Goal: Complete application form: Complete application form

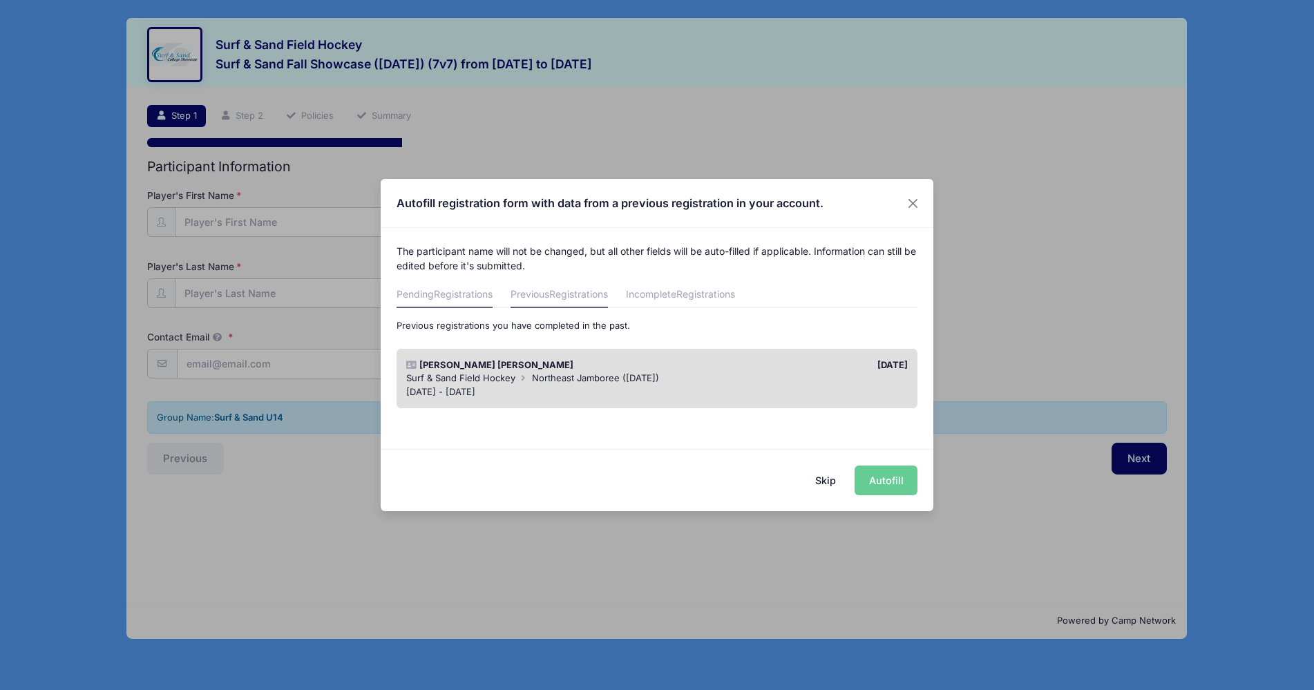
click at [459, 294] on span "Registrations" at bounding box center [463, 294] width 59 height 12
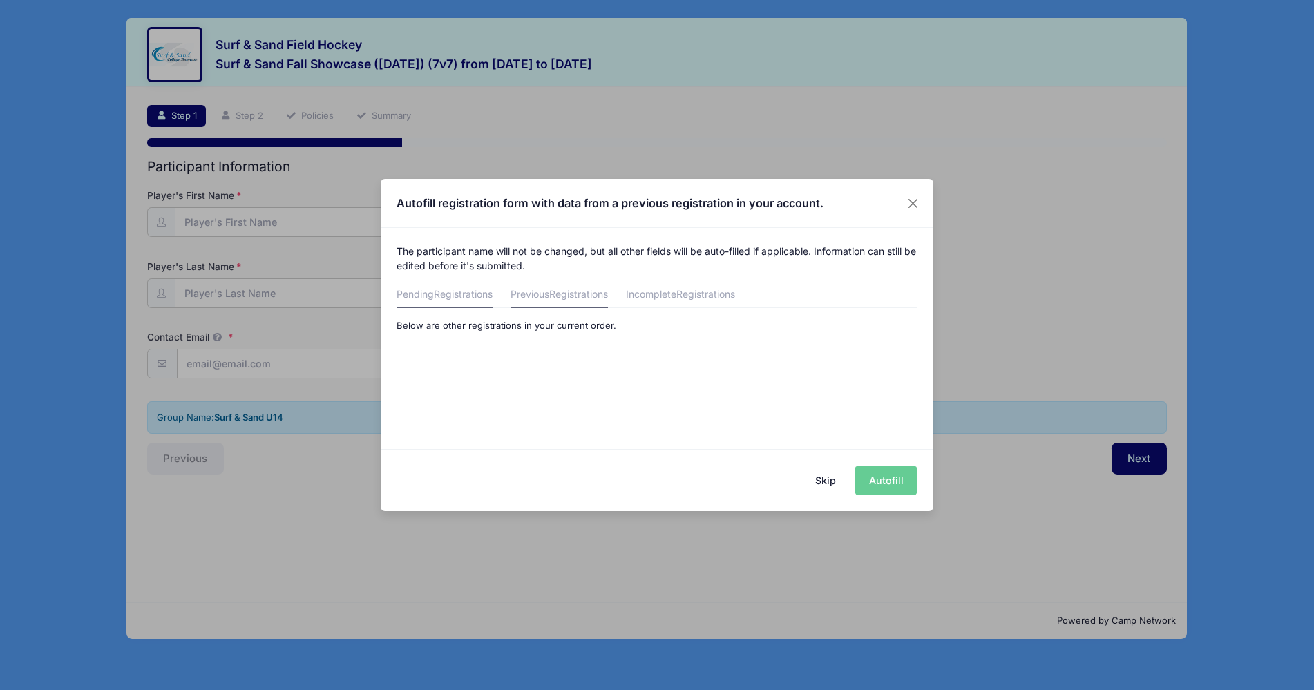
click at [591, 297] on span "Registrations" at bounding box center [578, 294] width 59 height 12
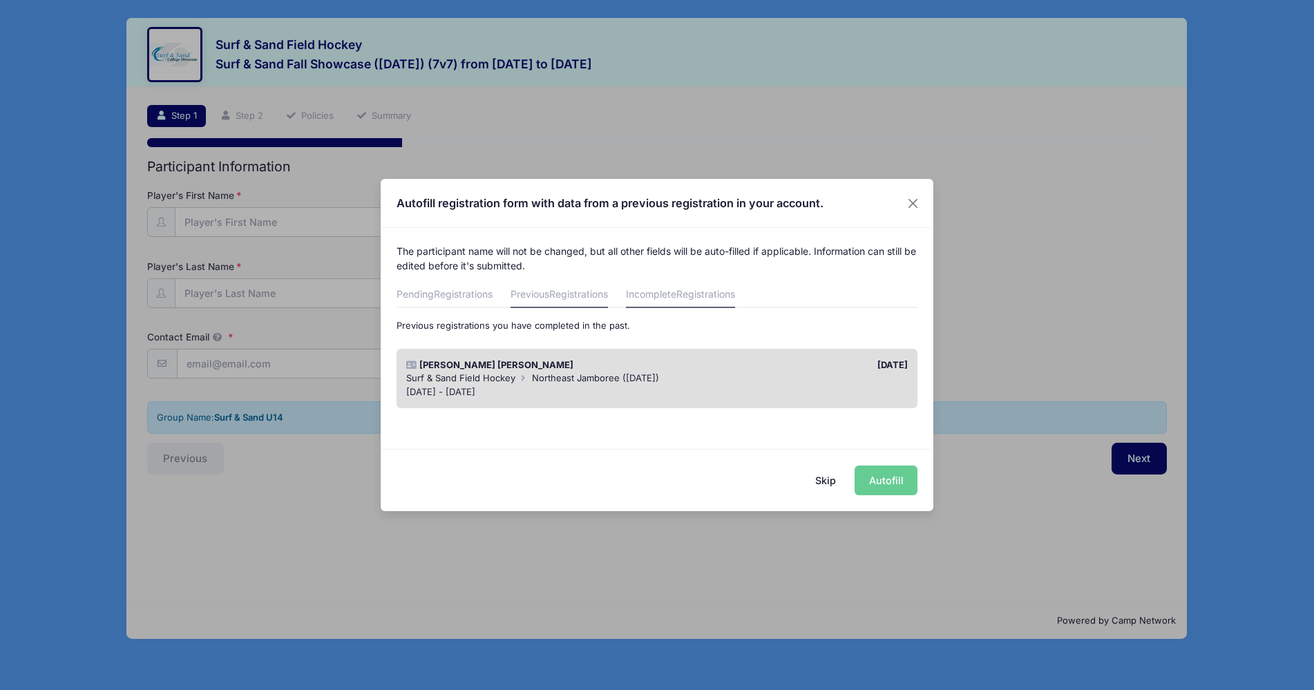
click at [681, 298] on link "Incomplete Registrations" at bounding box center [680, 295] width 109 height 25
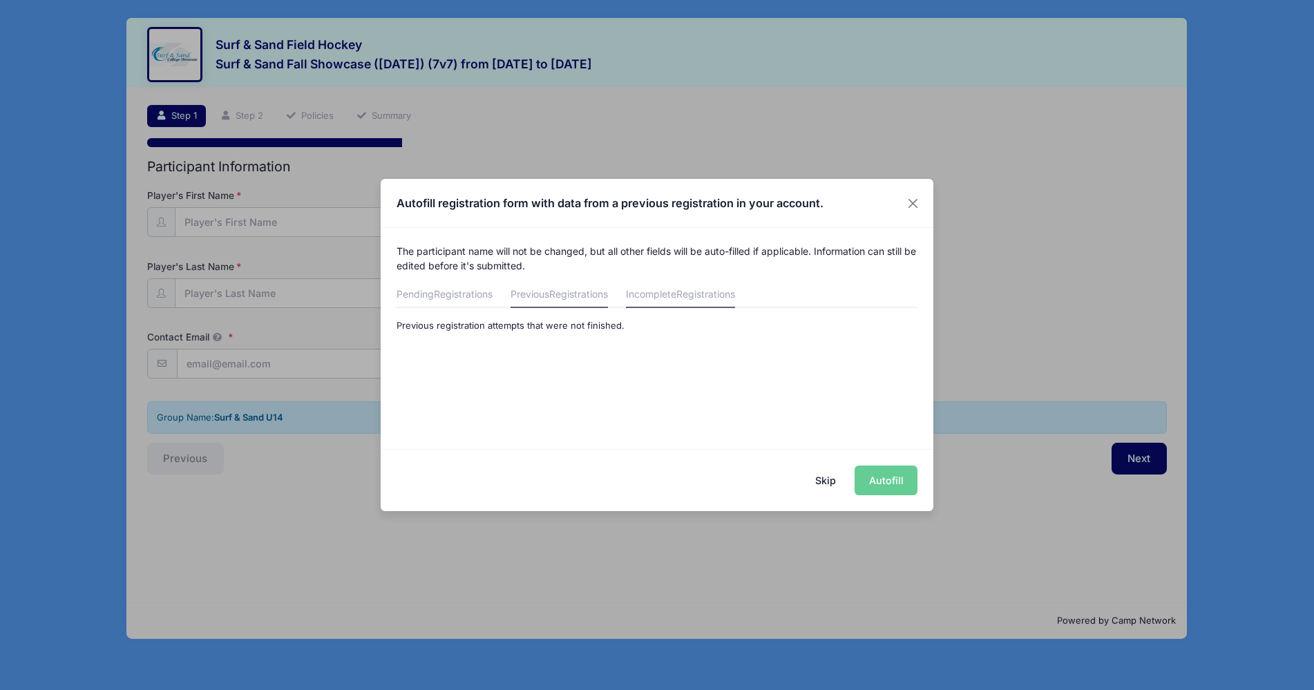
click at [585, 296] on span "Registrations" at bounding box center [578, 294] width 59 height 12
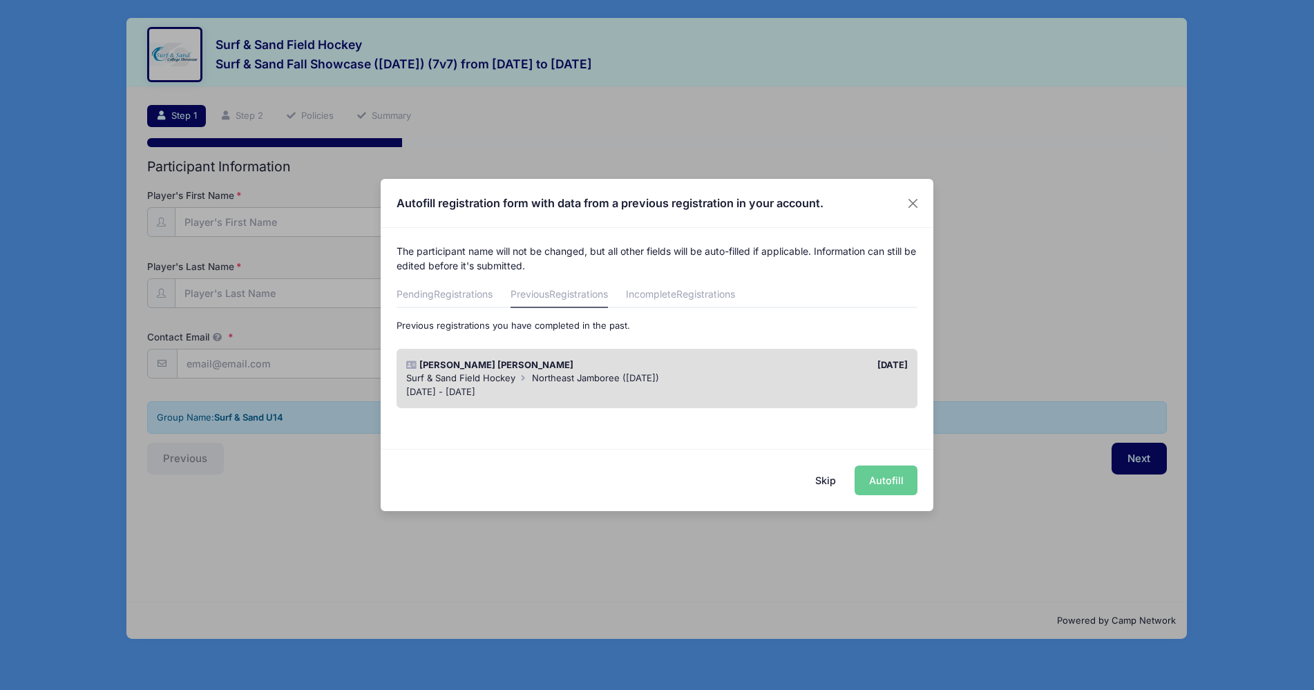
click at [831, 482] on button "Skip" at bounding box center [826, 481] width 49 height 30
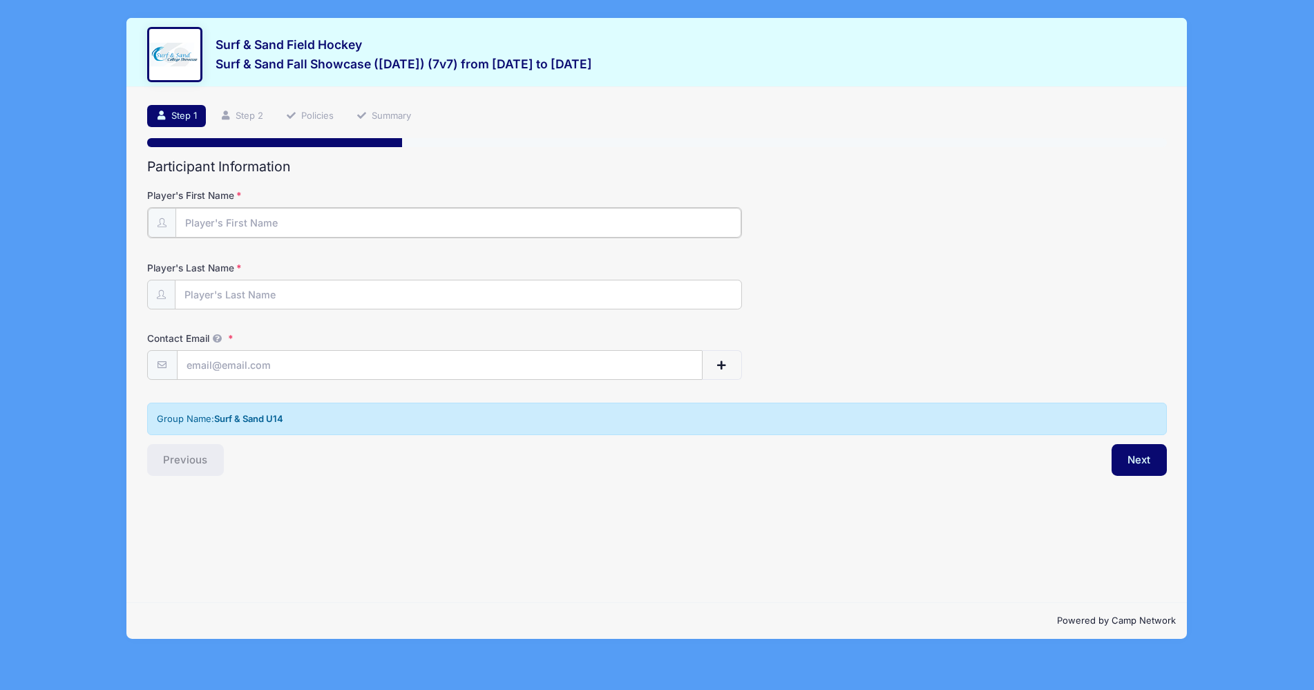
click at [260, 214] on input "Player's First Name" at bounding box center [459, 223] width 566 height 30
type input "deTemple"
type input "[PERSON_NAME]"
type input "[PERSON_NAME][EMAIL_ADDRESS][PERSON_NAME][DOMAIN_NAME]"
click at [1141, 461] on button "Next" at bounding box center [1140, 459] width 56 height 32
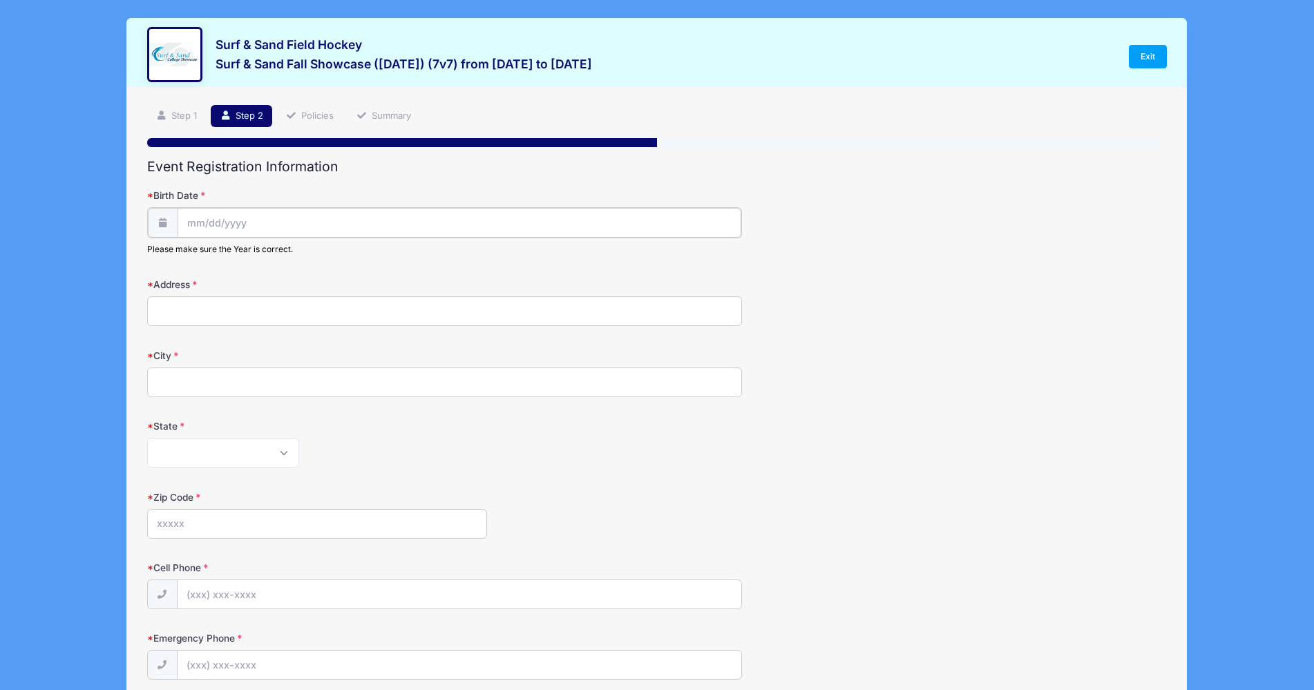
click at [358, 220] on input "Birth Date" at bounding box center [460, 223] width 564 height 30
click at [239, 216] on input "Birth Date" at bounding box center [460, 223] width 564 height 30
click at [323, 256] on span at bounding box center [325, 254] width 10 height 10
click at [323, 261] on span at bounding box center [325, 264] width 10 height 10
click at [323, 262] on span at bounding box center [325, 264] width 10 height 10
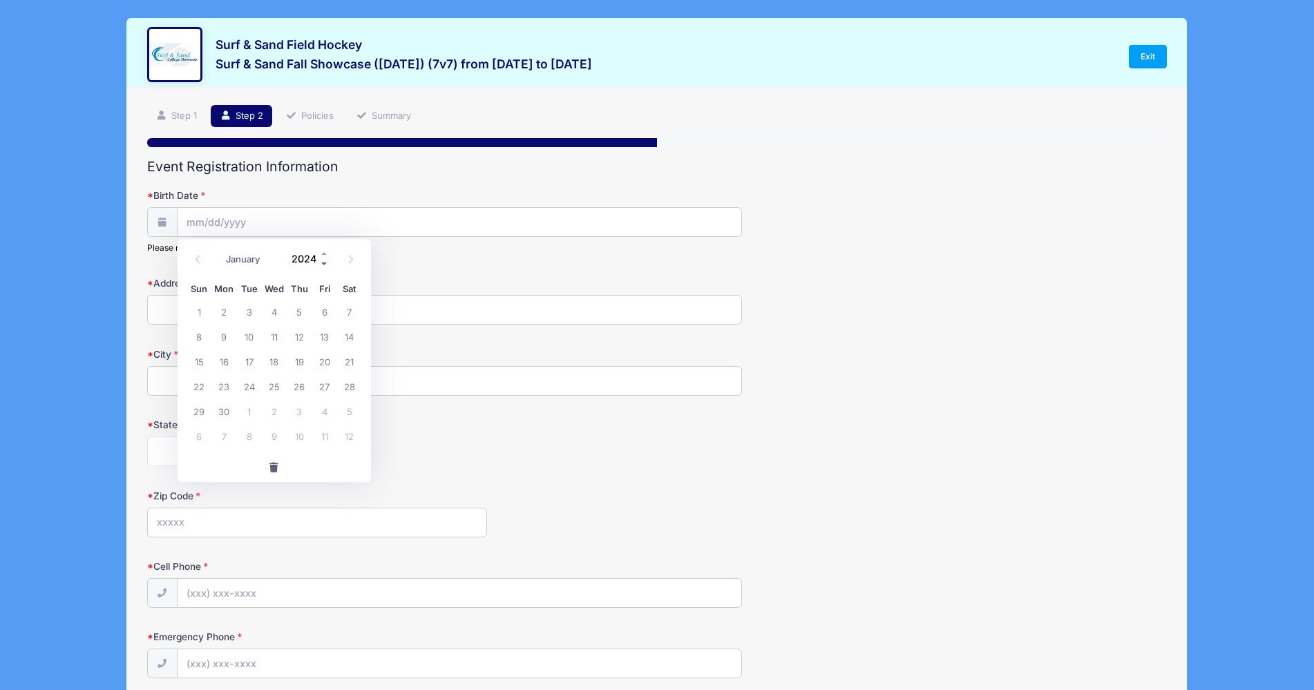
click at [323, 262] on span at bounding box center [325, 264] width 10 height 10
click at [323, 261] on span at bounding box center [325, 264] width 10 height 10
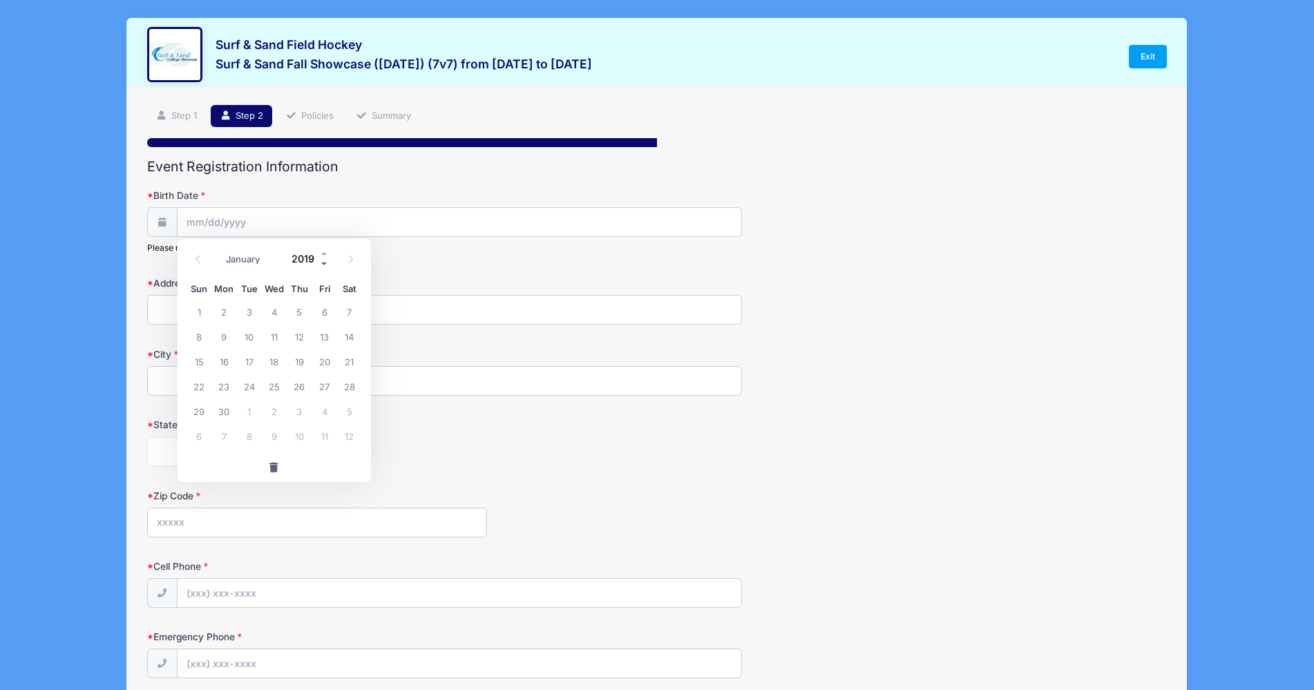
click at [324, 261] on span at bounding box center [325, 264] width 10 height 10
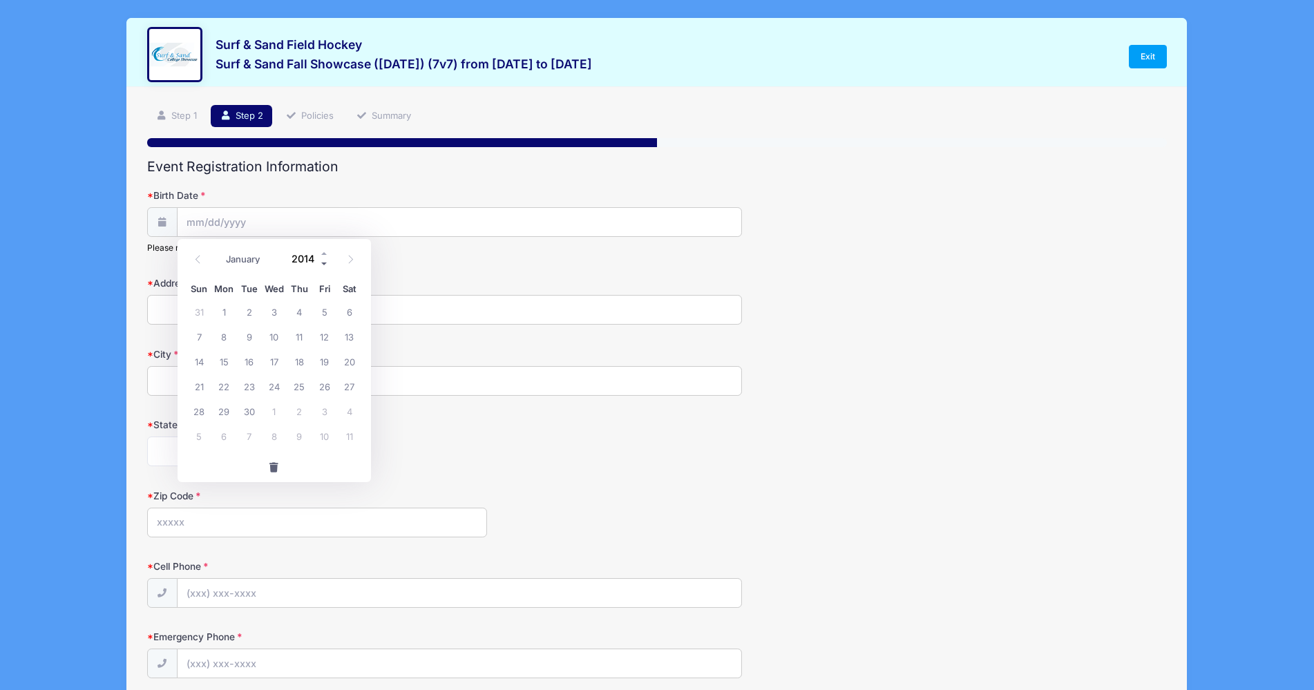
click at [324, 261] on span at bounding box center [325, 264] width 10 height 10
type input "2012"
click at [231, 258] on select "January February March April May June July August September October November De…" at bounding box center [249, 260] width 61 height 18
select select "3"
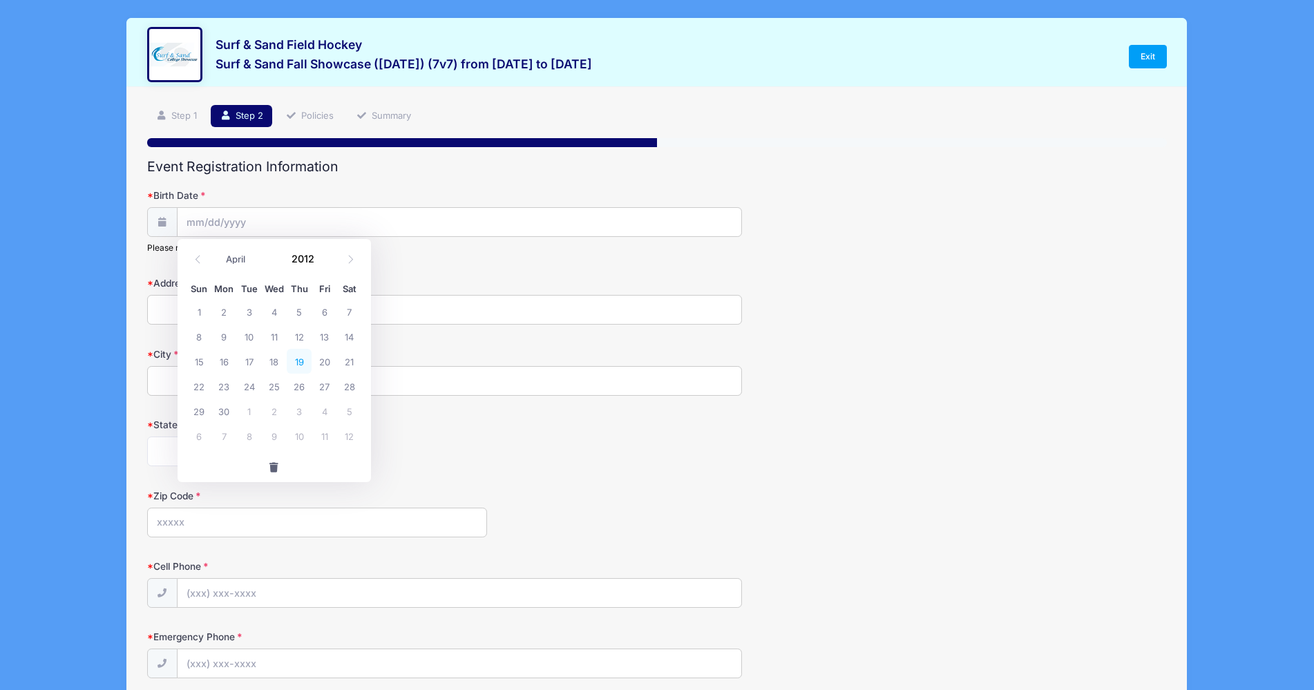
click at [303, 361] on span "19" at bounding box center [299, 361] width 25 height 25
type input "04/19/2012"
click at [238, 311] on input "Address" at bounding box center [444, 310] width 595 height 30
type input "15 Alwin Terrace"
type input "Little Silver"
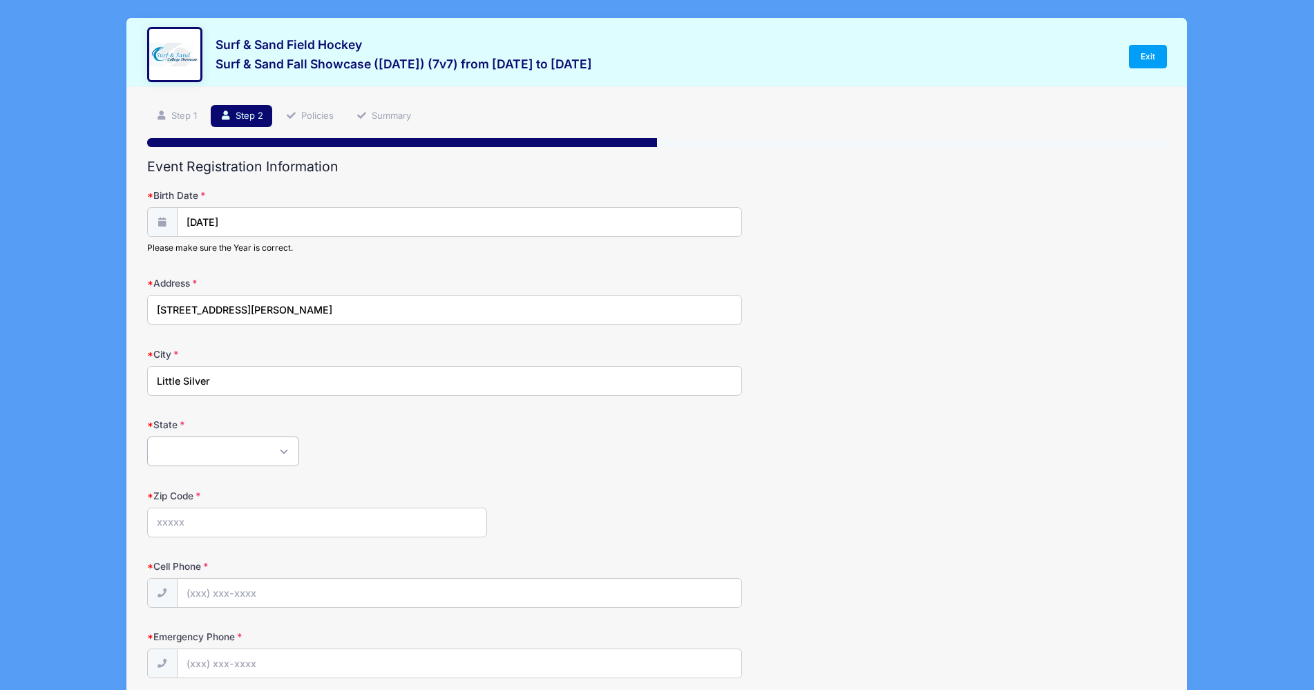
select select "NJ"
type input "07739"
type input "(312) 342-8622"
type input "[PERSON_NAME][EMAIL_ADDRESS][PERSON_NAME][DOMAIN_NAME]"
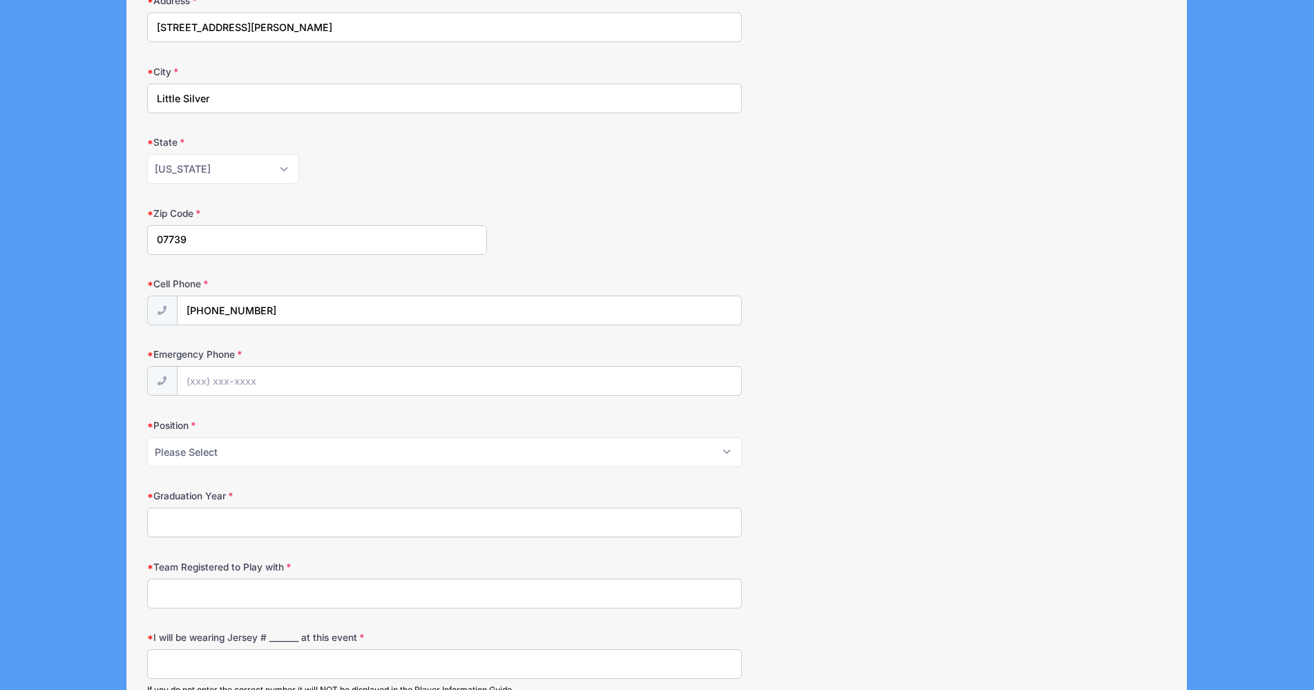
scroll to position [291, 0]
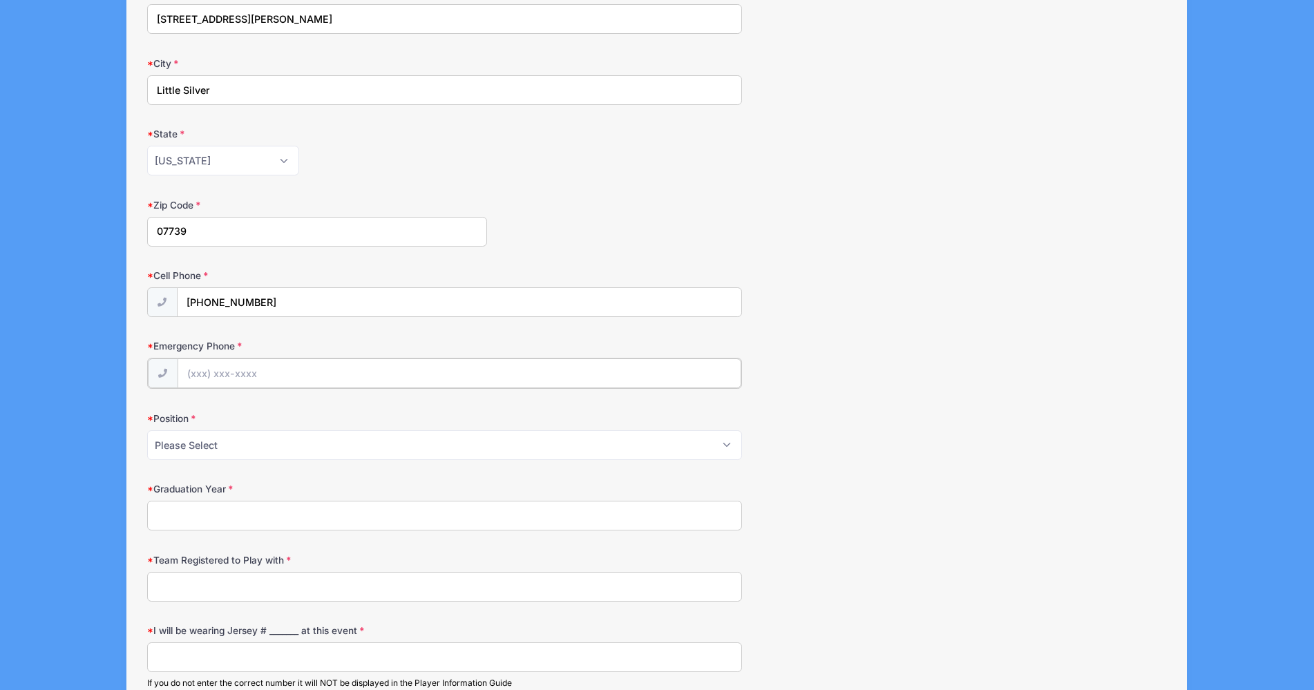
click at [244, 370] on input "Emergency Phone" at bounding box center [460, 374] width 564 height 30
type input "(312) 342-8622"
click at [230, 448] on select "Please Select Forward Midfielder Fullback Goalie" at bounding box center [444, 444] width 595 height 30
select select "Midfielder"
click at [214, 502] on input "Graduation Year" at bounding box center [444, 515] width 595 height 30
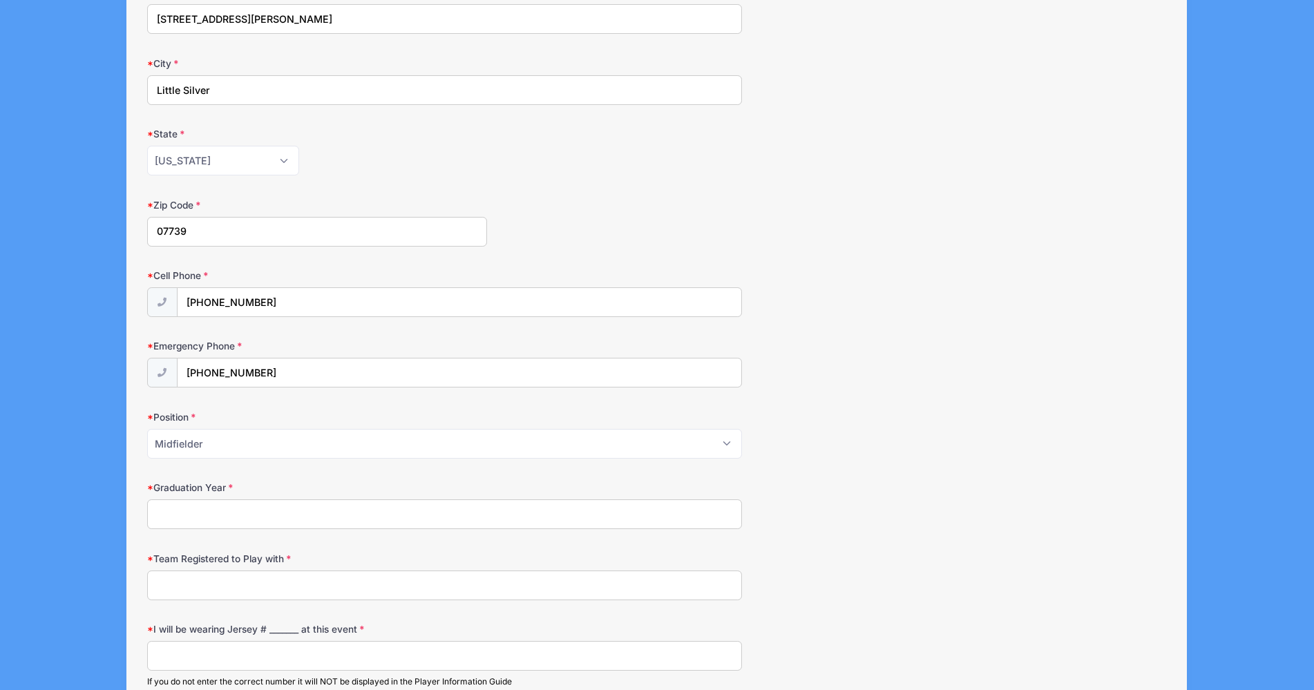
type input "2030"
click at [224, 581] on input "Team Registered to Play with" at bounding box center [444, 586] width 595 height 30
type input "Surf & Sand"
click at [209, 650] on input "I will be wearing Jersey # _______ at this event" at bounding box center [444, 656] width 595 height 30
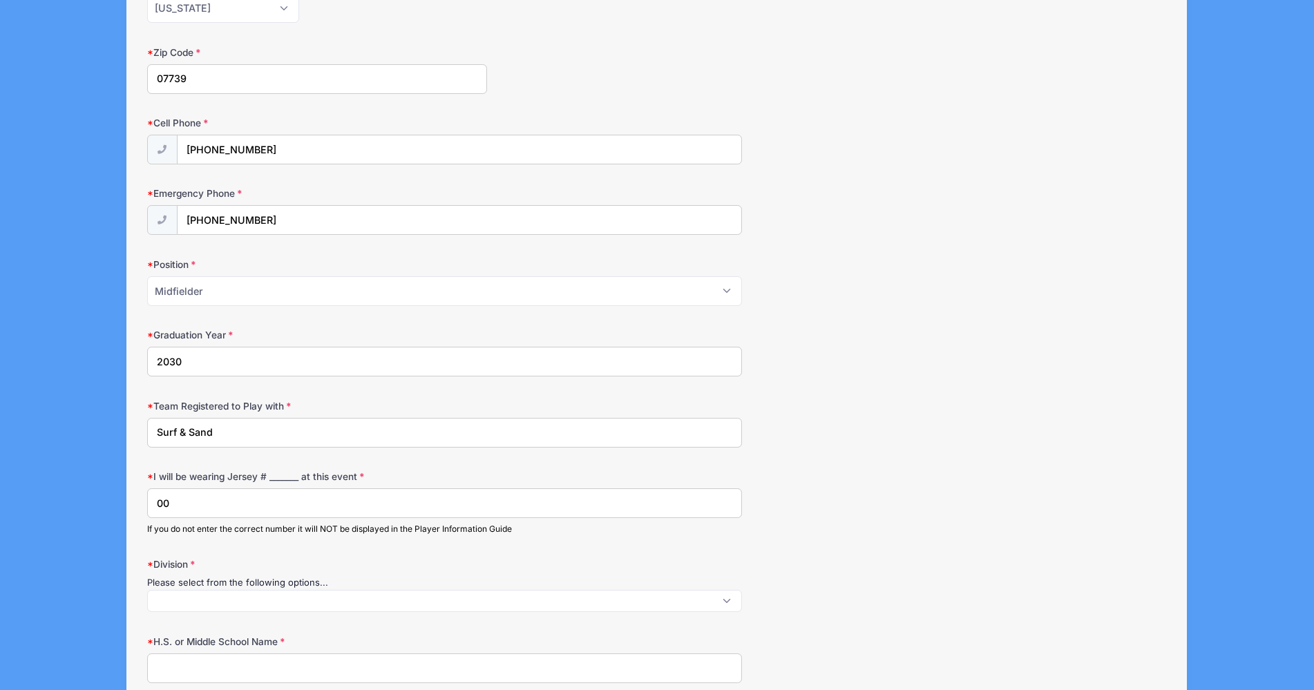
scroll to position [445, 0]
type input "00"
click at [298, 591] on span at bounding box center [444, 600] width 595 height 22
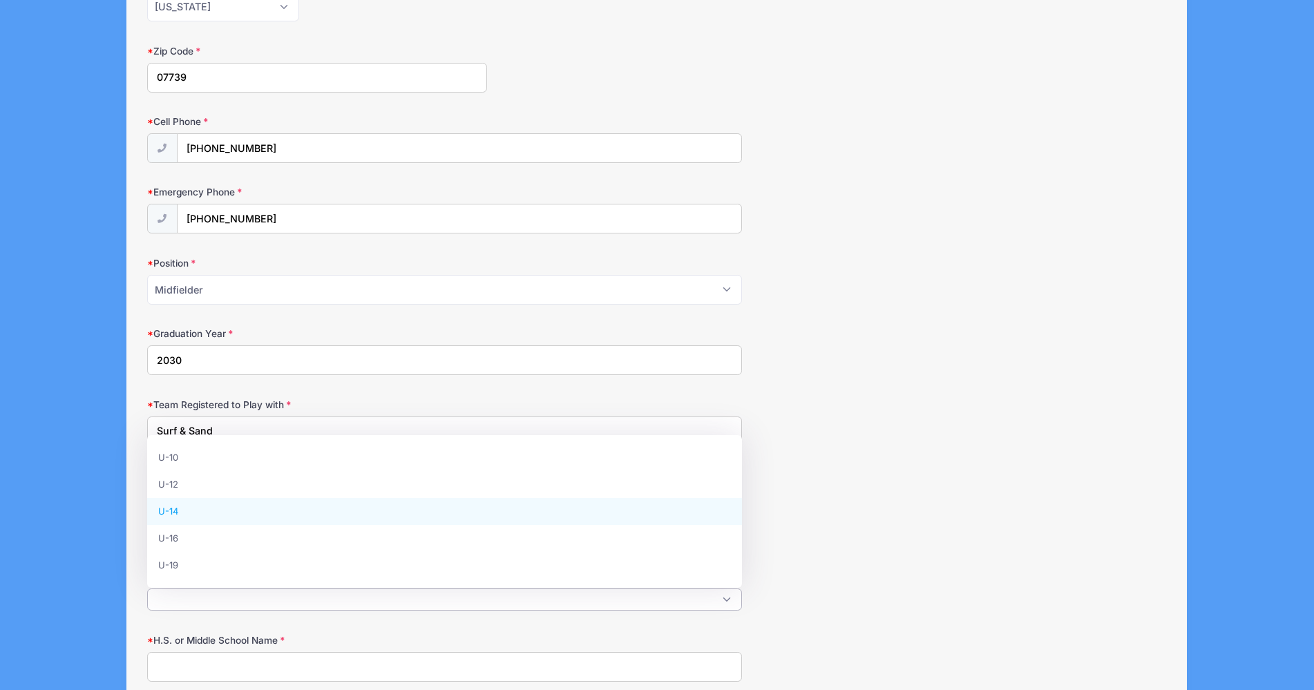
select select "U-14"
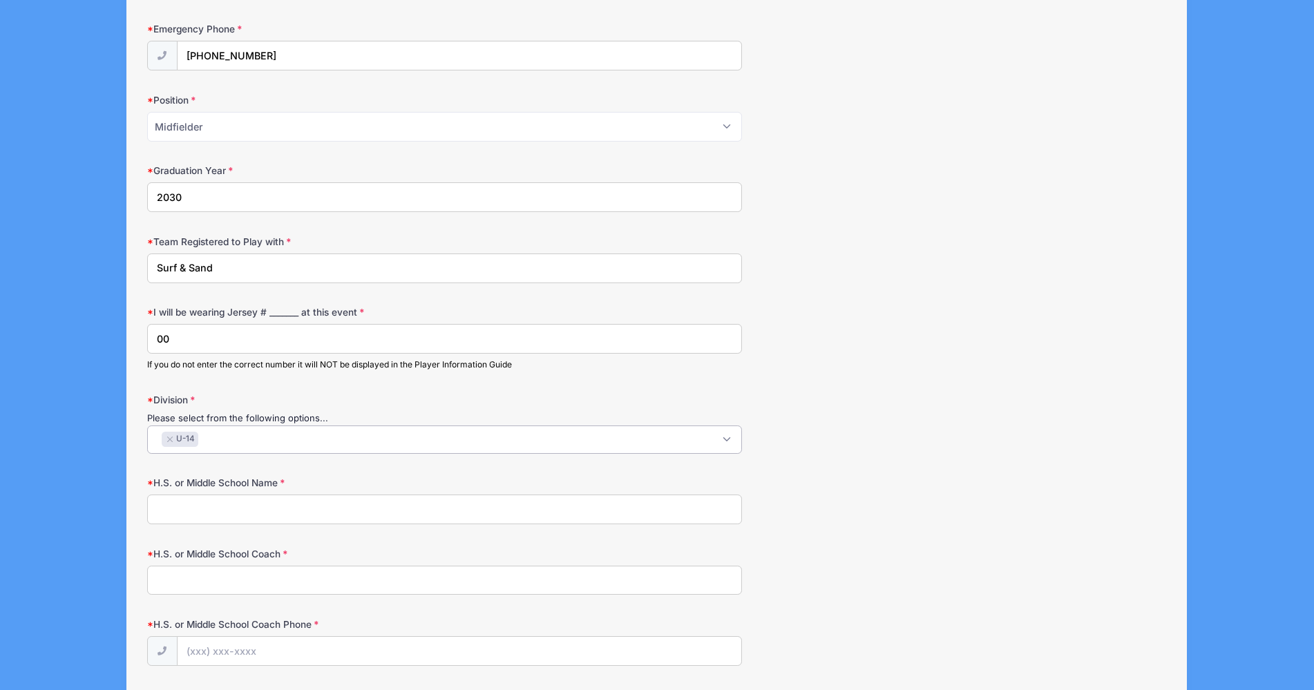
scroll to position [634, 0]
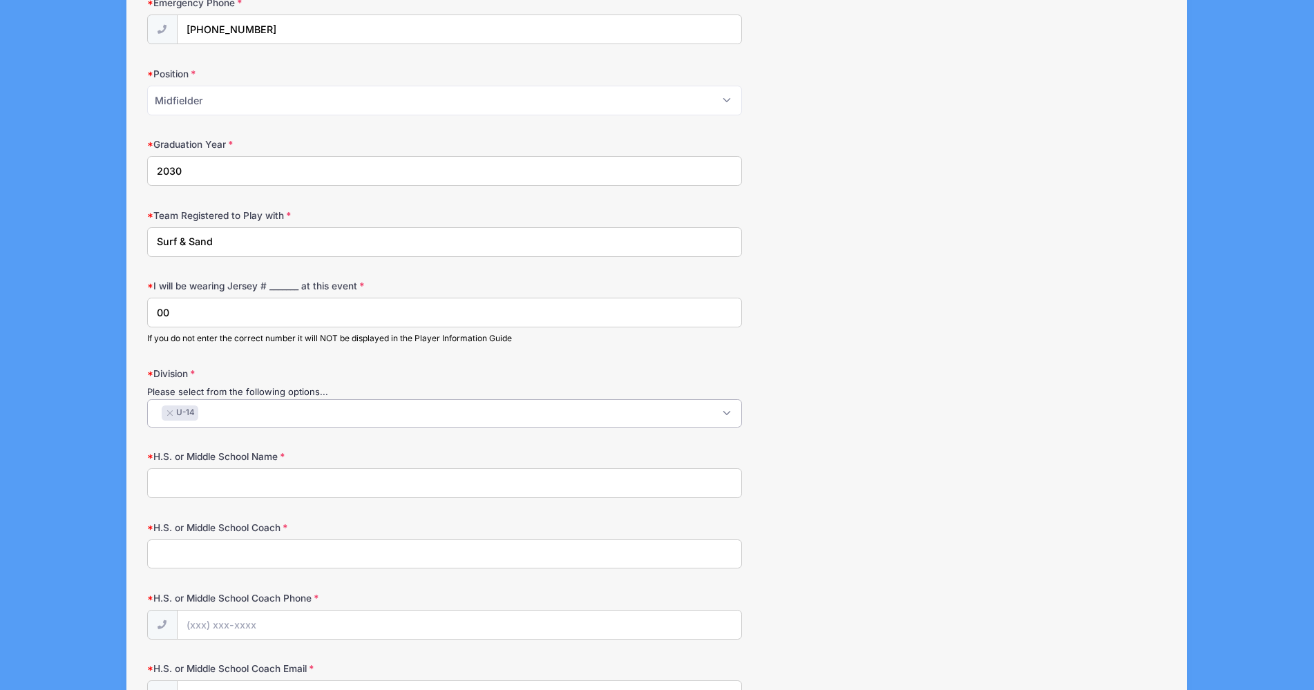
click at [224, 485] on input "H.S. or Middle School Name" at bounding box center [444, 483] width 595 height 30
type input "Markham Place School"
click at [240, 556] on input "H.S. or Middle School Coach" at bounding box center [444, 555] width 595 height 30
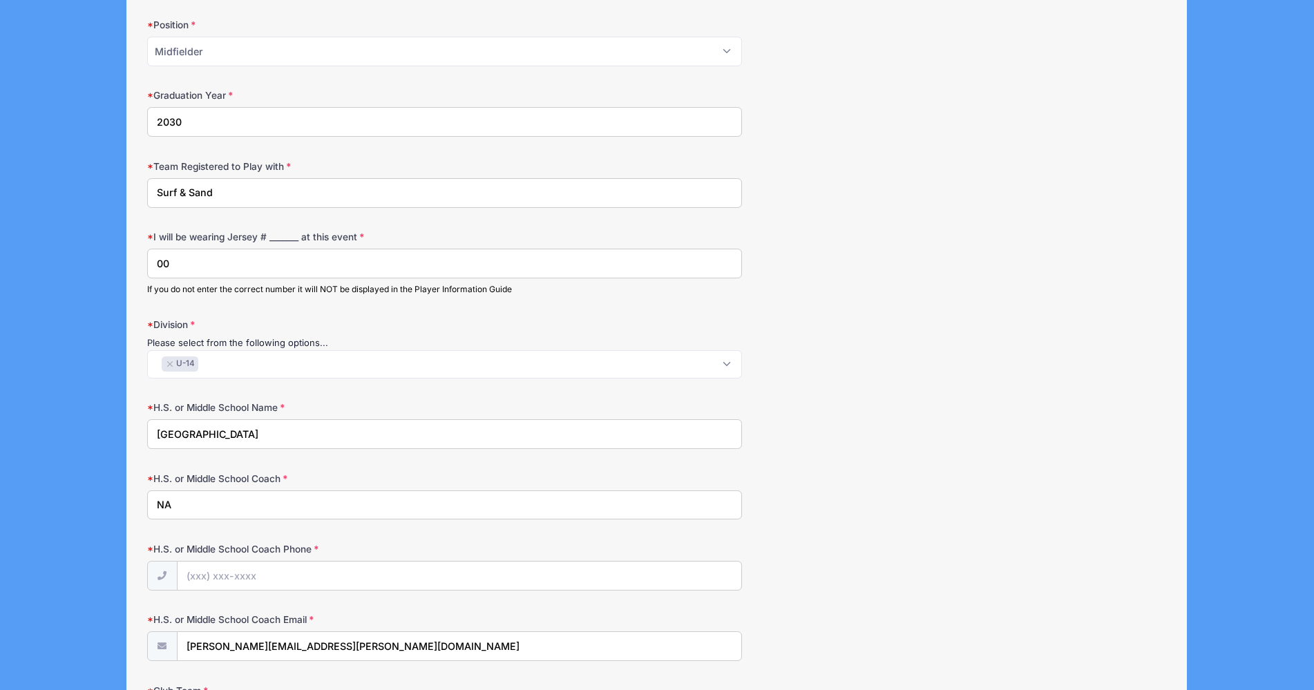
scroll to position [703, 0]
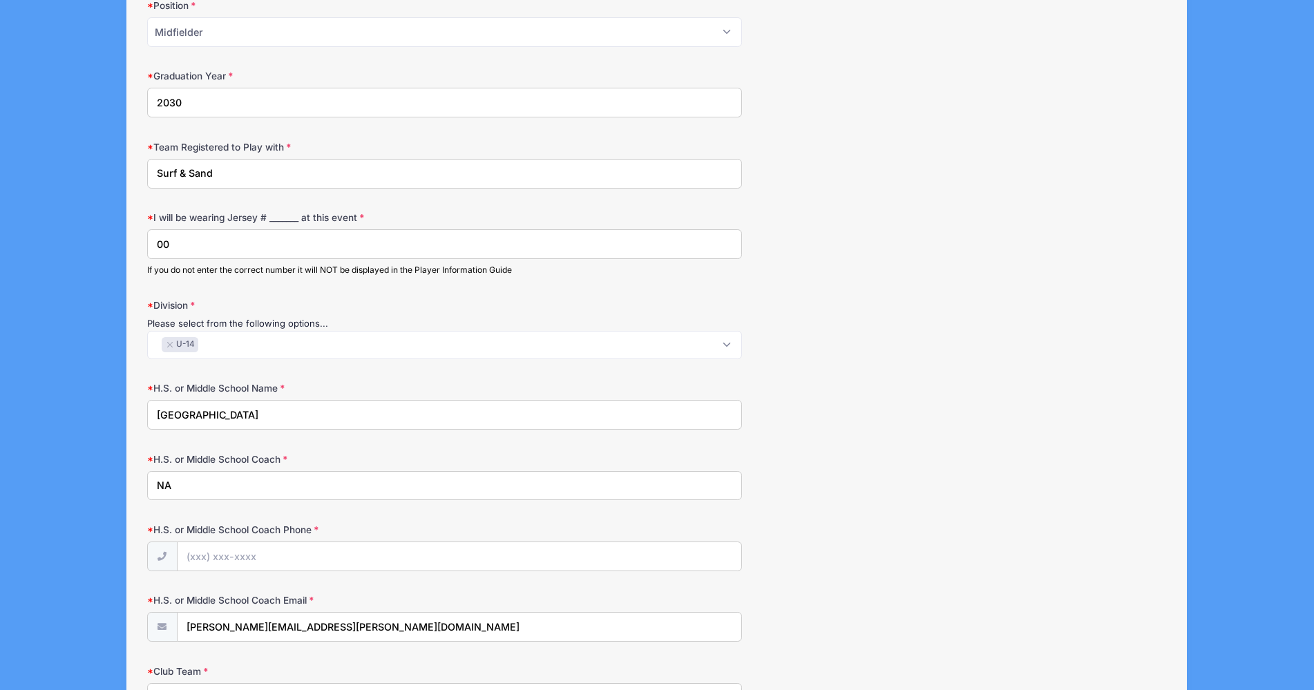
type input "NA"
click at [327, 555] on input "H.S. or Middle School Coach Phone" at bounding box center [460, 557] width 564 height 30
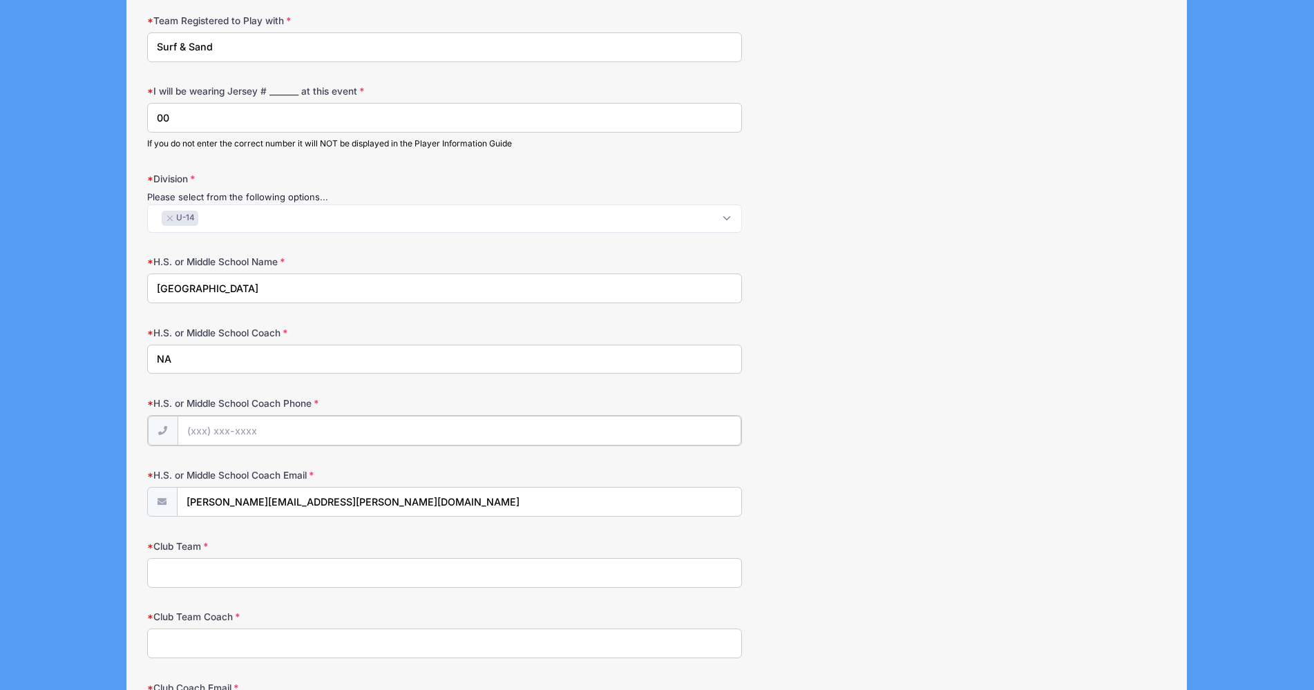
scroll to position [831, 0]
type input "(000) 000-0000"
click at [191, 568] on input "Club Team" at bounding box center [444, 571] width 595 height 30
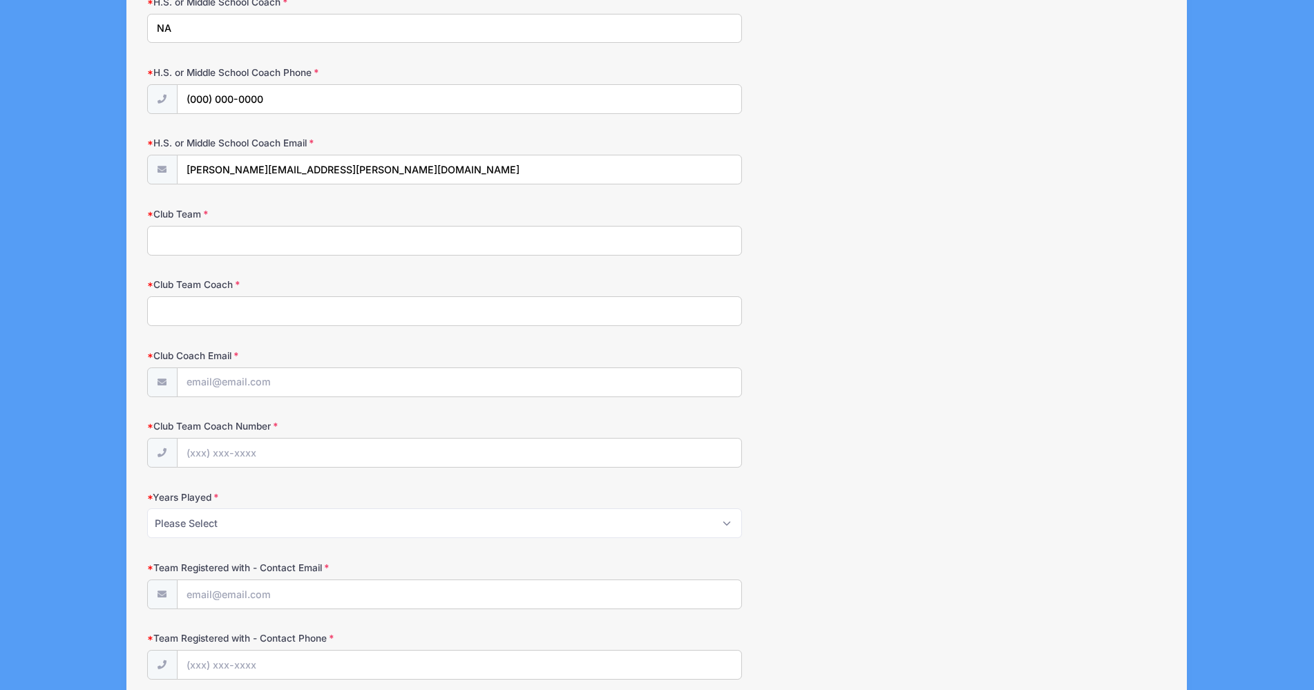
scroll to position [1164, 0]
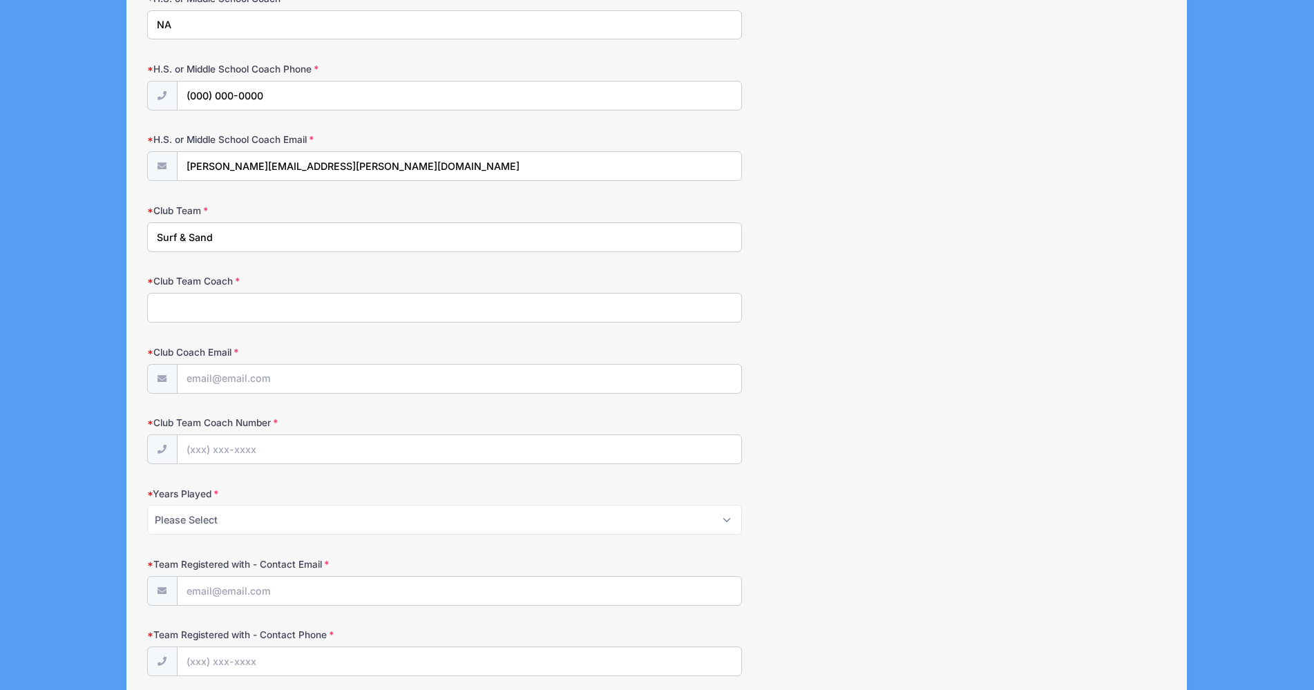
type input "Surf & Sand"
click at [216, 304] on input "Club Team Coach" at bounding box center [444, 308] width 595 height 30
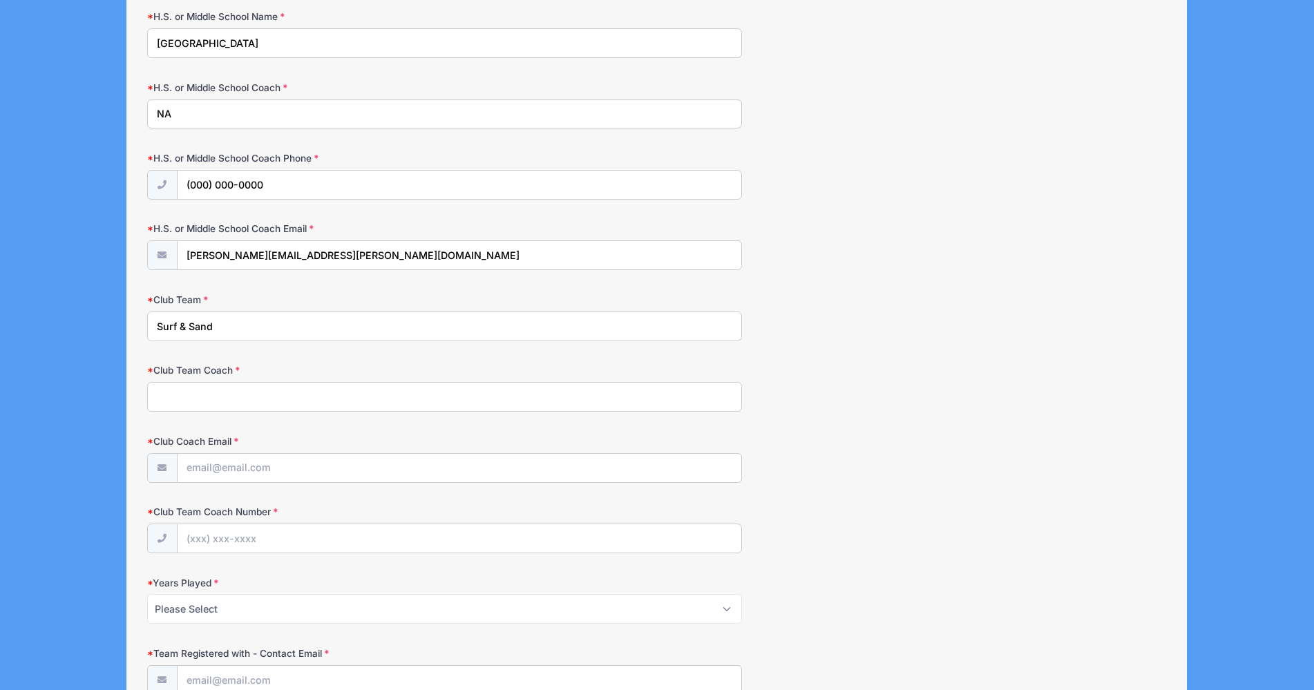
scroll to position [1079, 0]
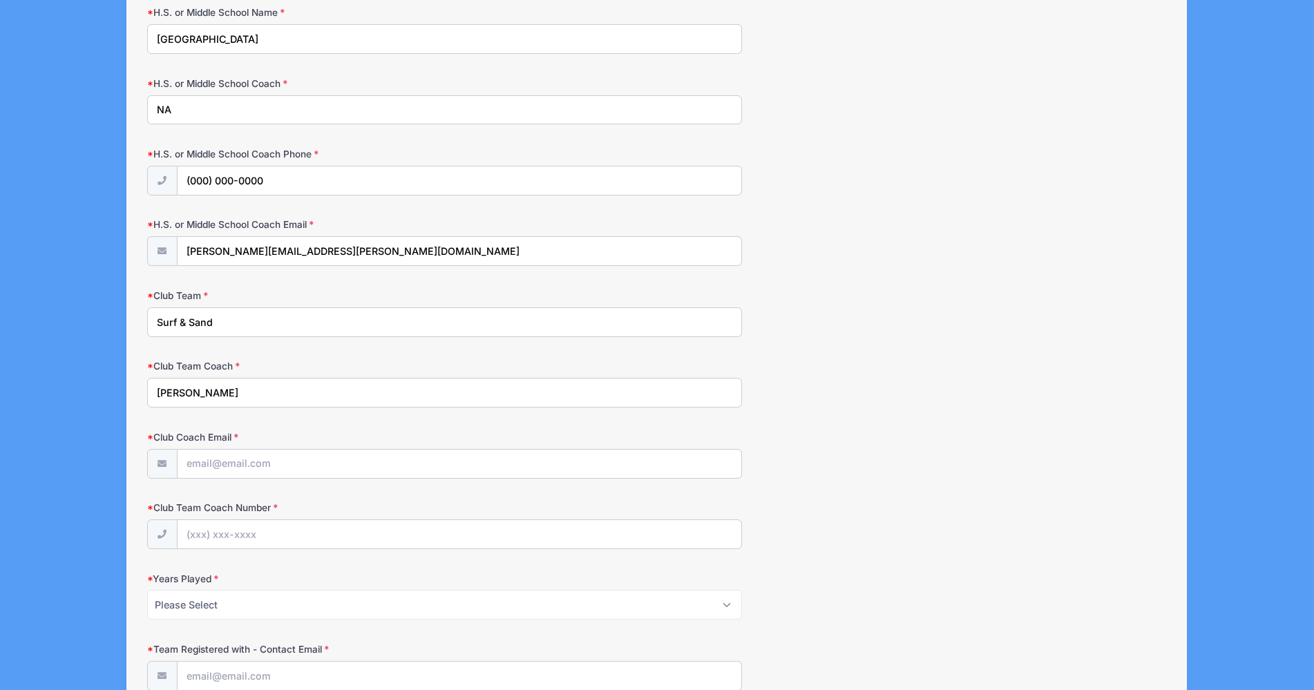
type input "Jill"
click at [292, 462] on input "Club Coach Email" at bounding box center [460, 465] width 564 height 30
paste input "surfnsandfieldhockey@gmail.com"
type input "surfnsandfieldhockey@gmail.com"
click at [262, 535] on input "Club Team Coach Number" at bounding box center [460, 535] width 564 height 30
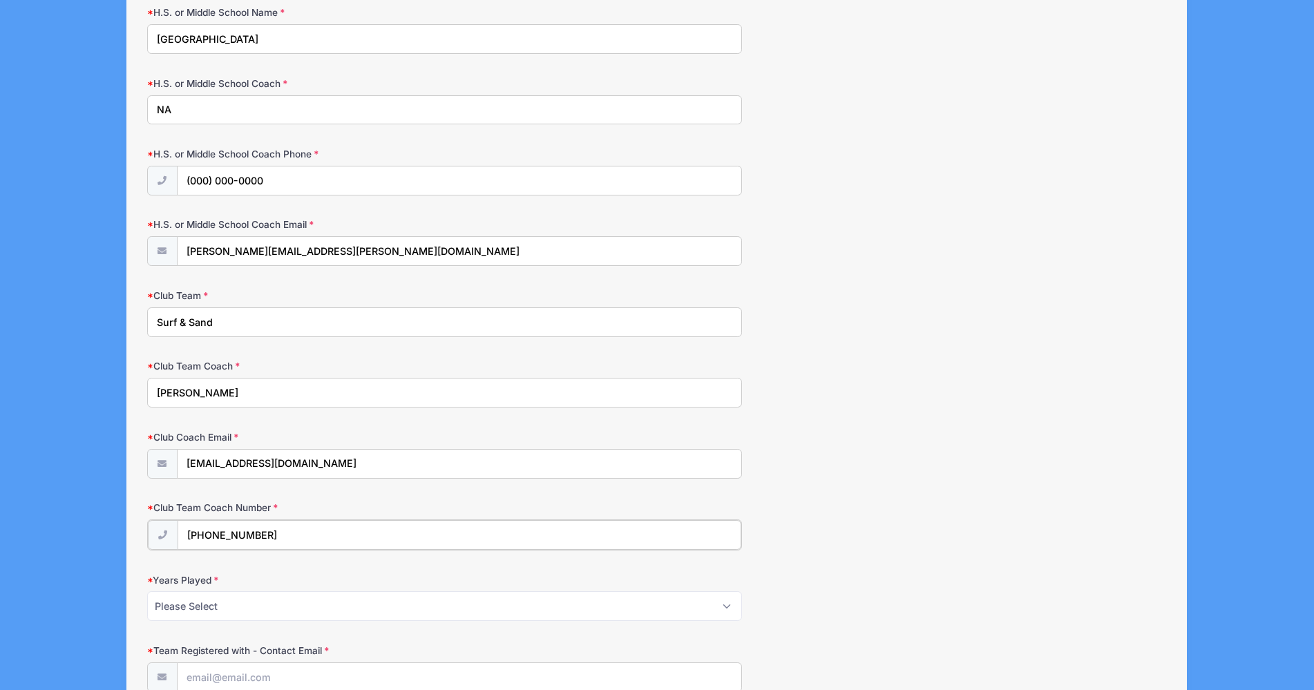
type input "(973) 632-2180"
click at [184, 605] on select "Please Select 1 2 3 4 5 6 7 8 9 10+" at bounding box center [444, 605] width 595 height 30
select select "3"
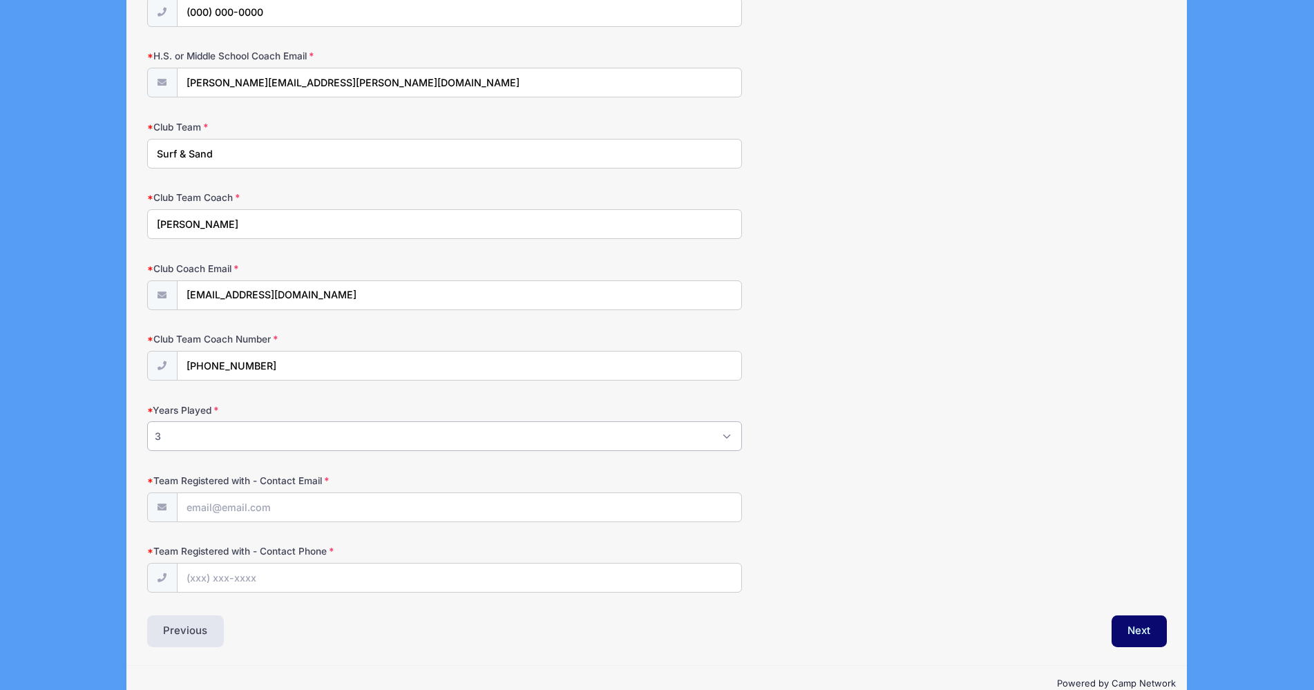
scroll to position [1250, 0]
click at [307, 500] on input "Team Registered with - Contact Email" at bounding box center [460, 506] width 564 height 30
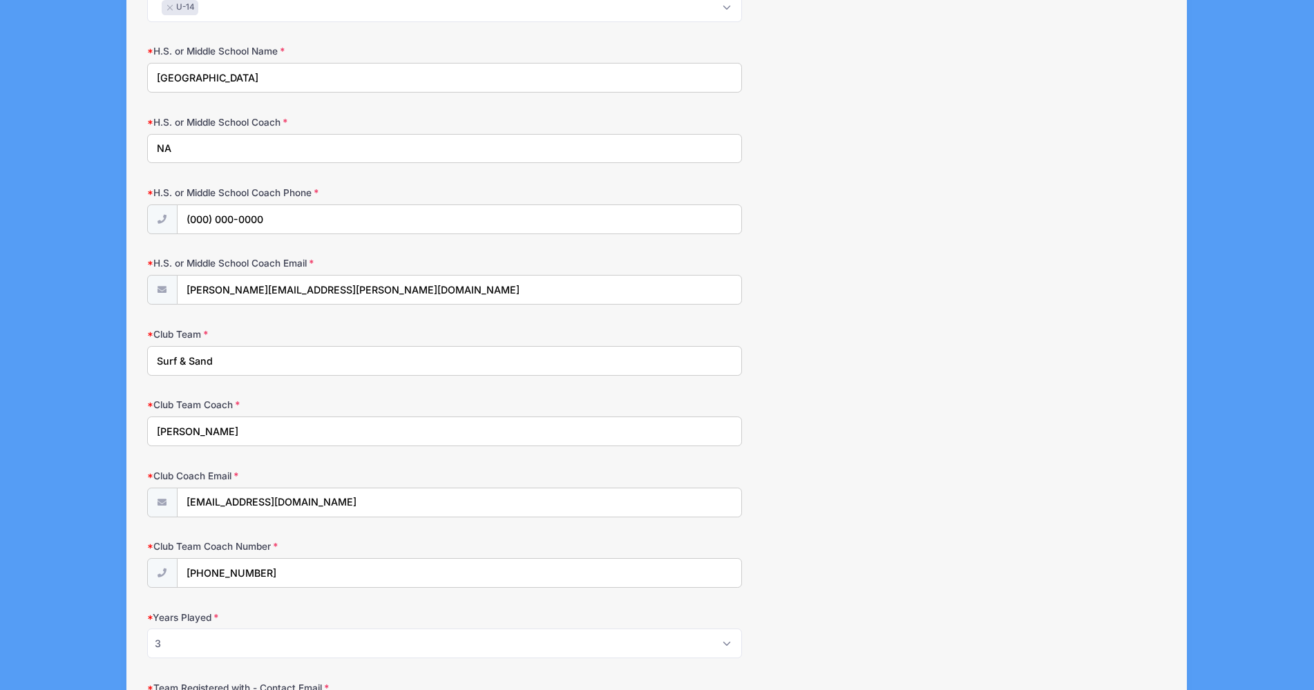
scroll to position [1034, 0]
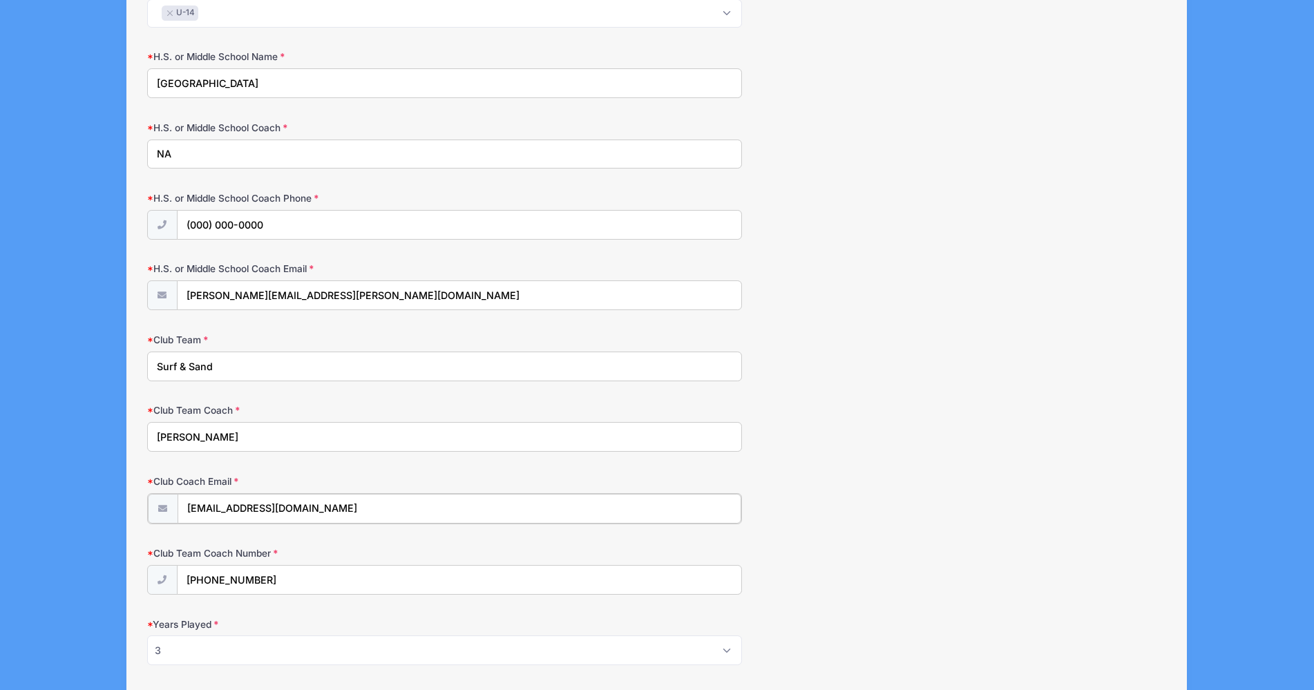
drag, startPoint x: 365, startPoint y: 511, endPoint x: 142, endPoint y: 505, distance: 223.3
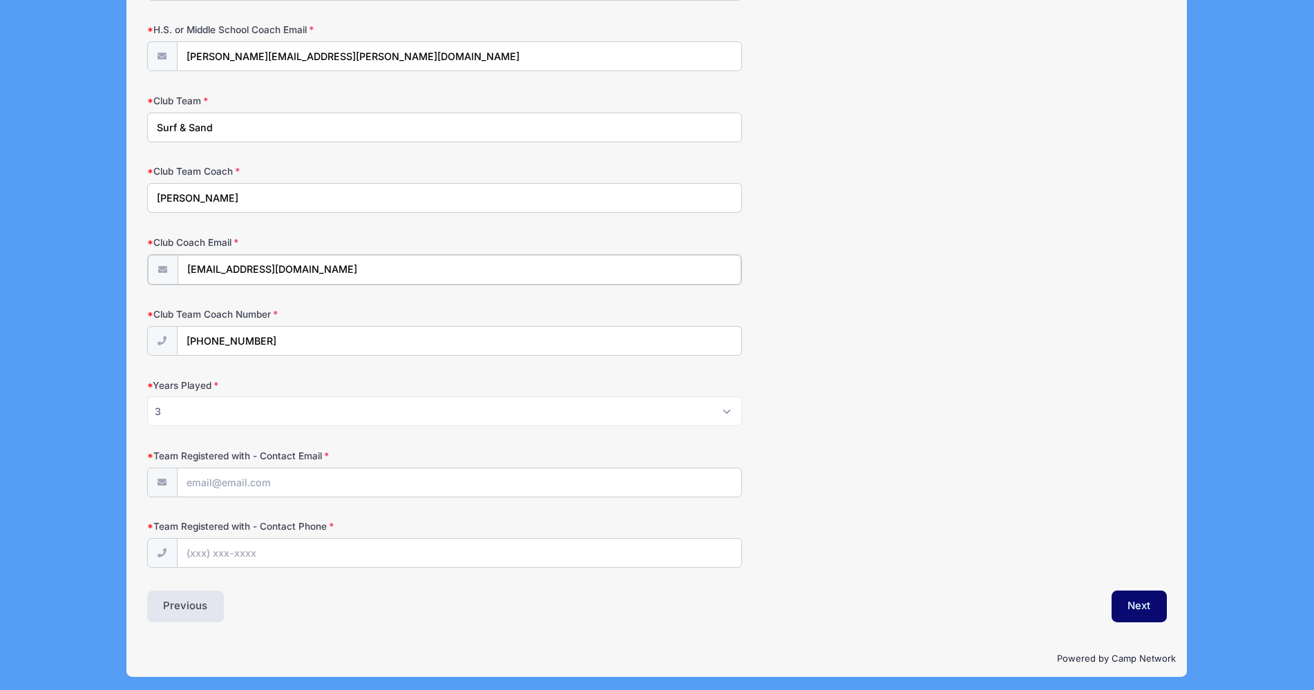
scroll to position [1278, 0]
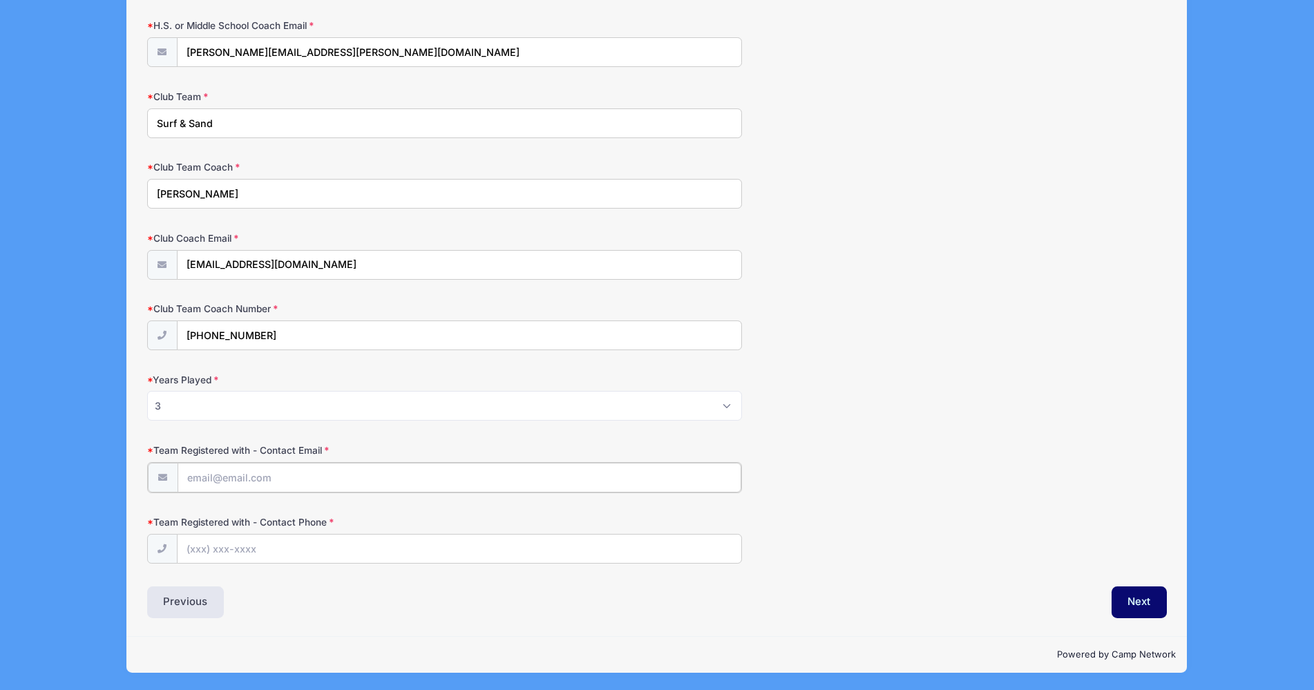
click at [287, 472] on input "Team Registered with - Contact Email" at bounding box center [460, 478] width 564 height 30
paste input "surfnsandfieldhockey@gmail.com"
type input "surfnsandfieldhockey@gmail.com"
click at [319, 546] on input "Team Registered with - Contact Phone" at bounding box center [460, 548] width 564 height 30
drag, startPoint x: 288, startPoint y: 337, endPoint x: 163, endPoint y: 333, distance: 125.1
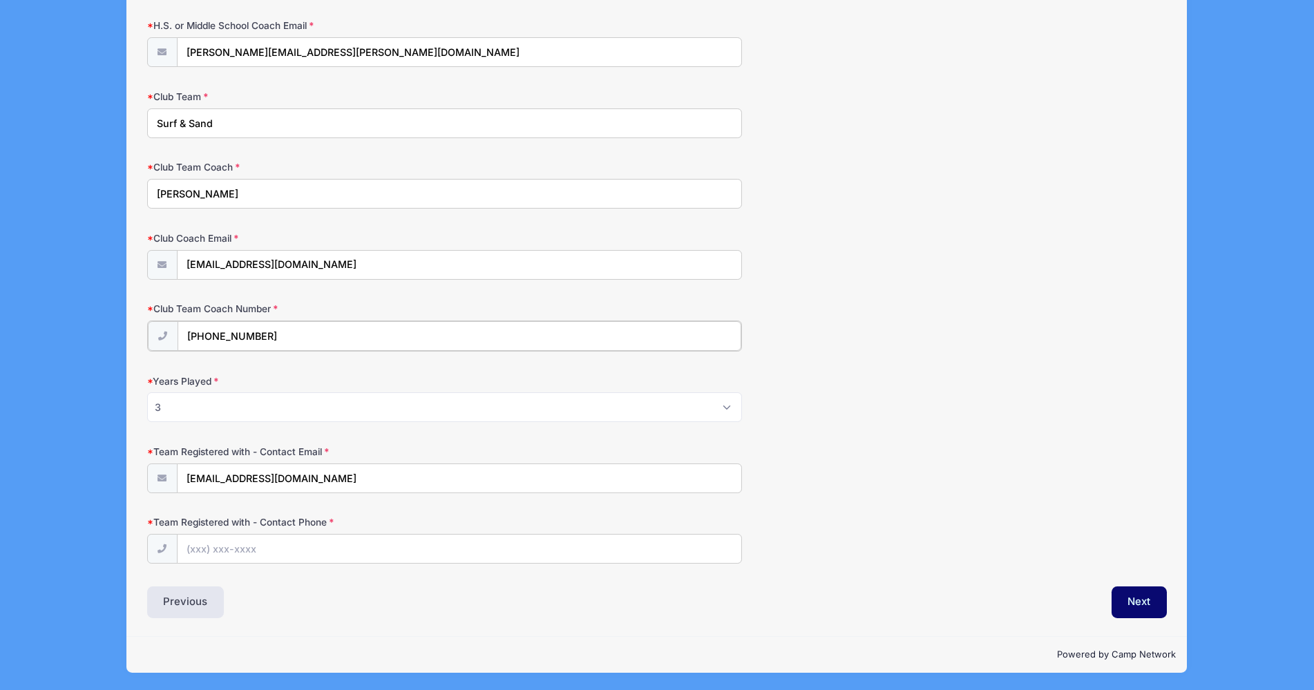
click at [163, 333] on div "(973) 632-2180" at bounding box center [444, 336] width 595 height 31
click at [246, 550] on input "Team Registered with - Contact Phone" at bounding box center [460, 548] width 564 height 30
paste input "(973) 632-2180"
type input "(973) 632-2180"
click at [1136, 597] on button "Next" at bounding box center [1140, 603] width 56 height 32
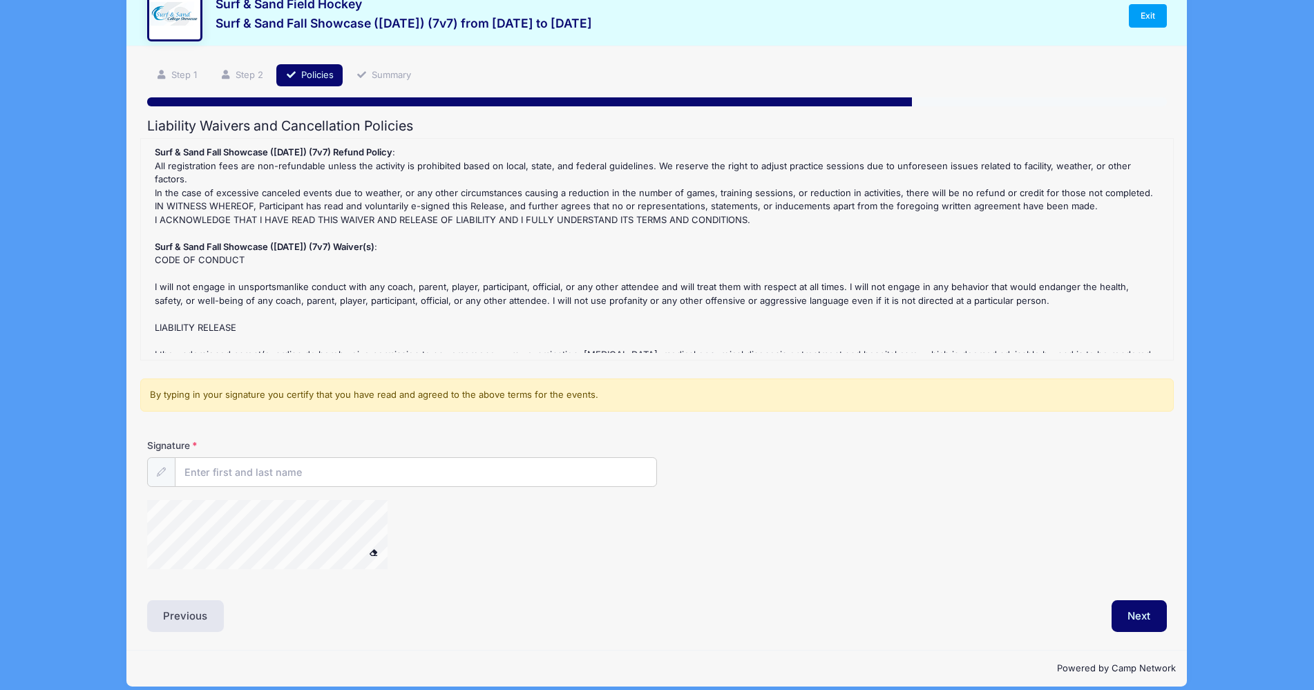
scroll to position [54, 0]
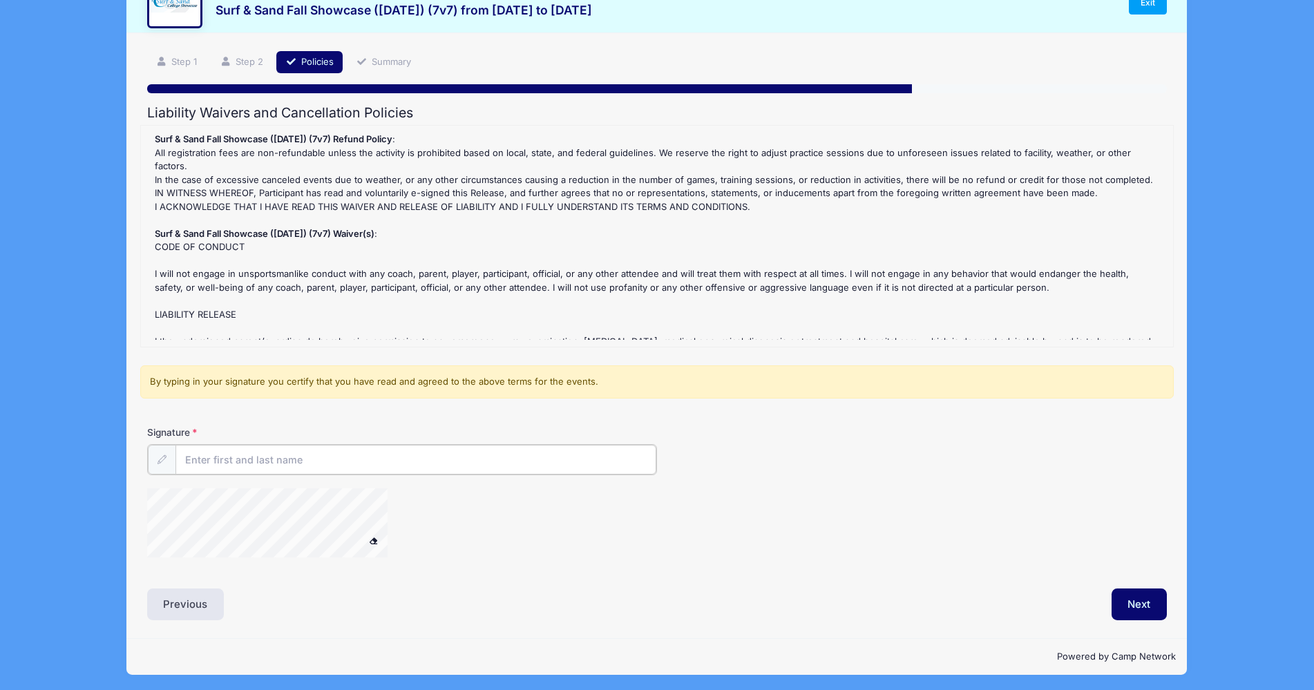
click at [267, 459] on input "Signature" at bounding box center [416, 460] width 481 height 30
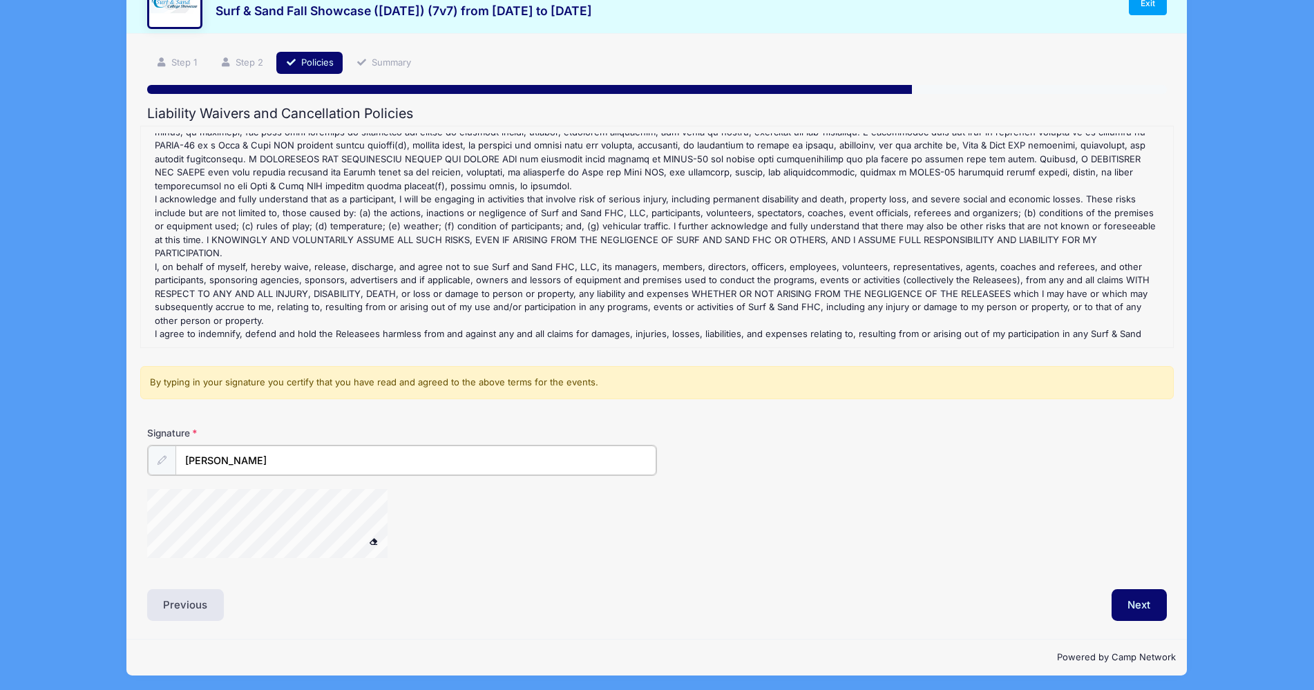
scroll to position [55, 0]
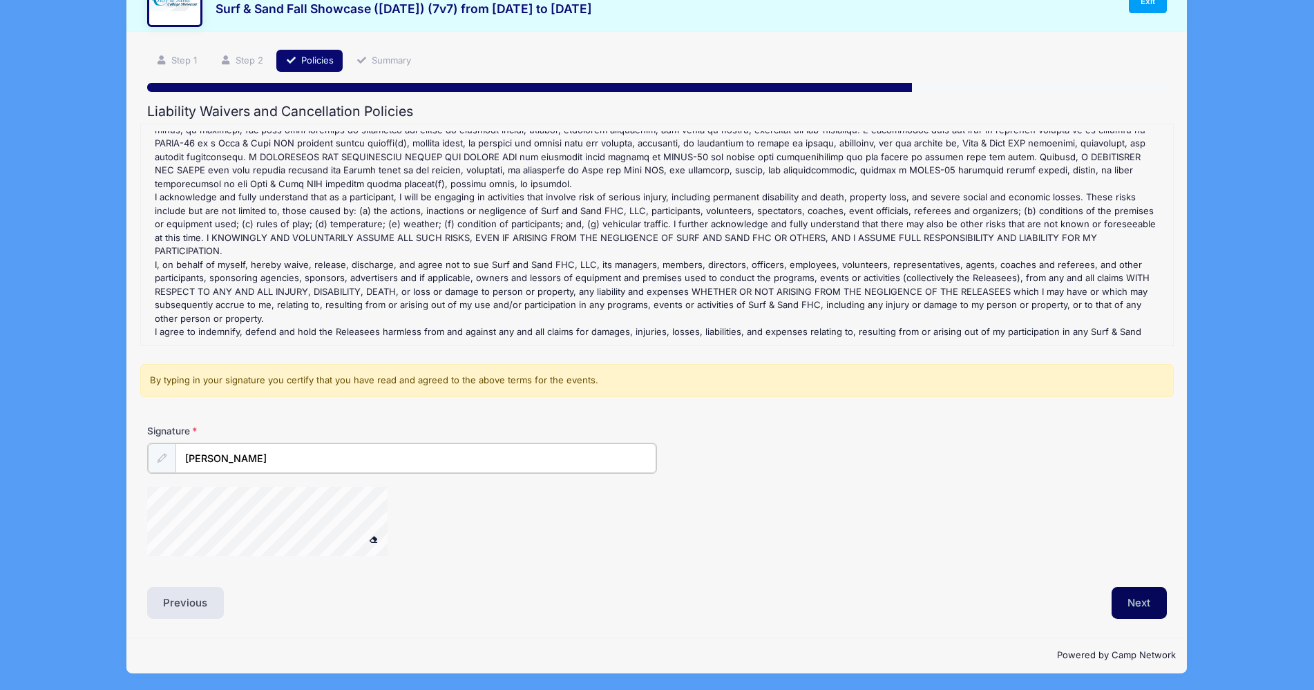
type input "erin Pedersen"
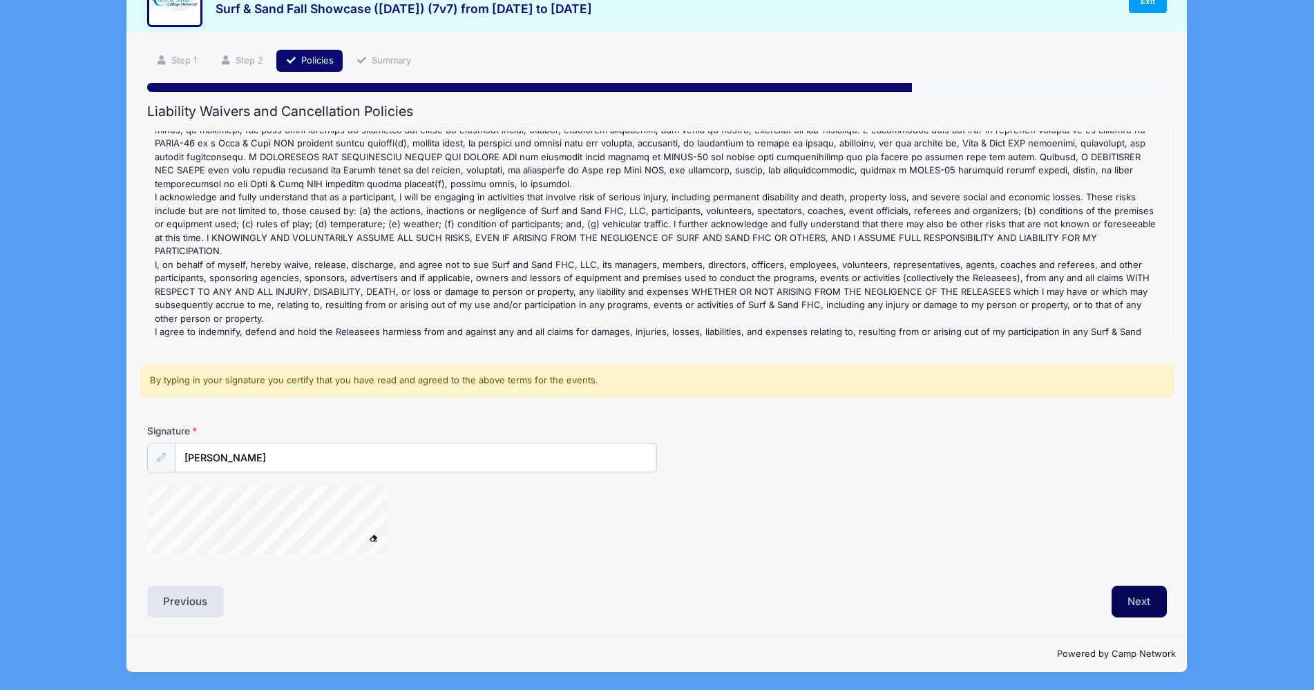
scroll to position [54, 0]
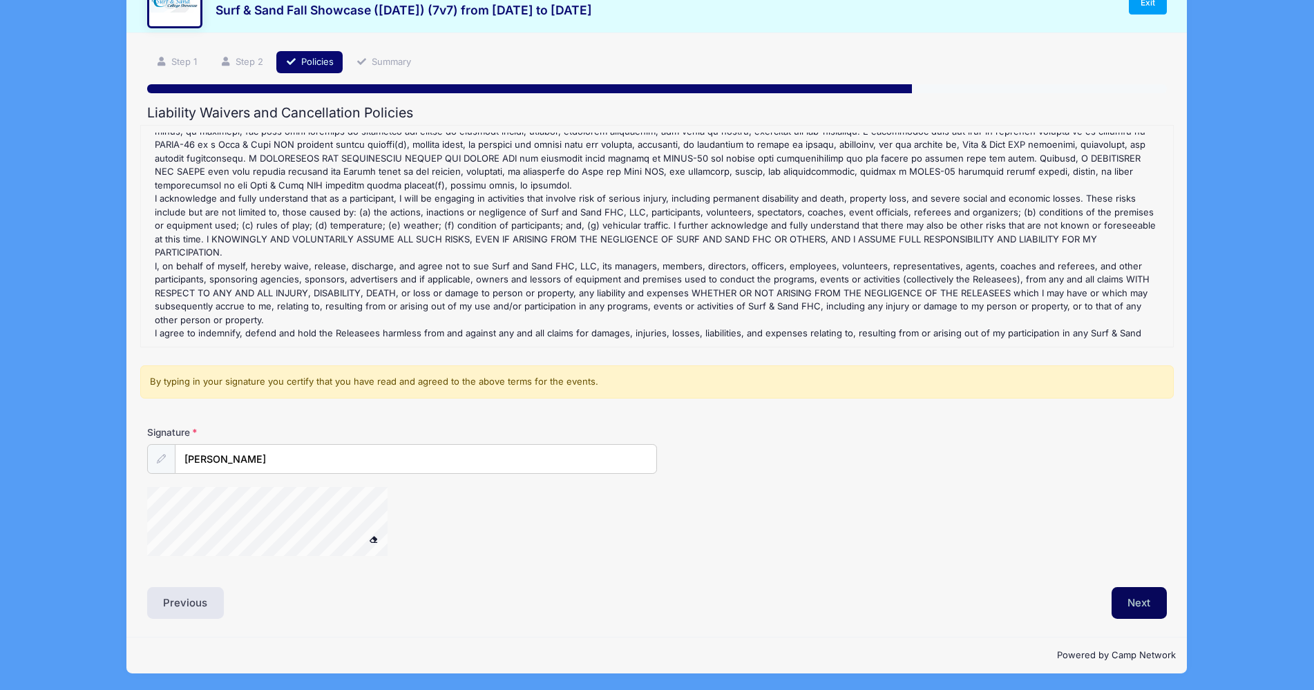
click at [1133, 598] on button "Next" at bounding box center [1140, 603] width 56 height 32
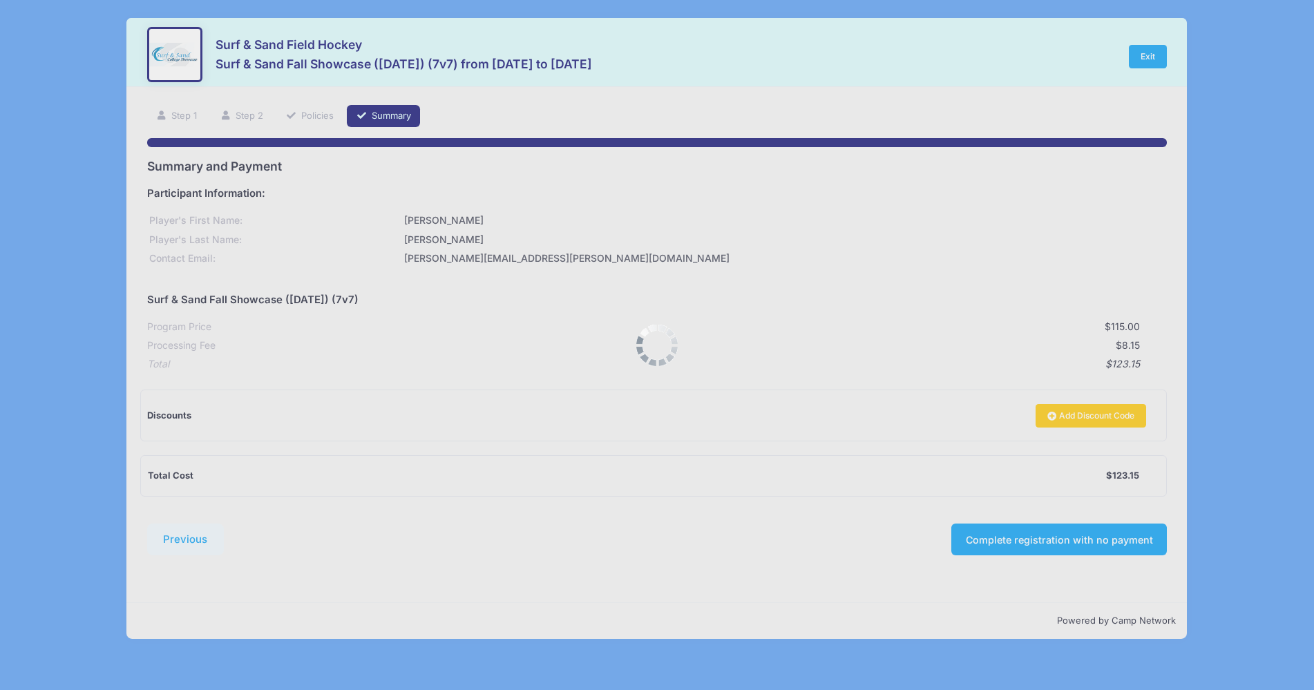
scroll to position [0, 0]
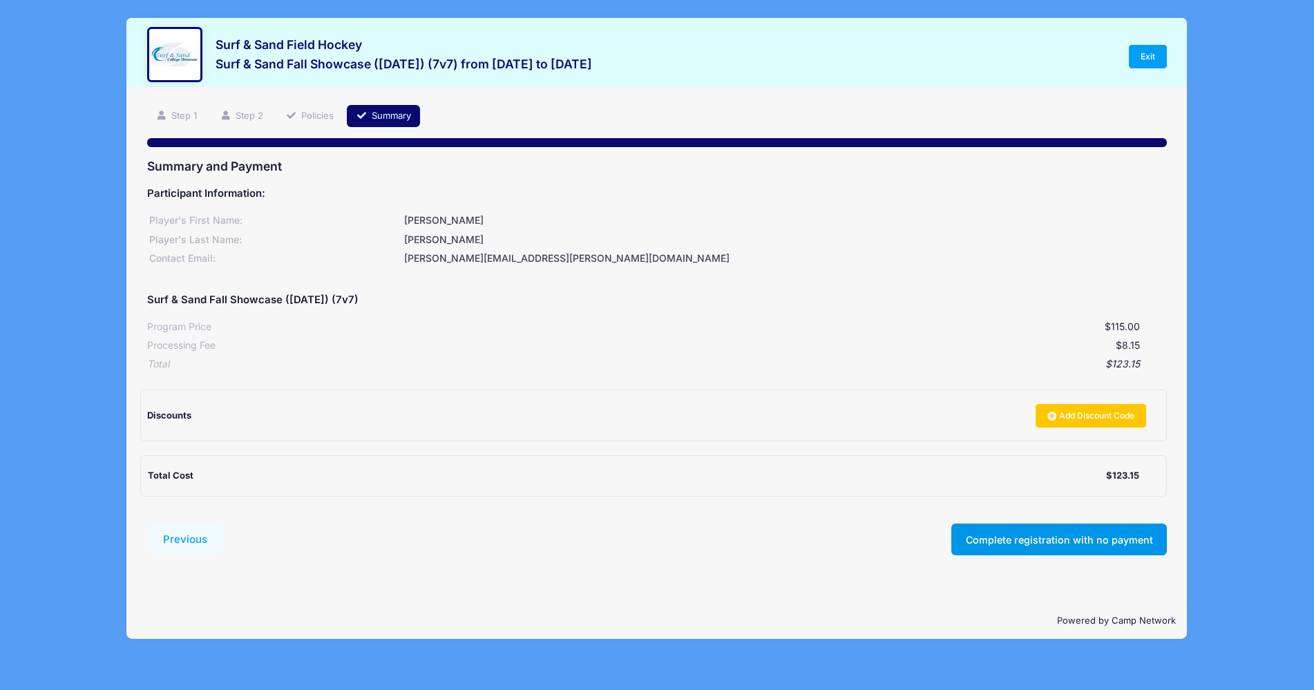
click at [1099, 538] on button "Complete registration with no payment" at bounding box center [1059, 540] width 216 height 32
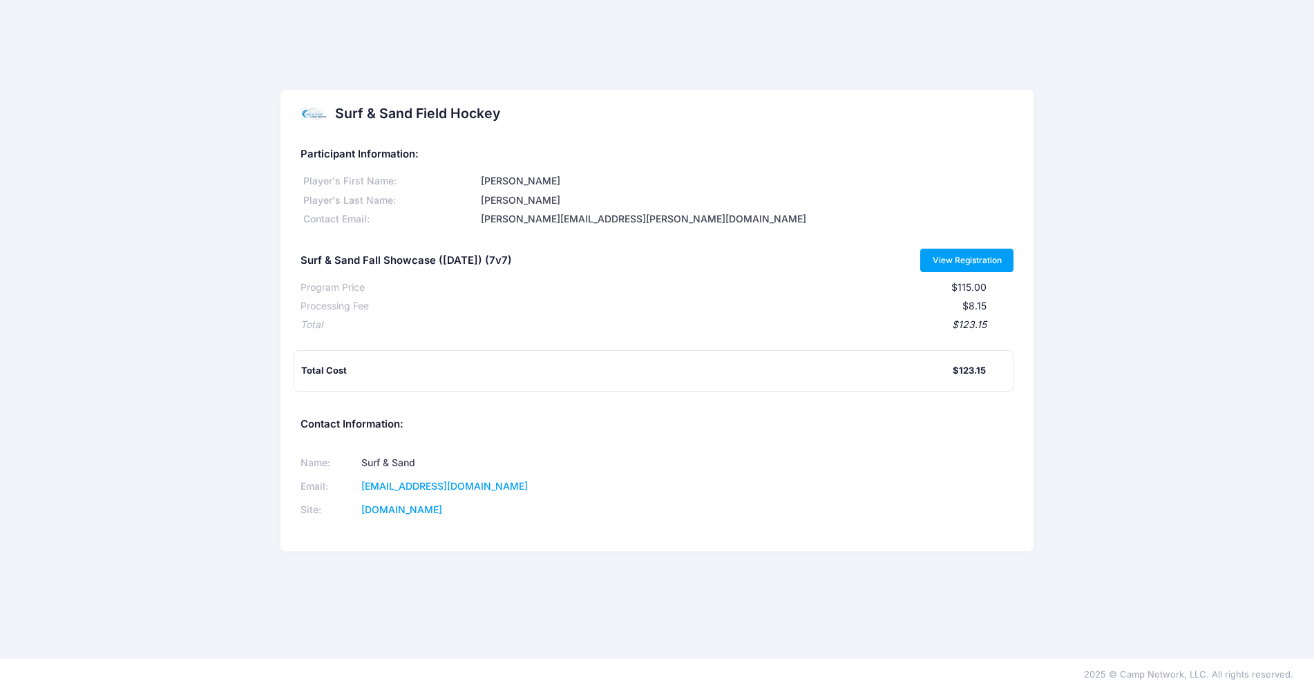
click at [959, 263] on link "View Registration" at bounding box center [966, 260] width 93 height 23
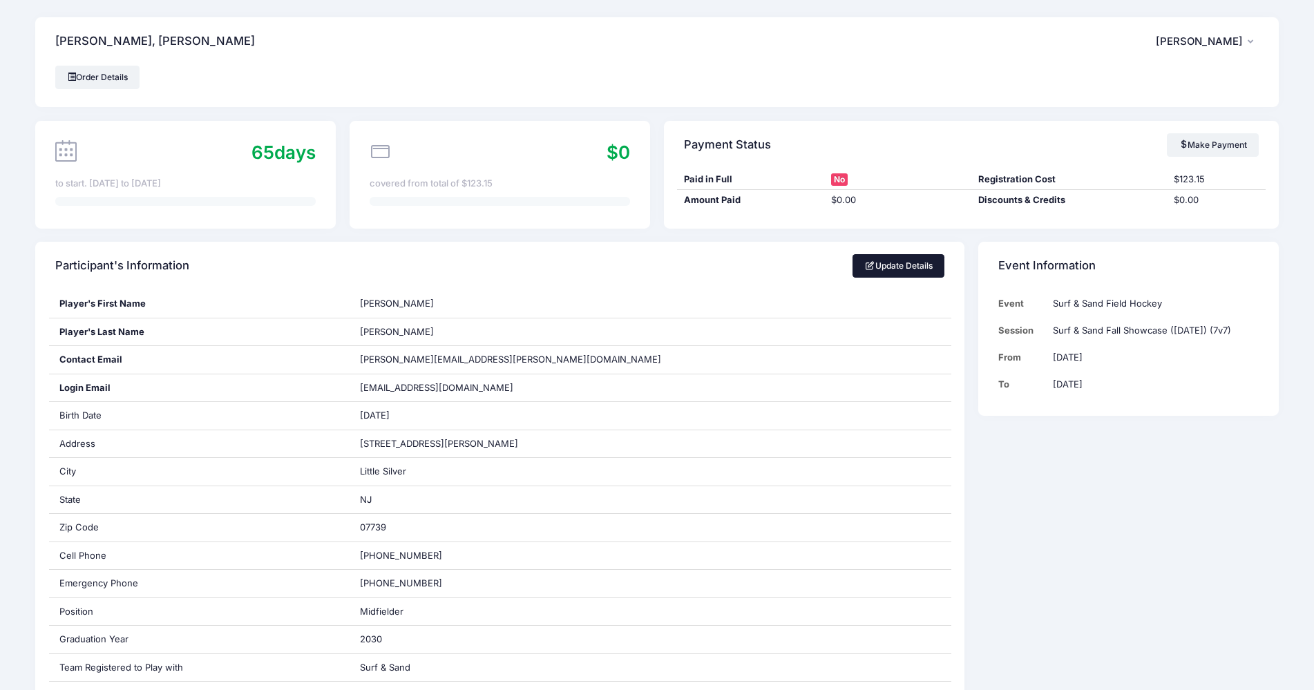
click at [915, 265] on link "Update Details" at bounding box center [899, 265] width 92 height 23
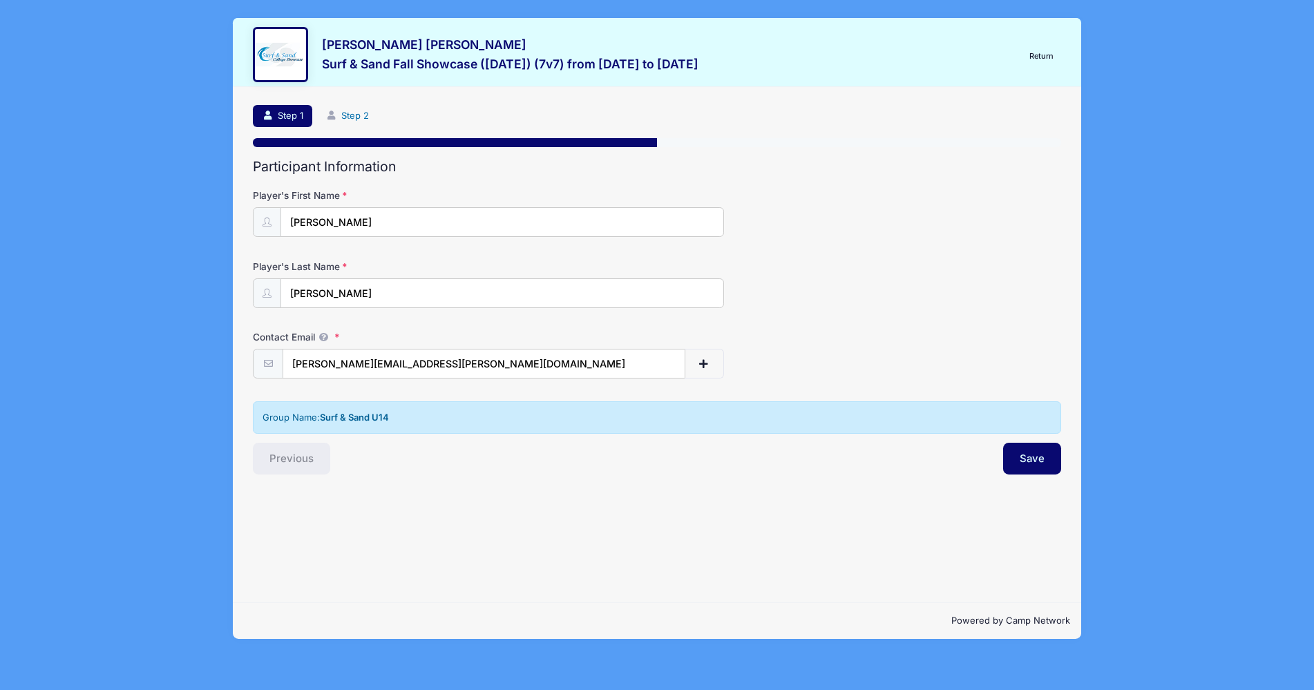
click at [357, 114] on link "Step 2" at bounding box center [346, 116] width 61 height 23
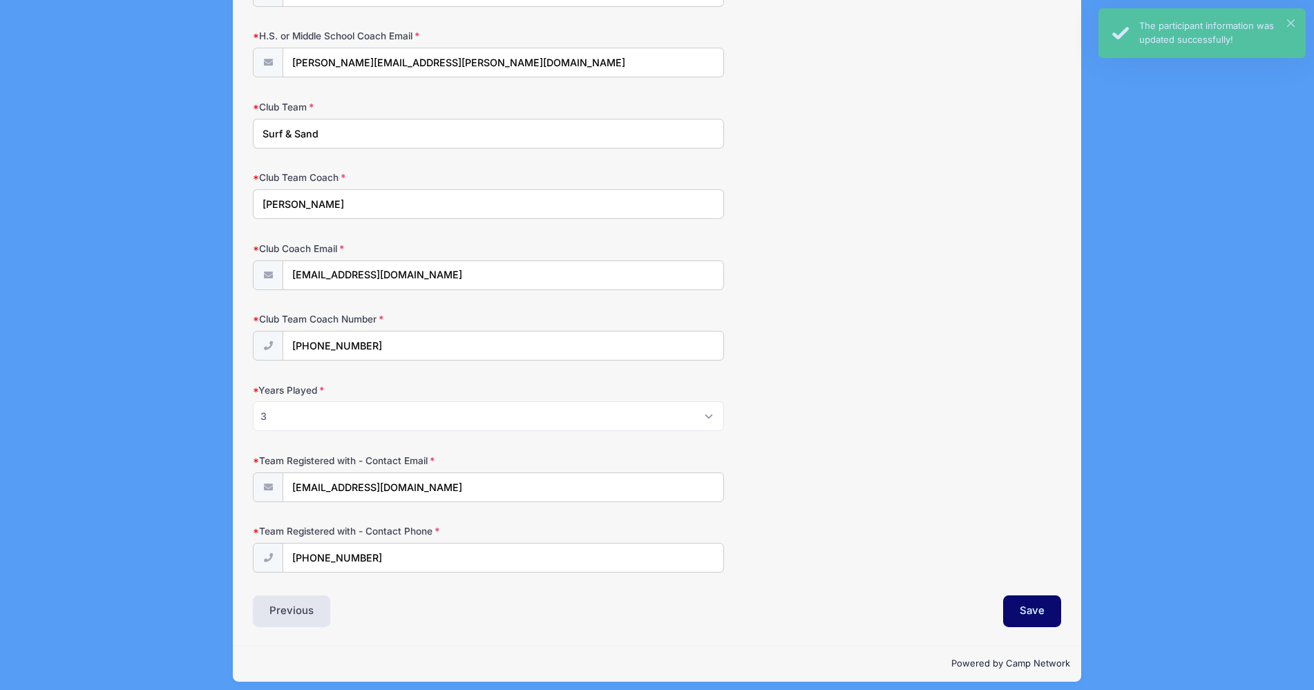
scroll to position [1276, 0]
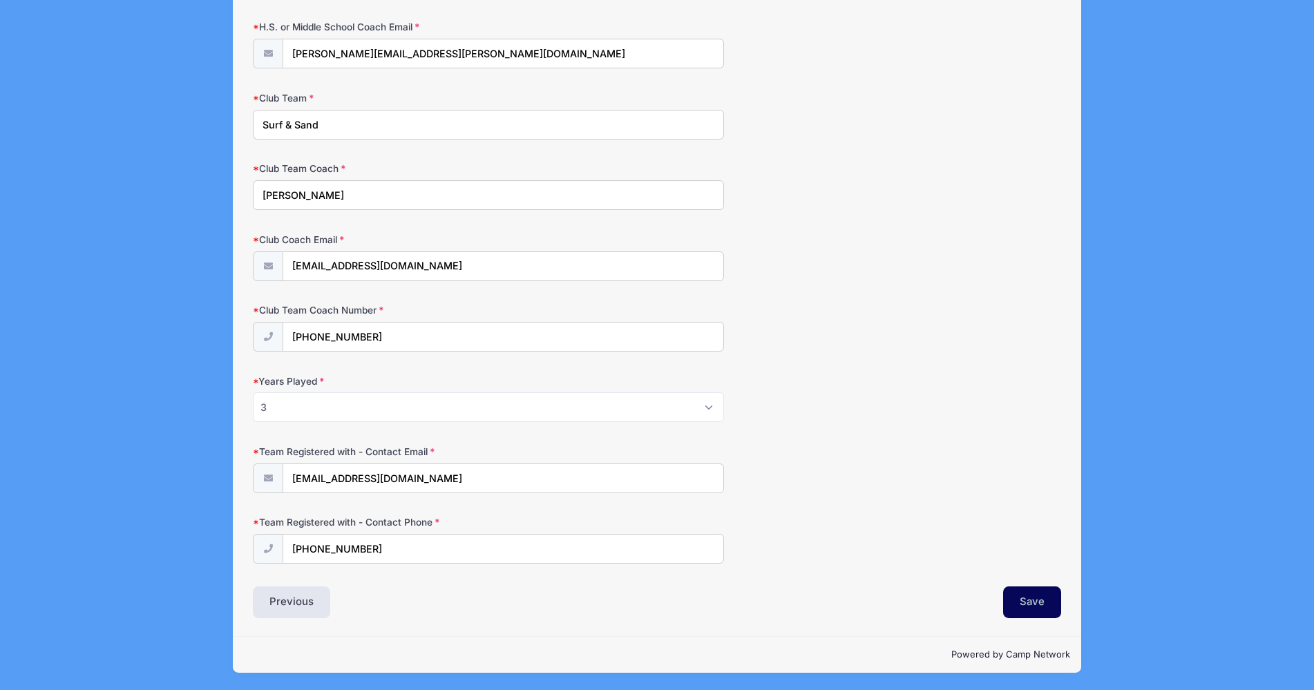
click at [1036, 606] on button "Save" at bounding box center [1032, 603] width 58 height 32
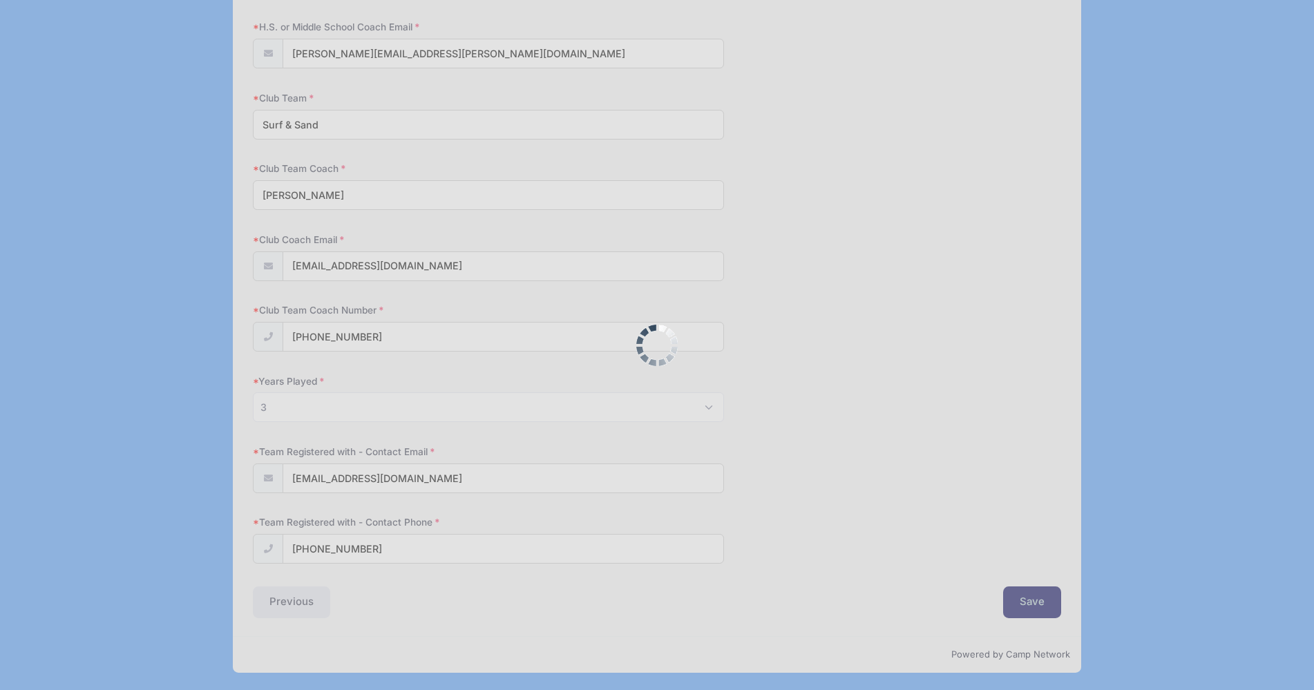
scroll to position [0, 0]
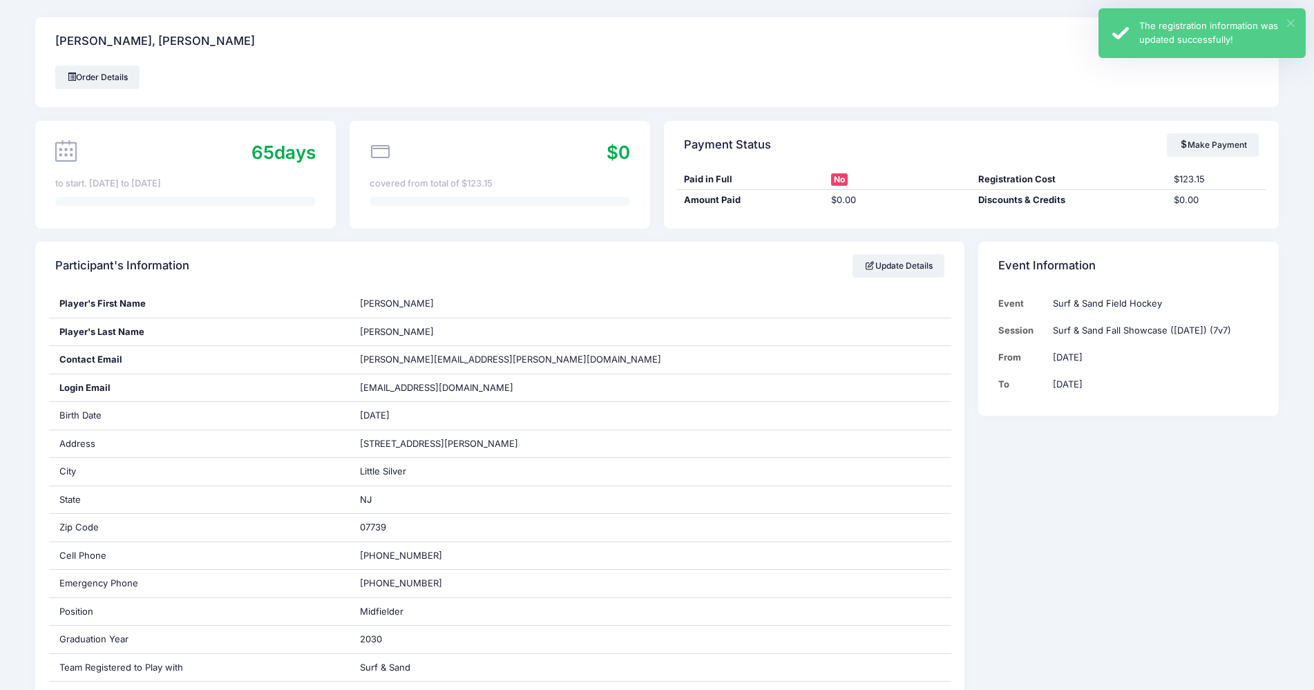
click at [1292, 20] on button "×" at bounding box center [1291, 23] width 8 height 8
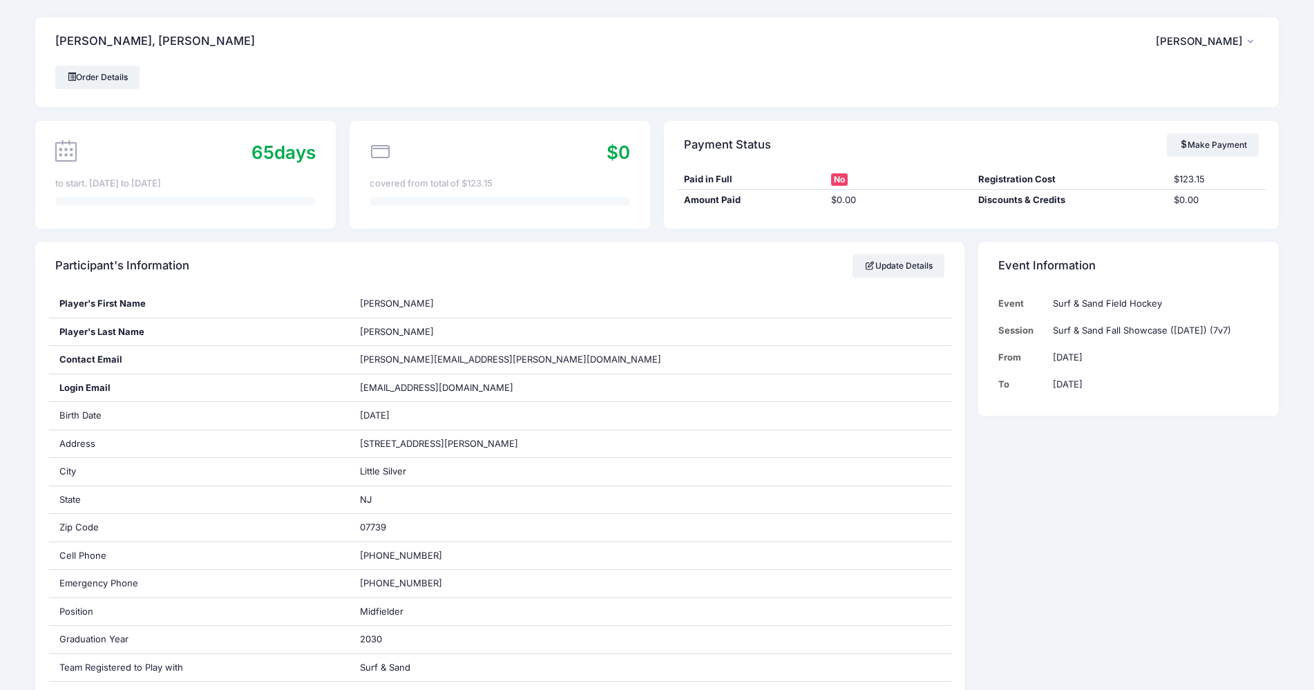
click at [1249, 42] on icon "button" at bounding box center [1253, 42] width 11 height 0
click at [1166, 77] on link "My Account" at bounding box center [1172, 79] width 160 height 26
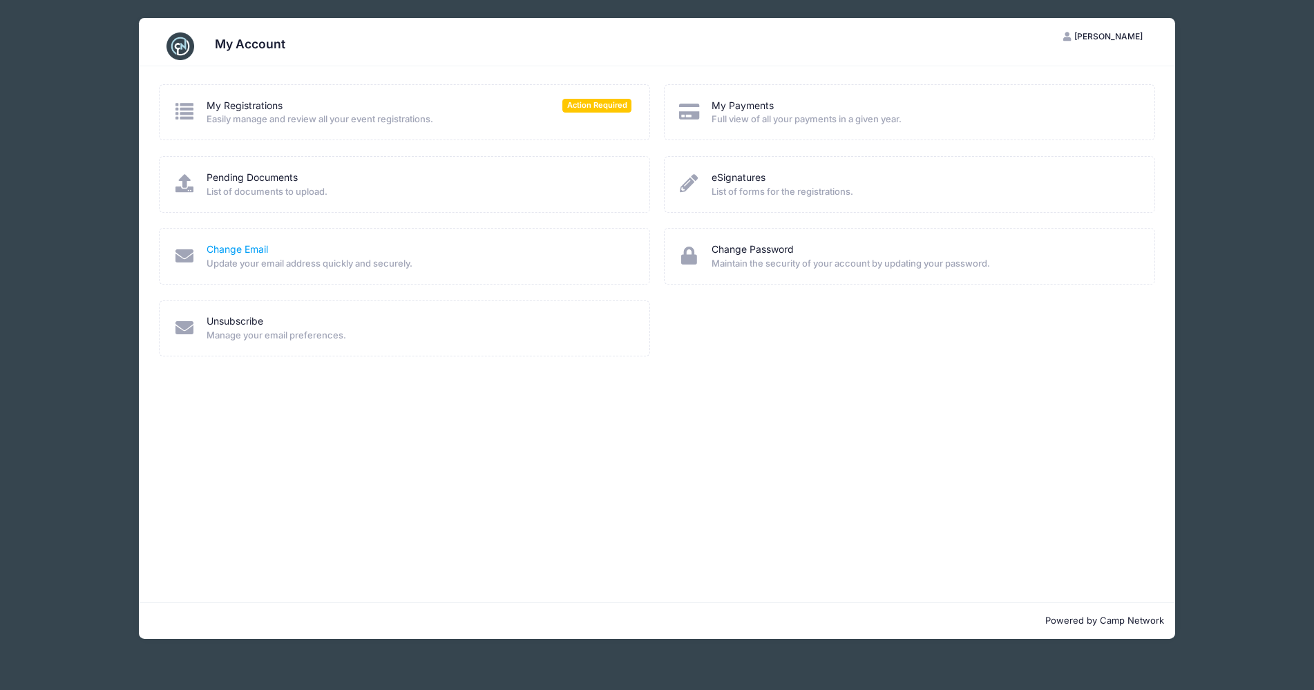
click at [222, 248] on link "Change Email" at bounding box center [237, 250] width 61 height 15
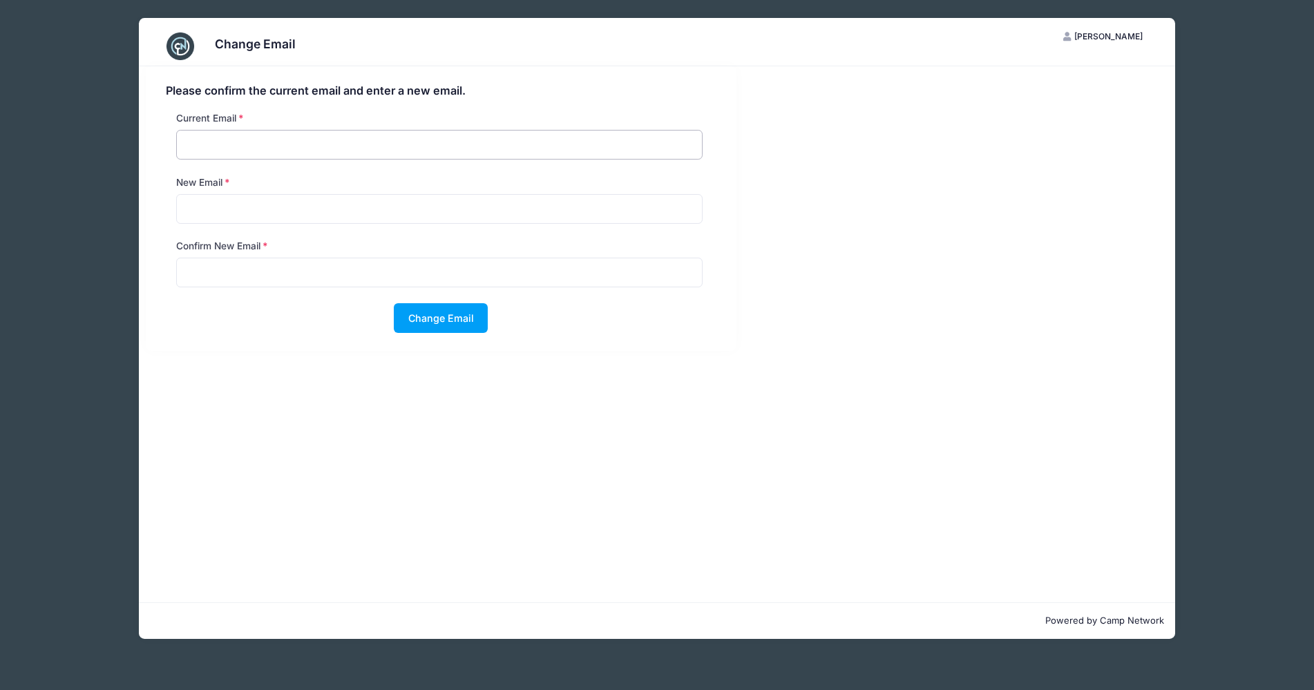
click at [218, 143] on input "email" at bounding box center [439, 145] width 527 height 30
type input "epedersen@photoassist.com"
type input "erin.pedersen@yahoo.com"
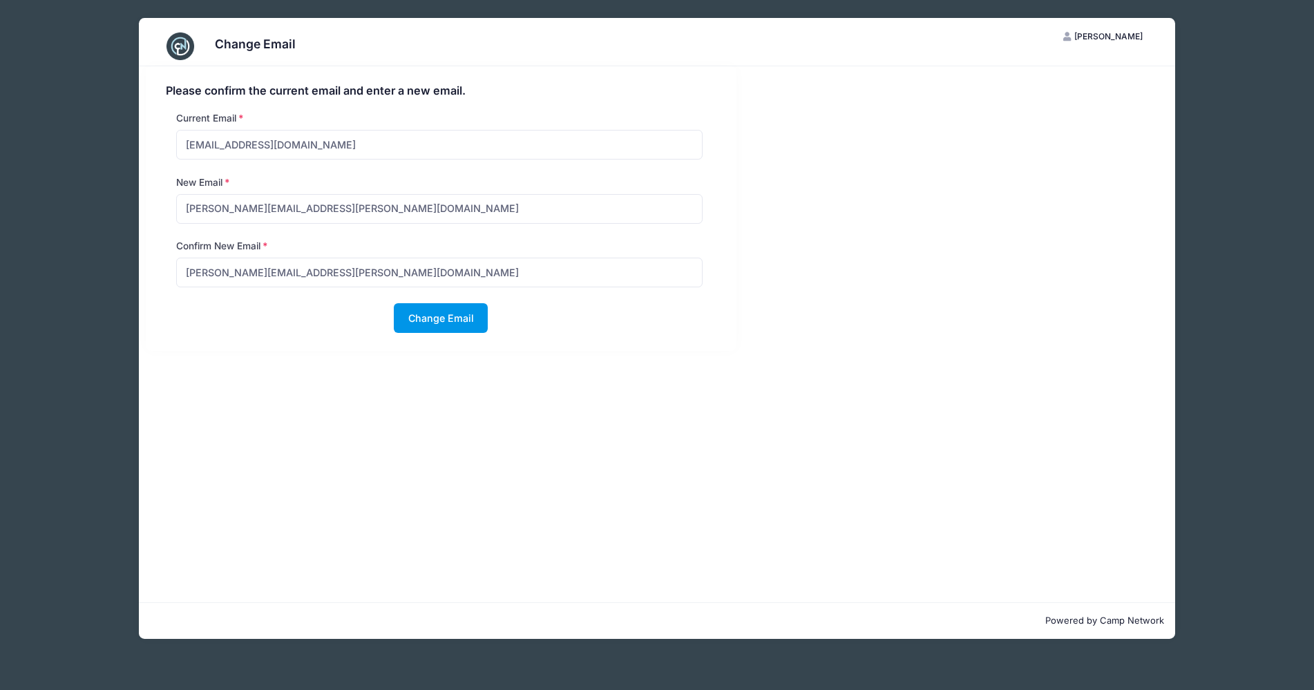
click at [448, 316] on button "Change Email" at bounding box center [441, 318] width 94 height 30
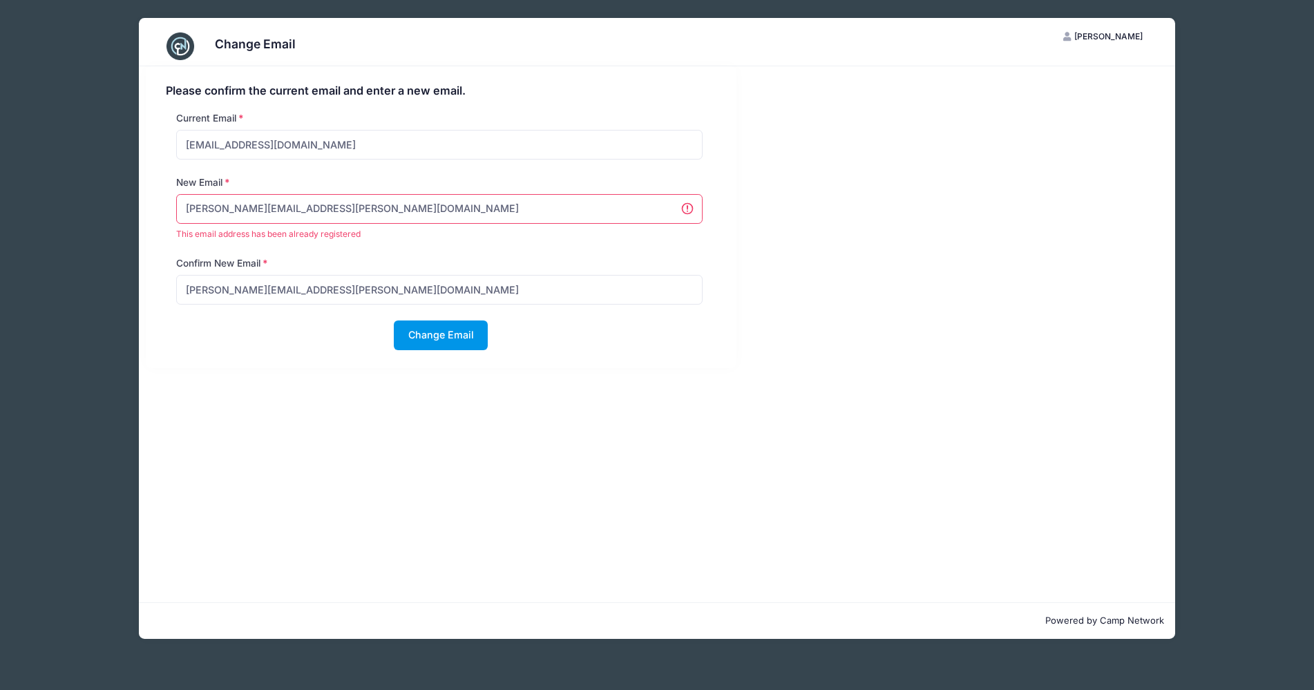
click at [447, 339] on button "Change Email" at bounding box center [441, 336] width 94 height 30
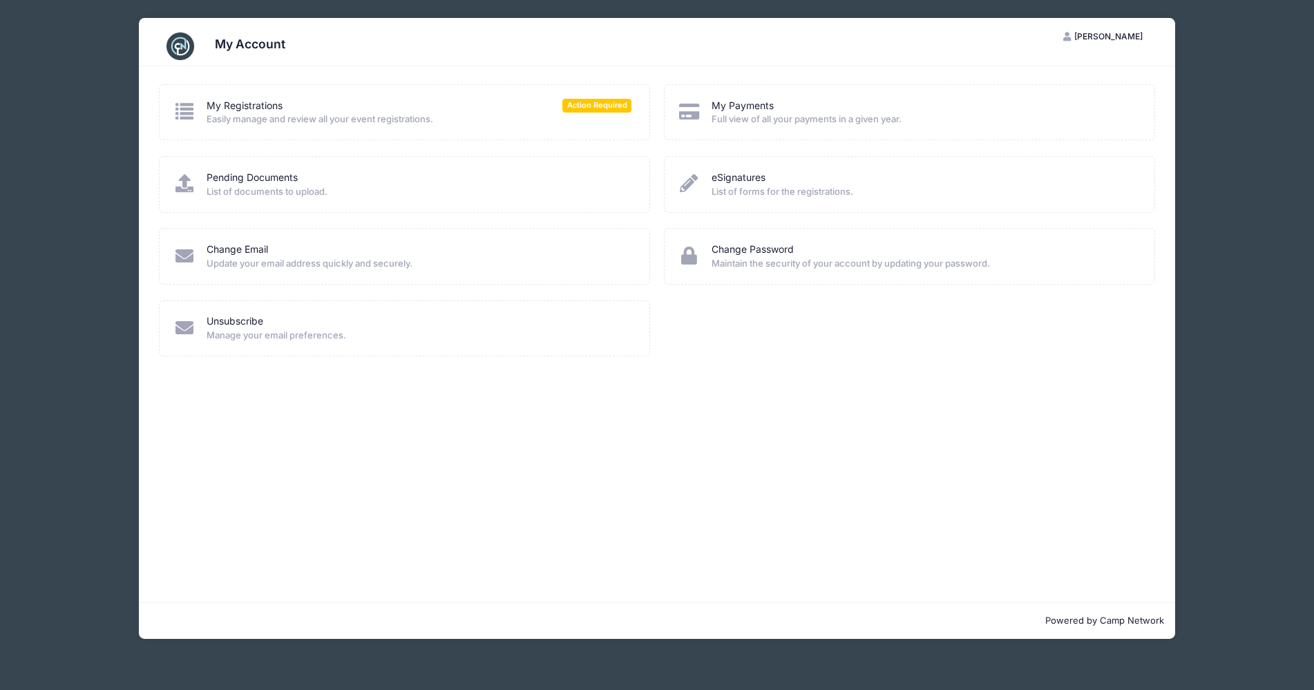
click at [183, 332] on icon at bounding box center [184, 328] width 23 height 18
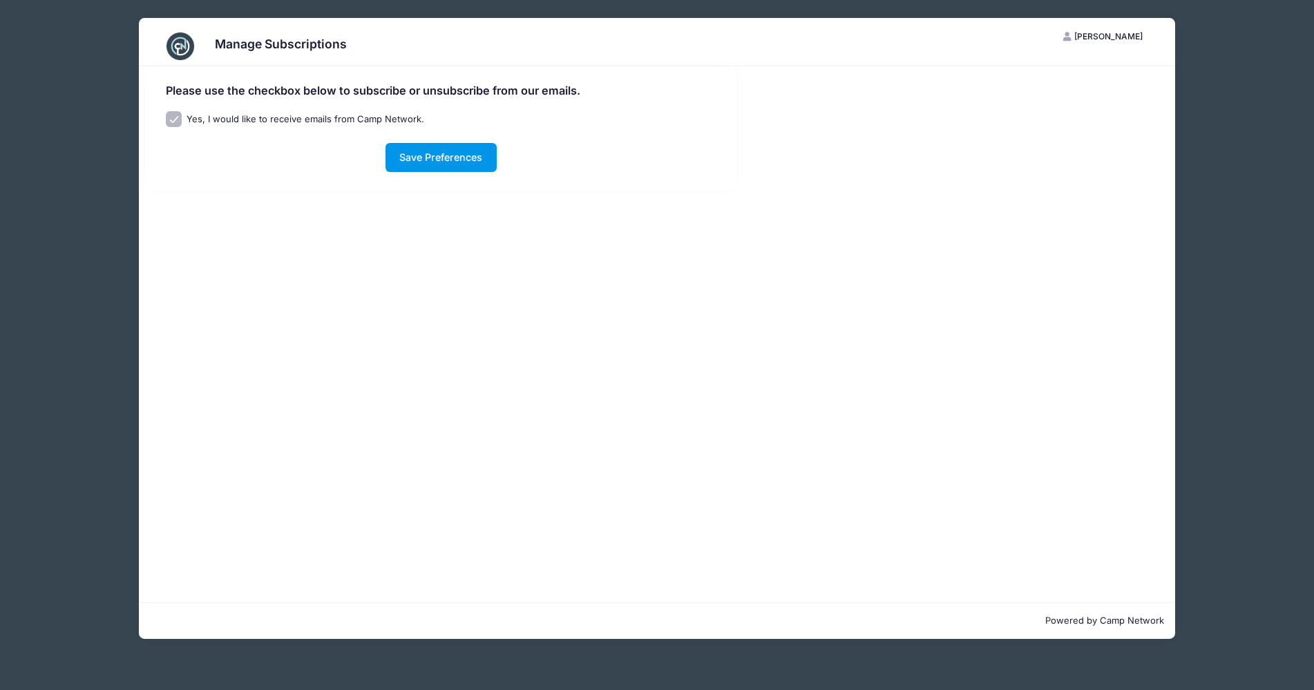
click at [476, 155] on button "Save Preferences" at bounding box center [441, 158] width 111 height 30
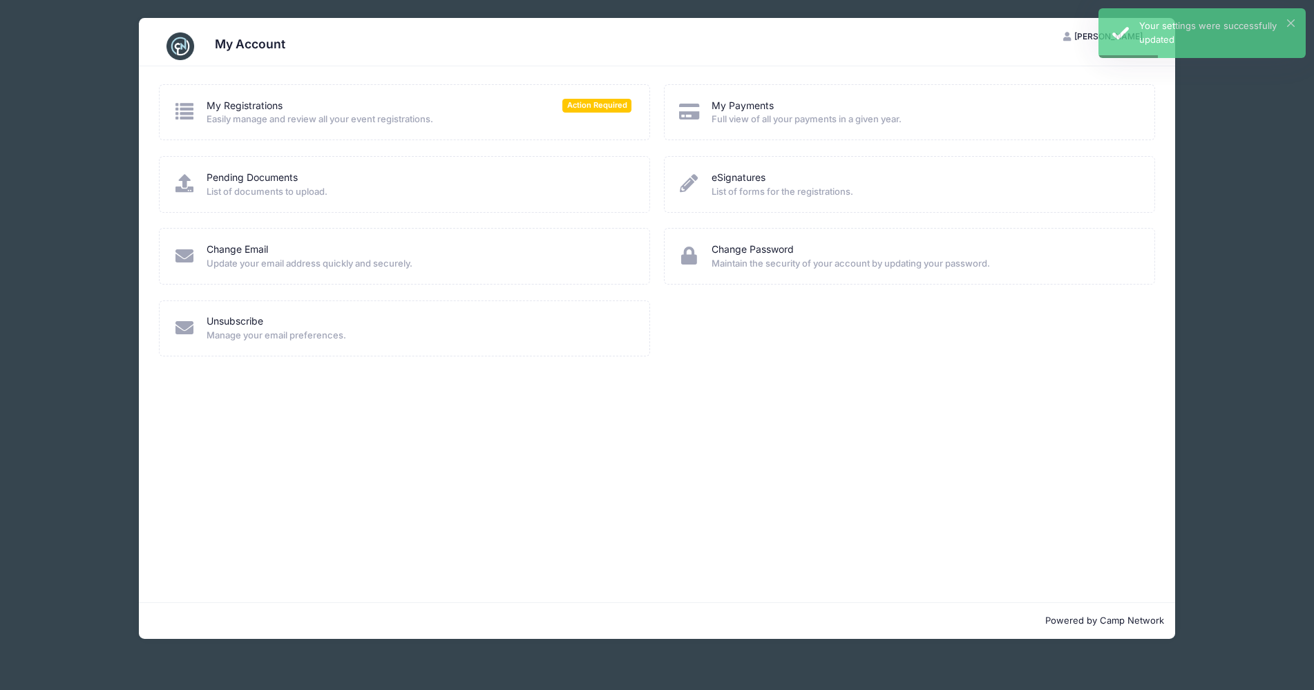
click at [176, 254] on icon at bounding box center [184, 256] width 23 height 18
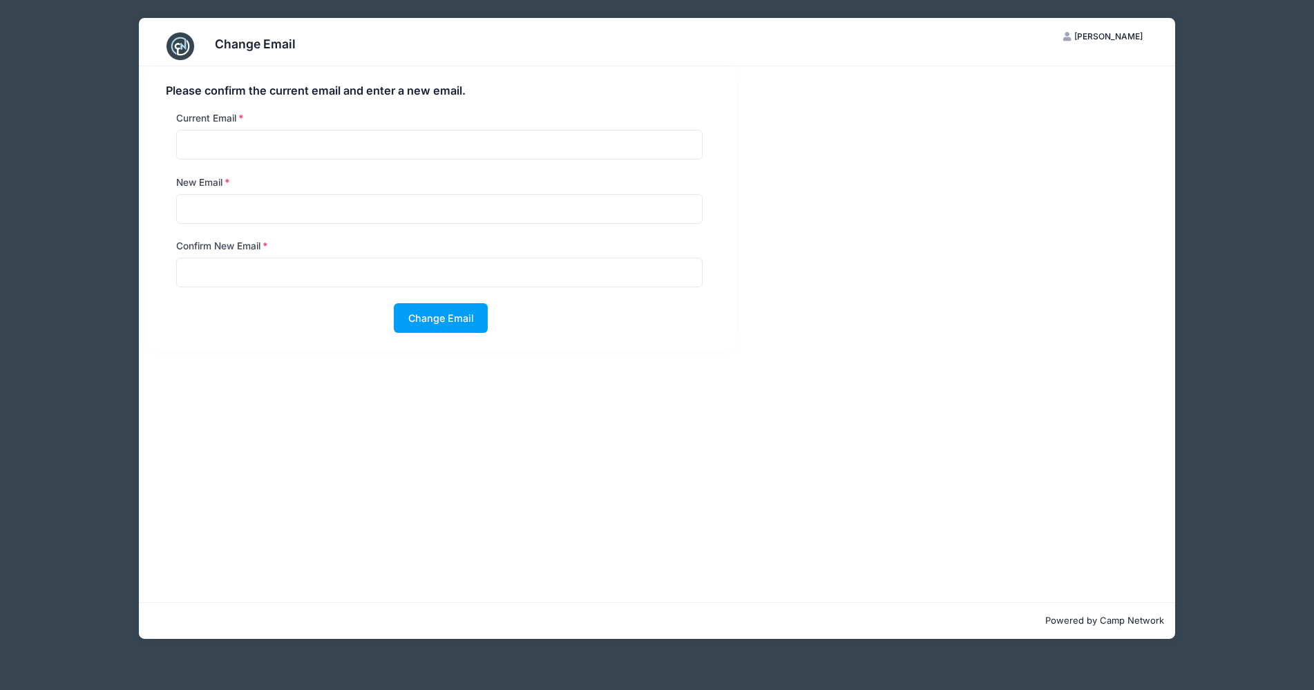
click at [102, 61] on div "Change Email EP [PERSON_NAME] My Account Logout Please confirm the current emai…" at bounding box center [657, 328] width 1244 height 657
click at [434, 321] on button "Change Email" at bounding box center [441, 318] width 94 height 30
click at [1103, 38] on span "[PERSON_NAME]" at bounding box center [1108, 36] width 68 height 10
click at [1072, 67] on link "My Account" at bounding box center [1069, 70] width 160 height 26
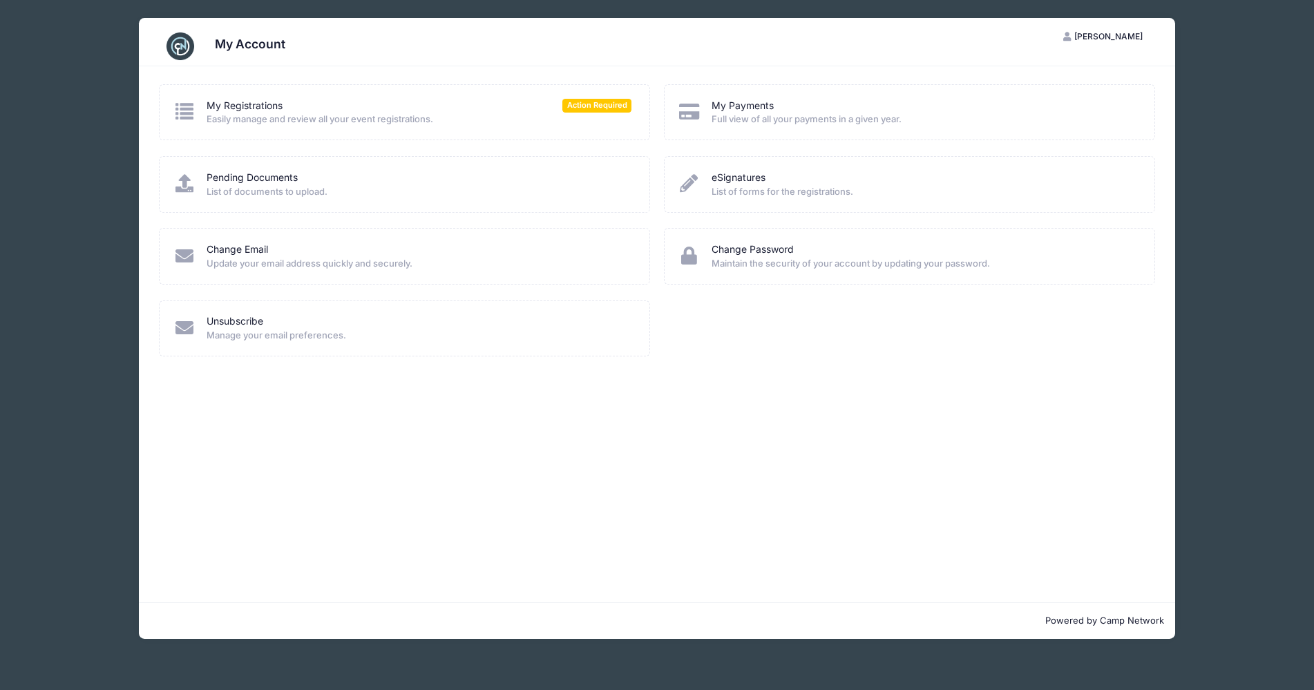
click at [171, 104] on div "My Registrations Action Required Easily manage and review all your event regist…" at bounding box center [404, 112] width 491 height 56
click at [181, 105] on icon at bounding box center [184, 111] width 23 height 18
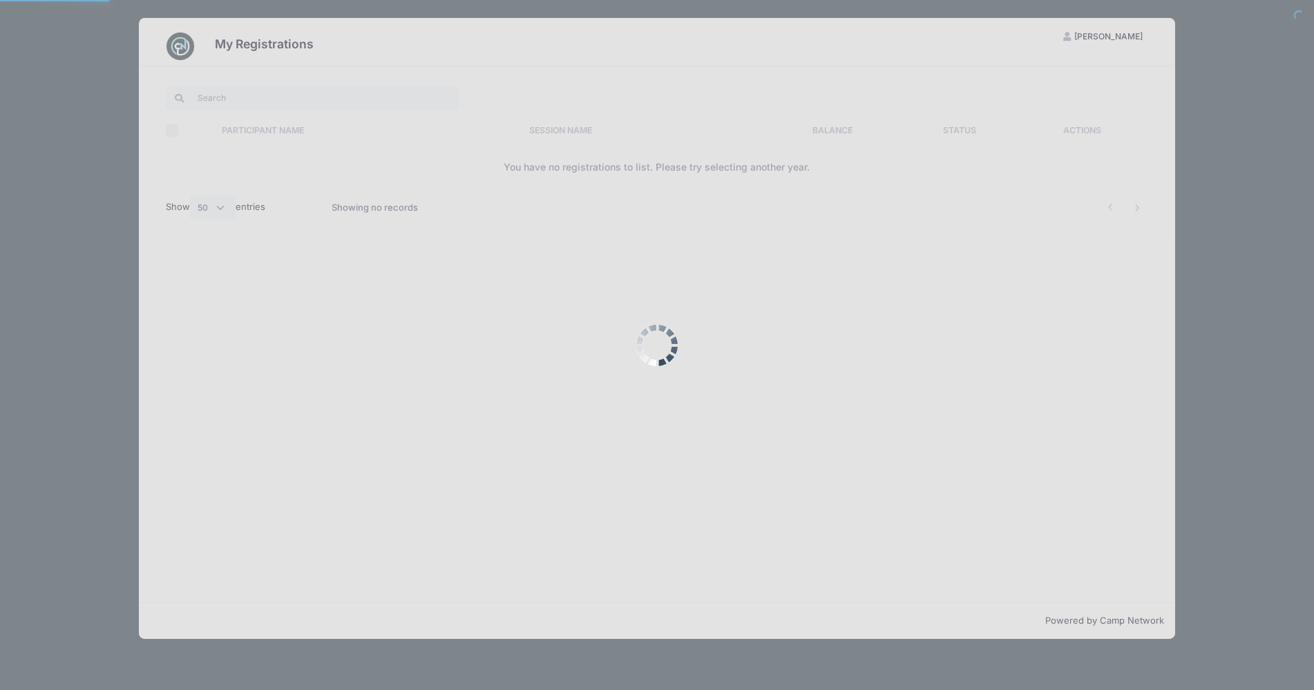
select select "50"
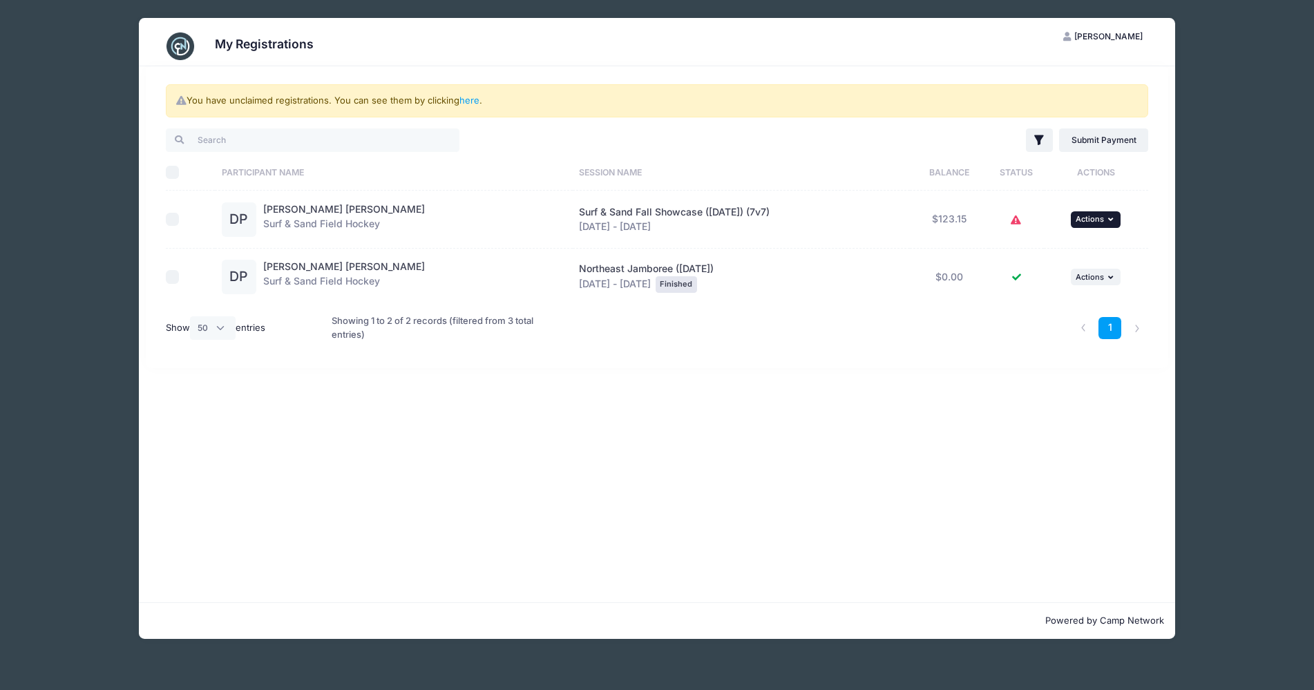
click at [1103, 218] on button "... Actions" at bounding box center [1096, 219] width 50 height 17
click at [1057, 274] on link "Submit Payment" at bounding box center [1050, 276] width 125 height 26
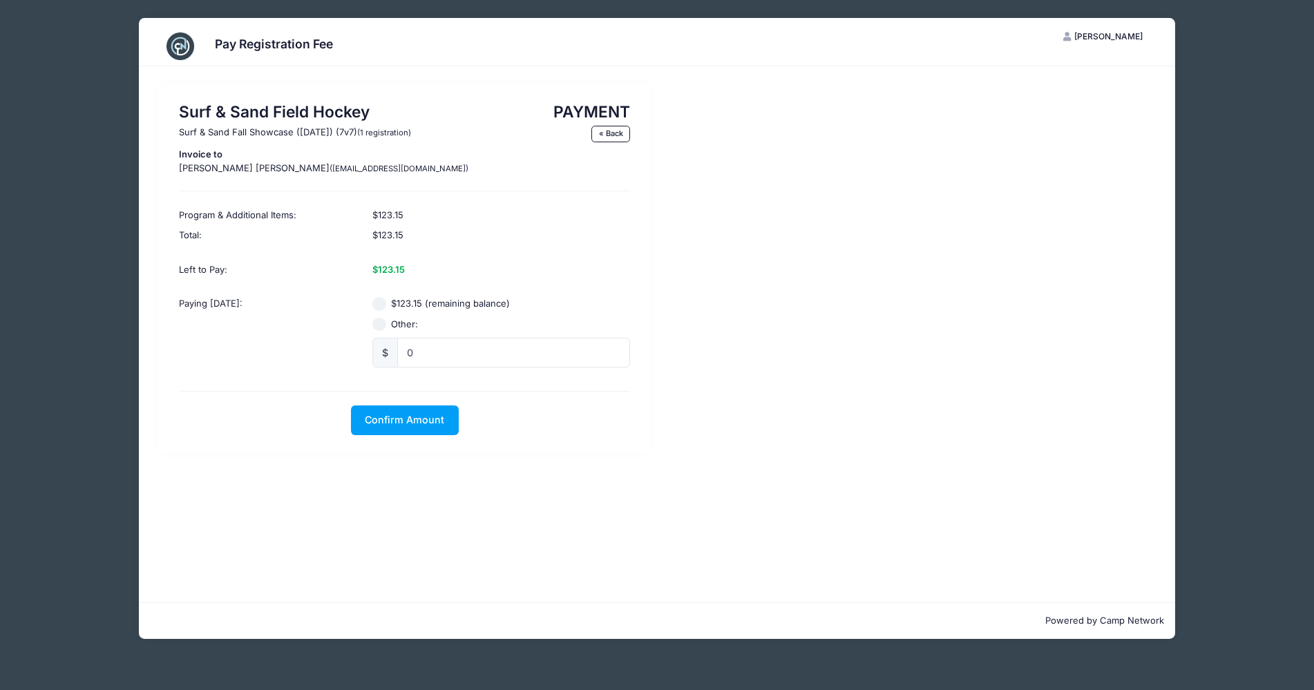
click at [381, 300] on input "$123.15 (remaining balance)" at bounding box center [379, 304] width 14 height 14
radio input "true"
click at [390, 424] on span "Confirm Amount" at bounding box center [404, 420] width 79 height 12
click at [414, 420] on button "Pay with Card" at bounding box center [404, 421] width 95 height 30
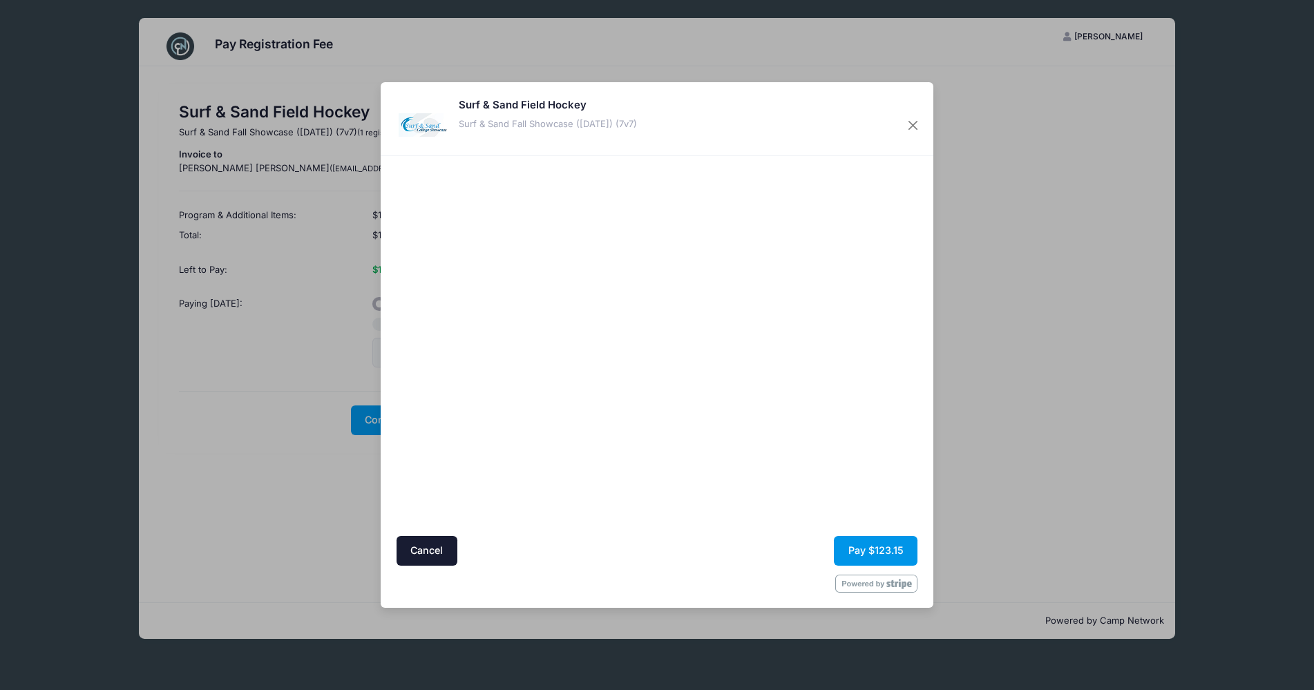
click at [881, 551] on button "Pay $123.15" at bounding box center [876, 551] width 84 height 30
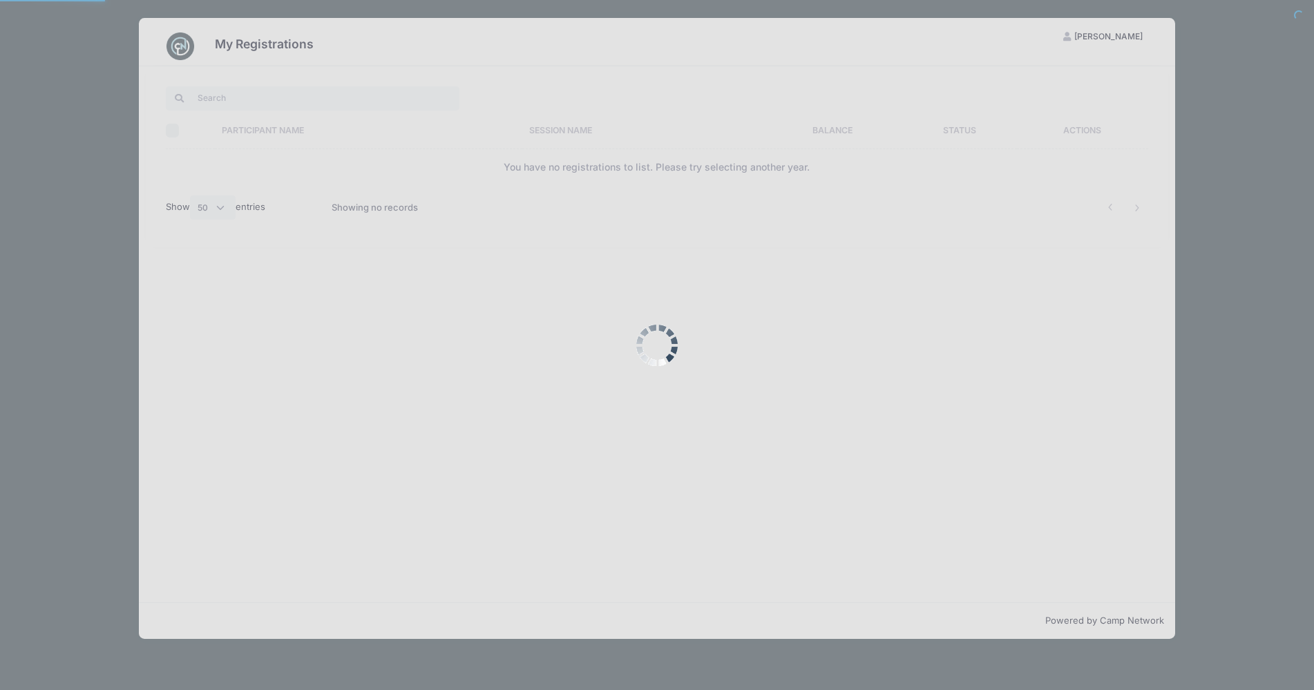
select select "50"
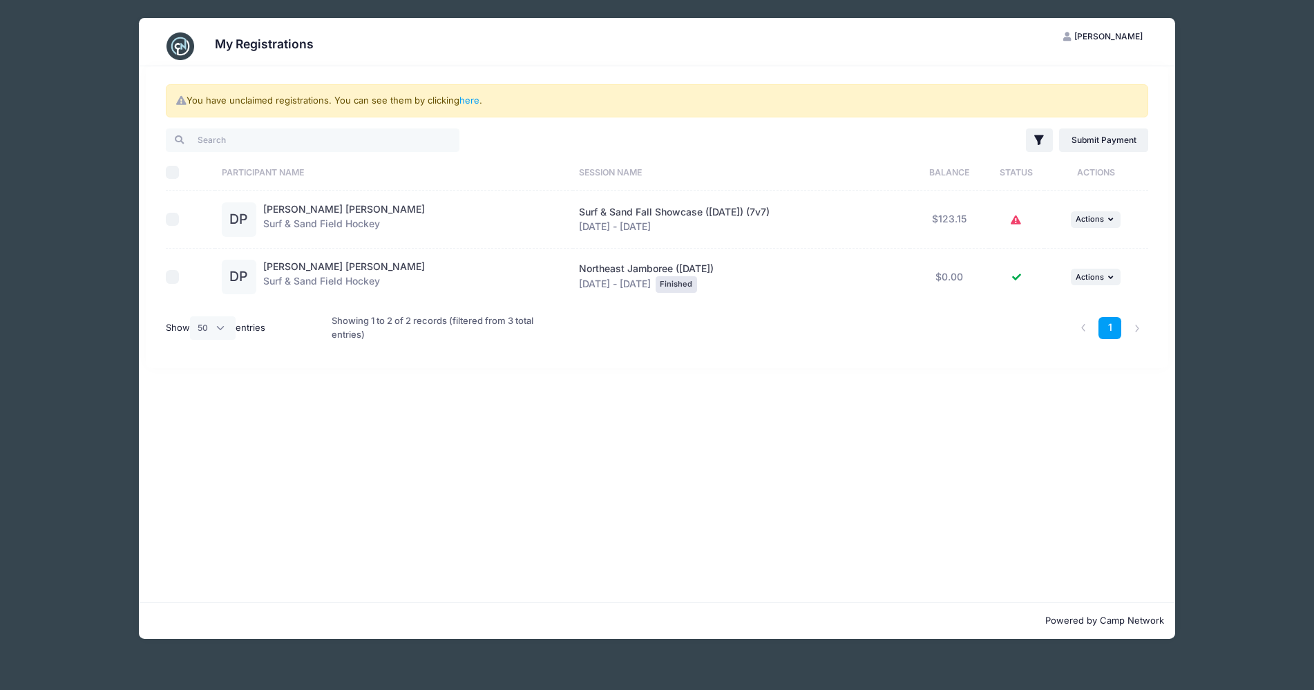
click at [1101, 36] on span "[PERSON_NAME]" at bounding box center [1108, 36] width 68 height 10
click at [471, 102] on link "here" at bounding box center [469, 100] width 20 height 11
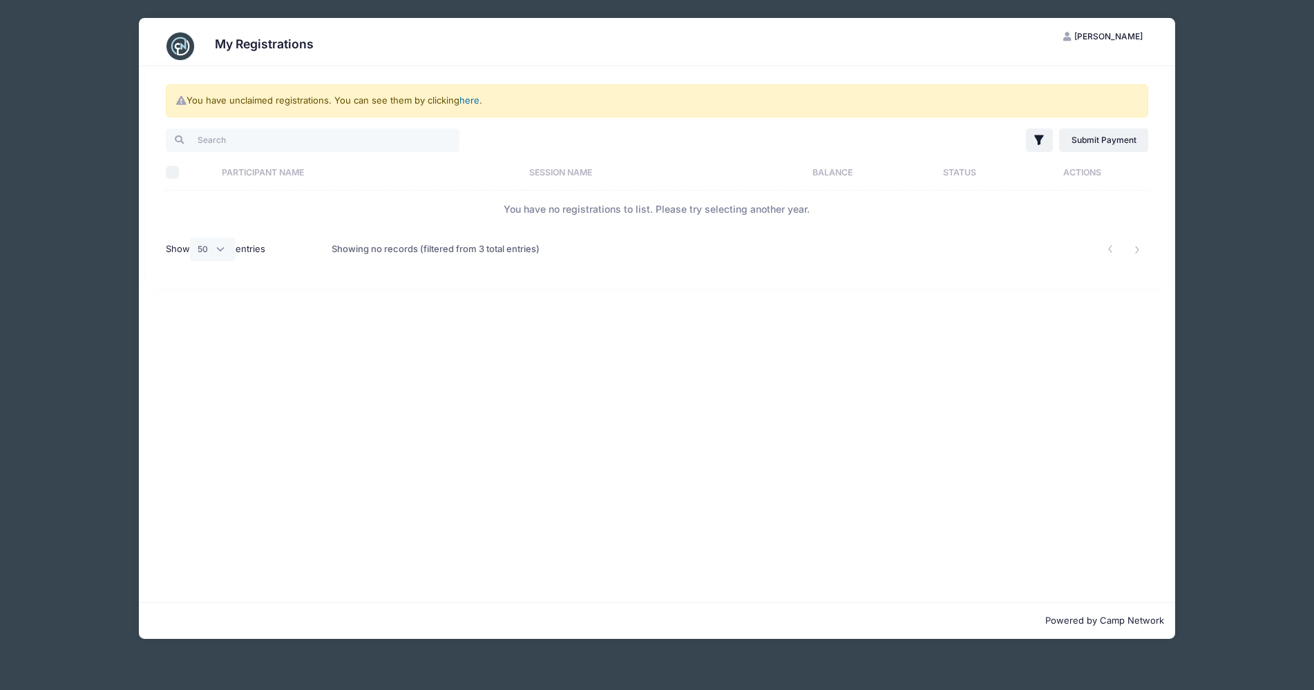
click at [471, 102] on link "here" at bounding box center [469, 100] width 20 height 11
click at [1110, 32] on span "[PERSON_NAME]" at bounding box center [1108, 36] width 68 height 10
click at [1041, 68] on link "My Account" at bounding box center [1069, 70] width 160 height 26
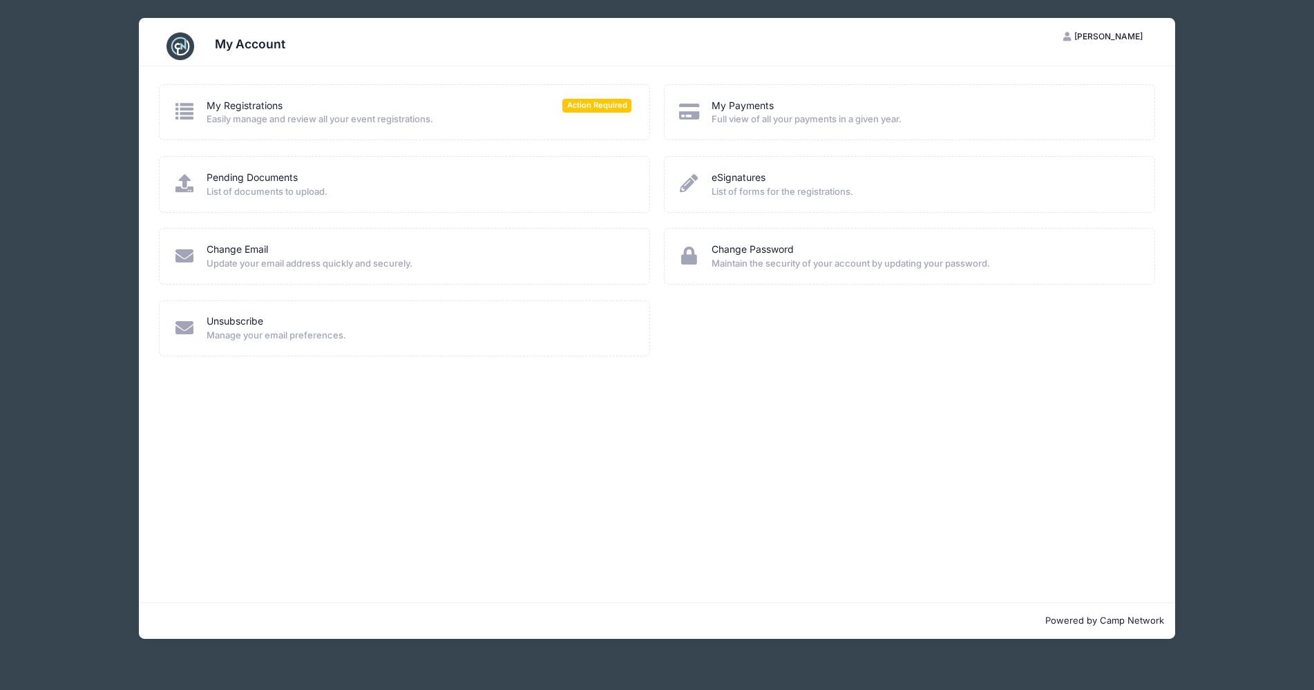
click at [181, 111] on icon at bounding box center [184, 111] width 23 height 18
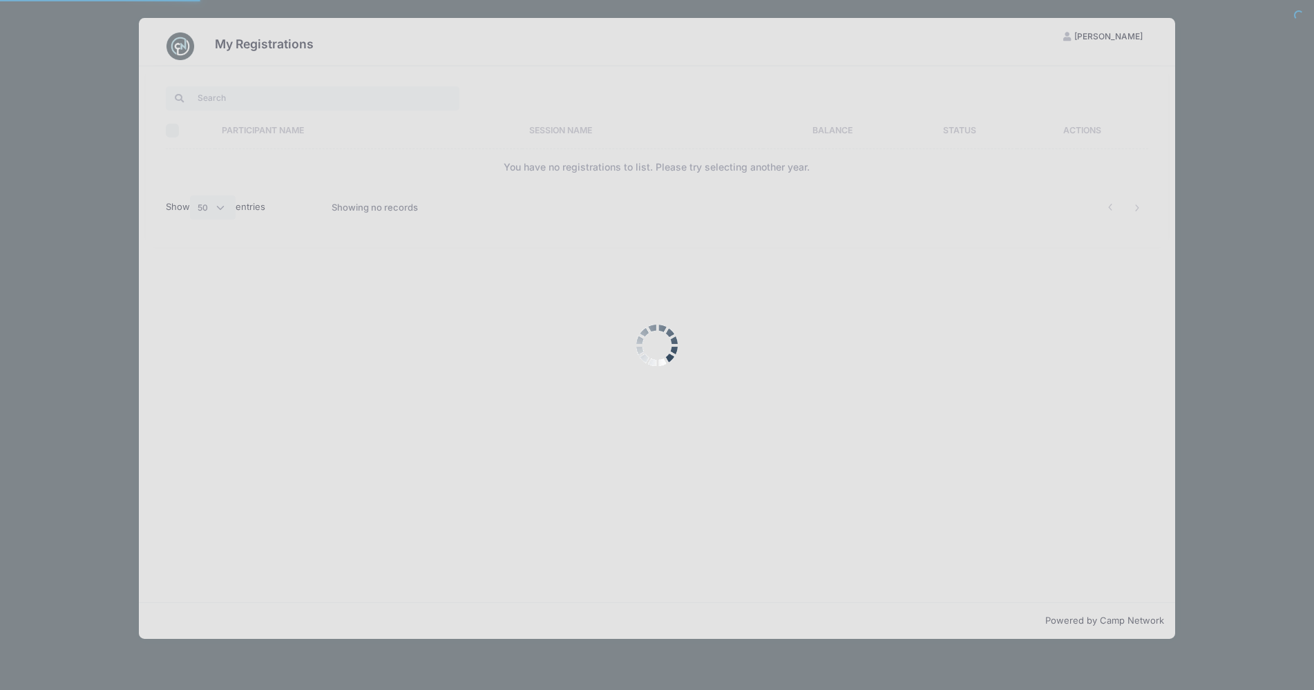
select select "50"
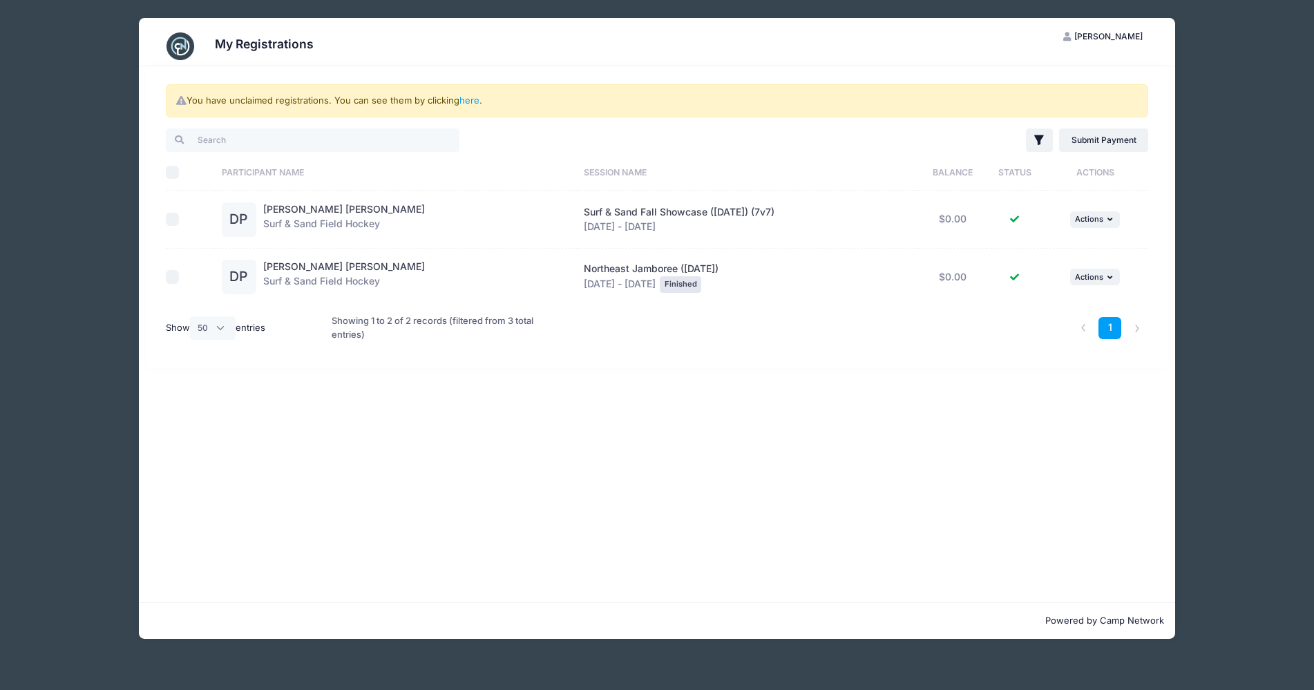
click at [1109, 35] on span "[PERSON_NAME]" at bounding box center [1108, 36] width 68 height 10
click at [1069, 68] on link "My Account" at bounding box center [1069, 70] width 160 height 26
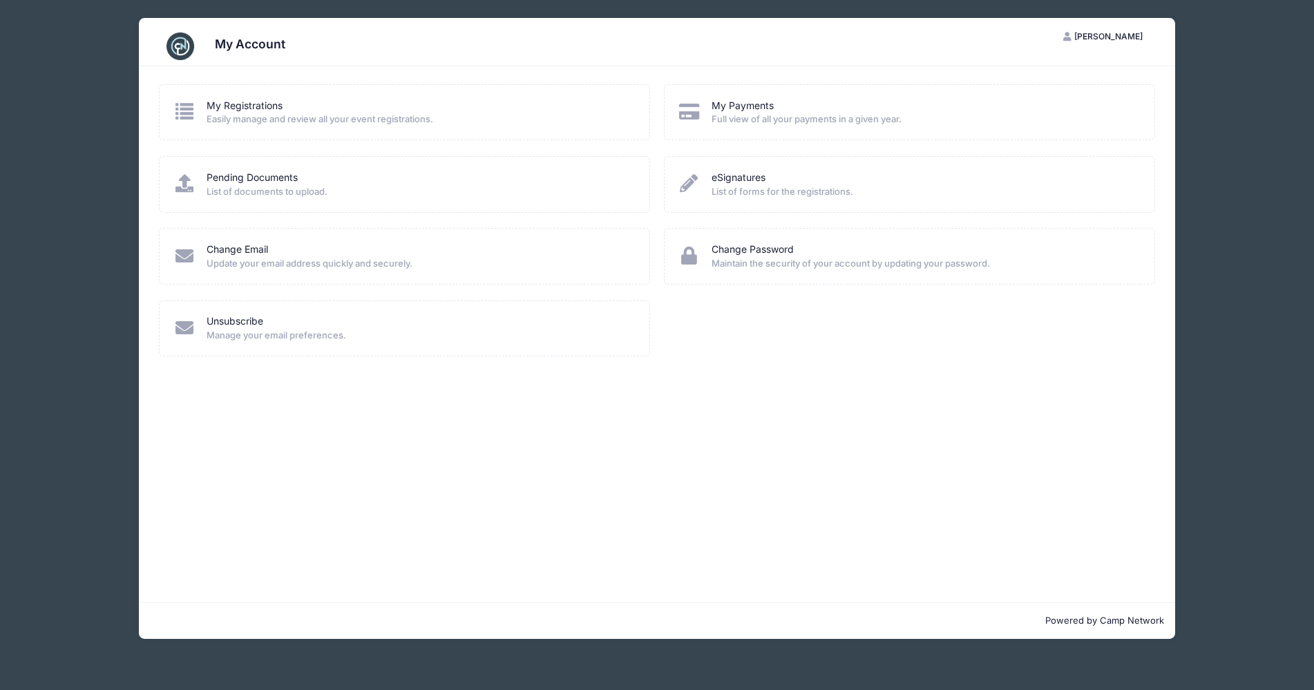
click at [1103, 33] on span "[PERSON_NAME]" at bounding box center [1108, 36] width 68 height 10
click at [785, 251] on link "Change Password" at bounding box center [753, 250] width 82 height 15
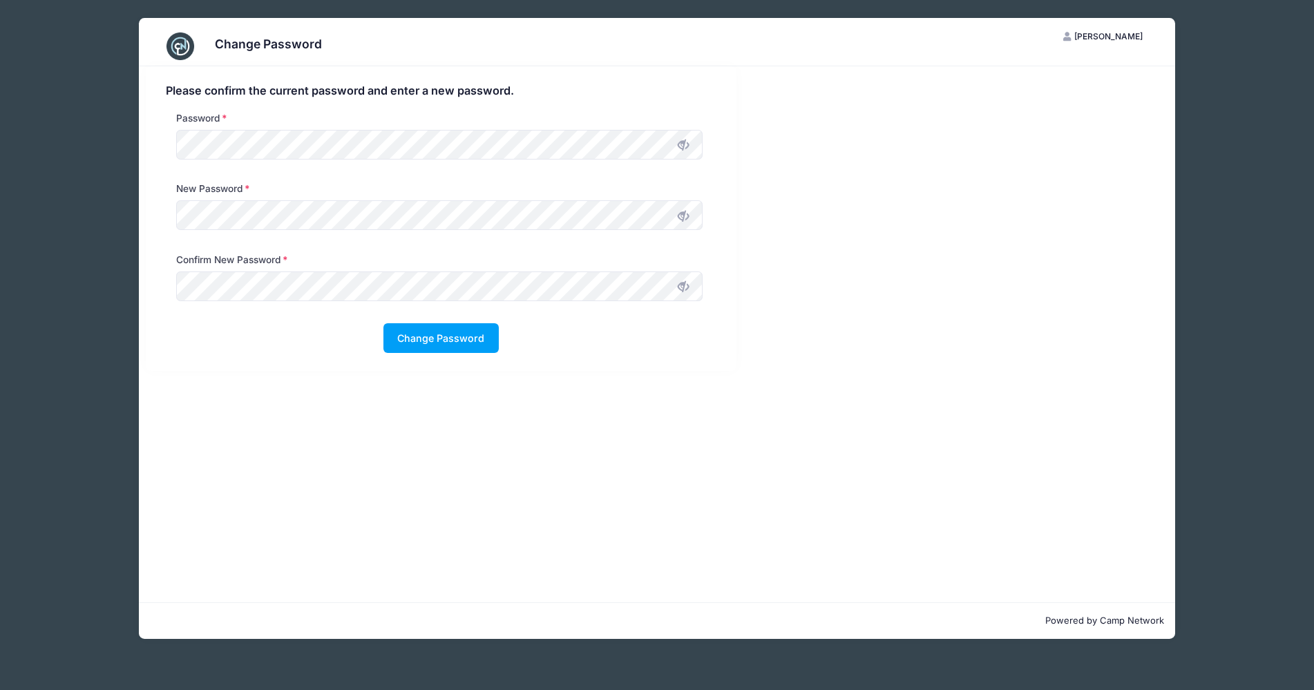
click at [1099, 35] on span "[PERSON_NAME]" at bounding box center [1108, 36] width 68 height 10
click at [1063, 68] on link "My Account" at bounding box center [1069, 70] width 160 height 26
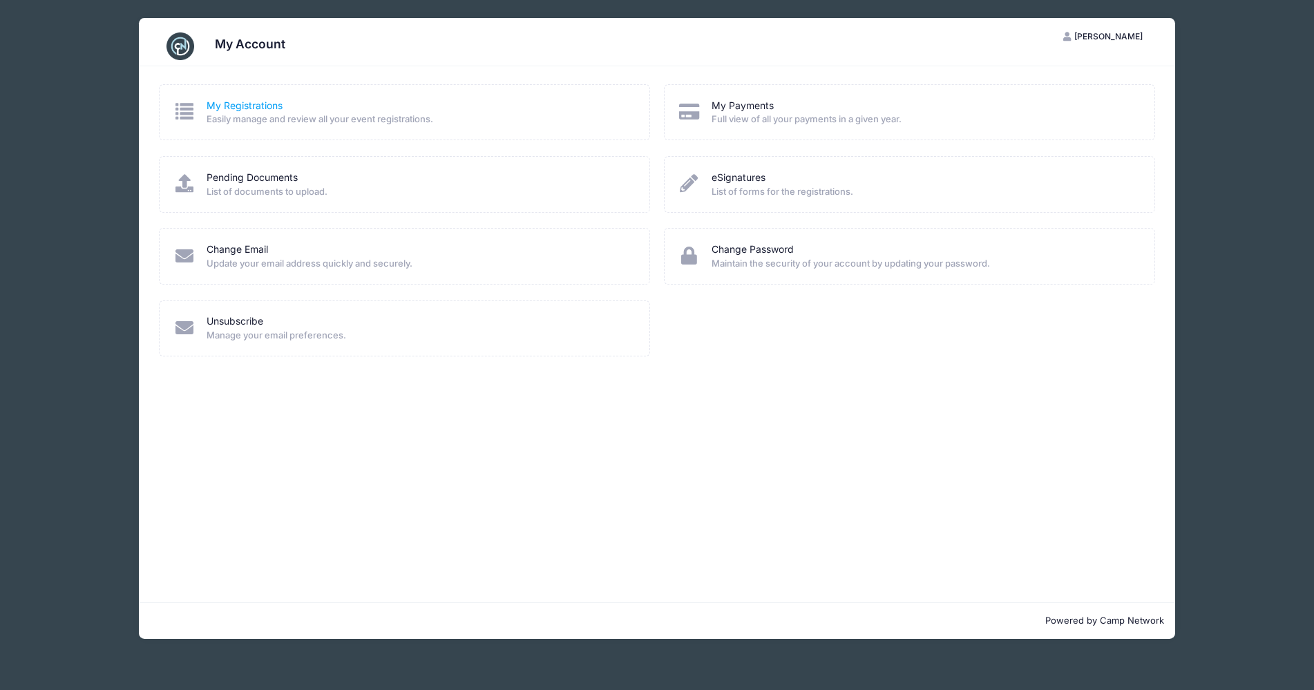
click at [225, 105] on link "My Registrations" at bounding box center [245, 106] width 76 height 15
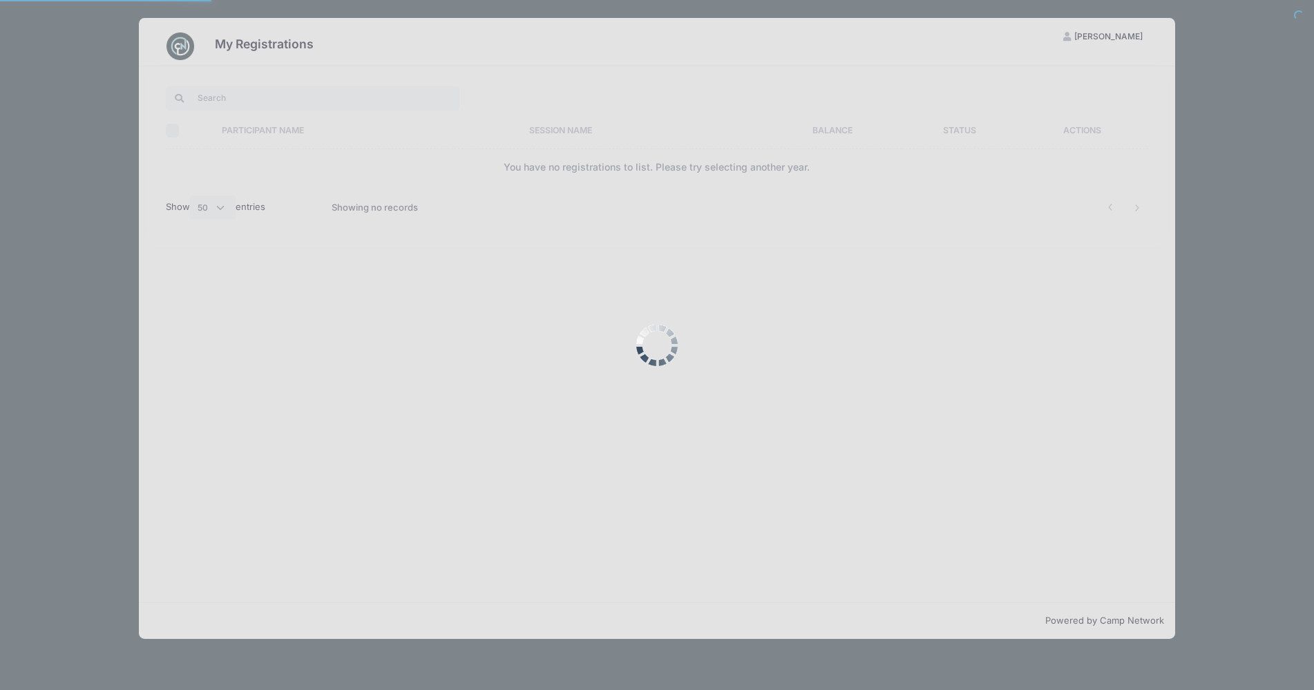
select select "50"
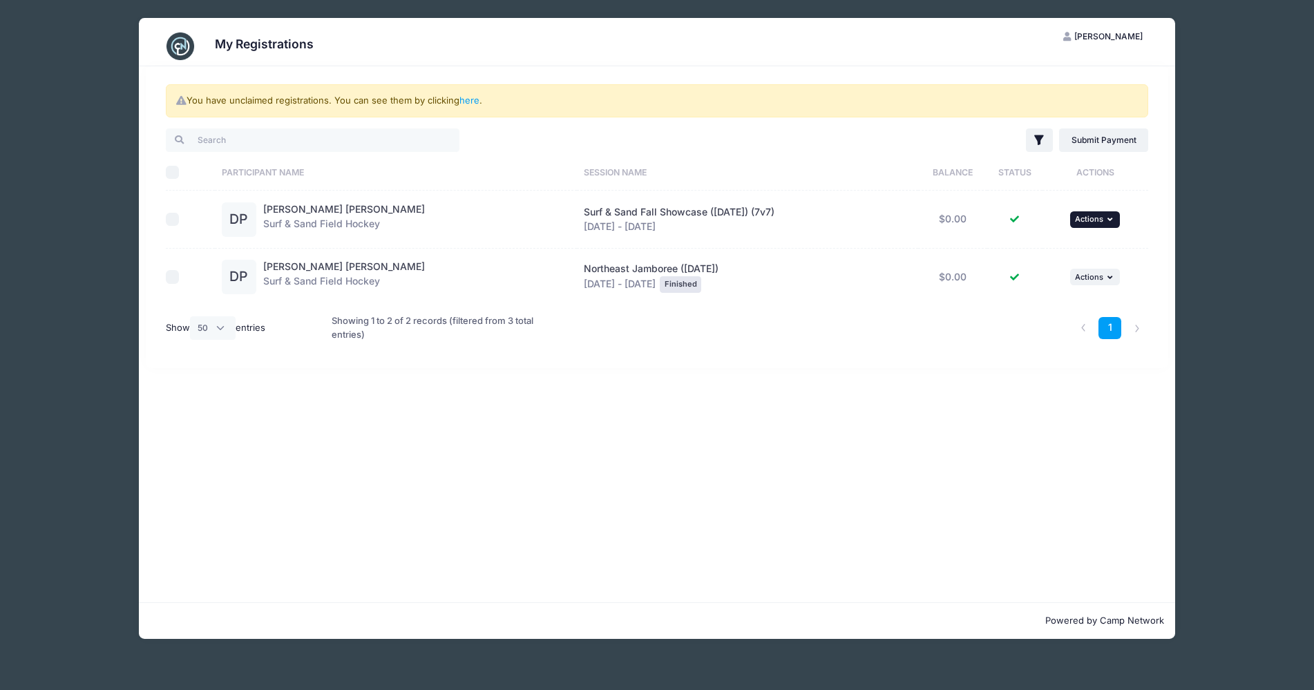
click at [1108, 220] on icon "button" at bounding box center [1112, 220] width 8 height 8
click at [1061, 248] on link "View Registration" at bounding box center [1049, 250] width 125 height 26
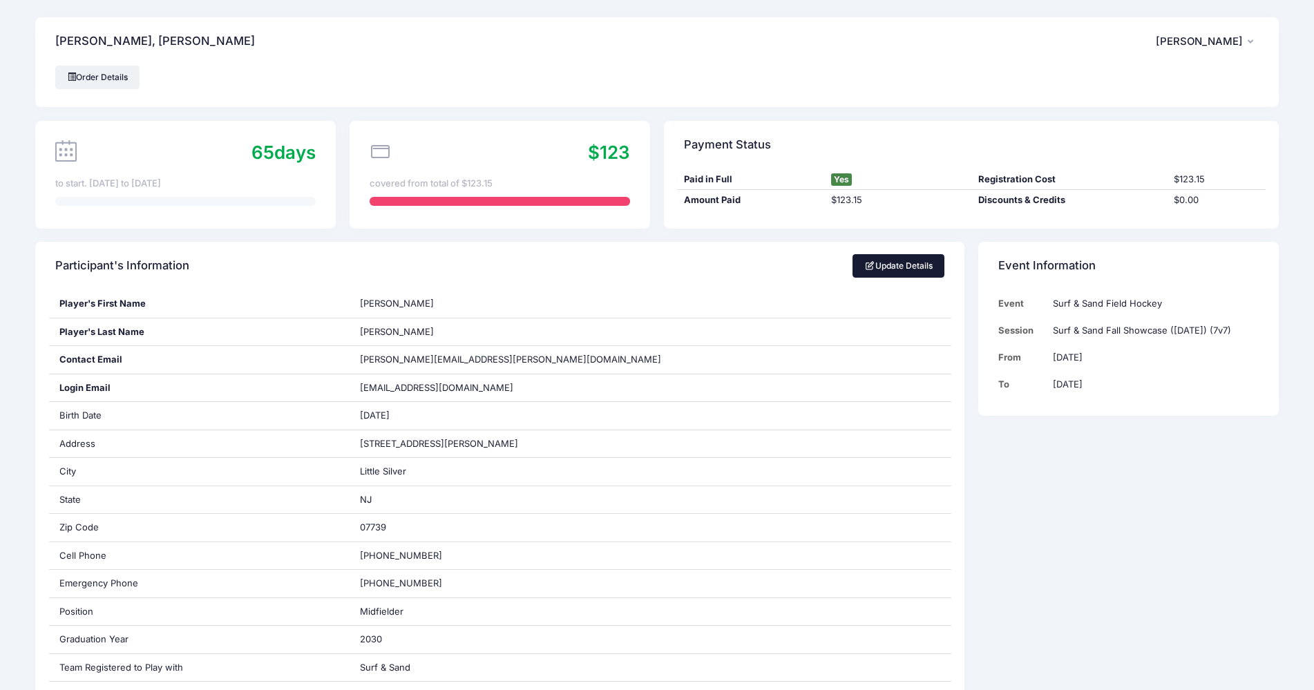
click at [892, 269] on link "Update Details" at bounding box center [899, 265] width 92 height 23
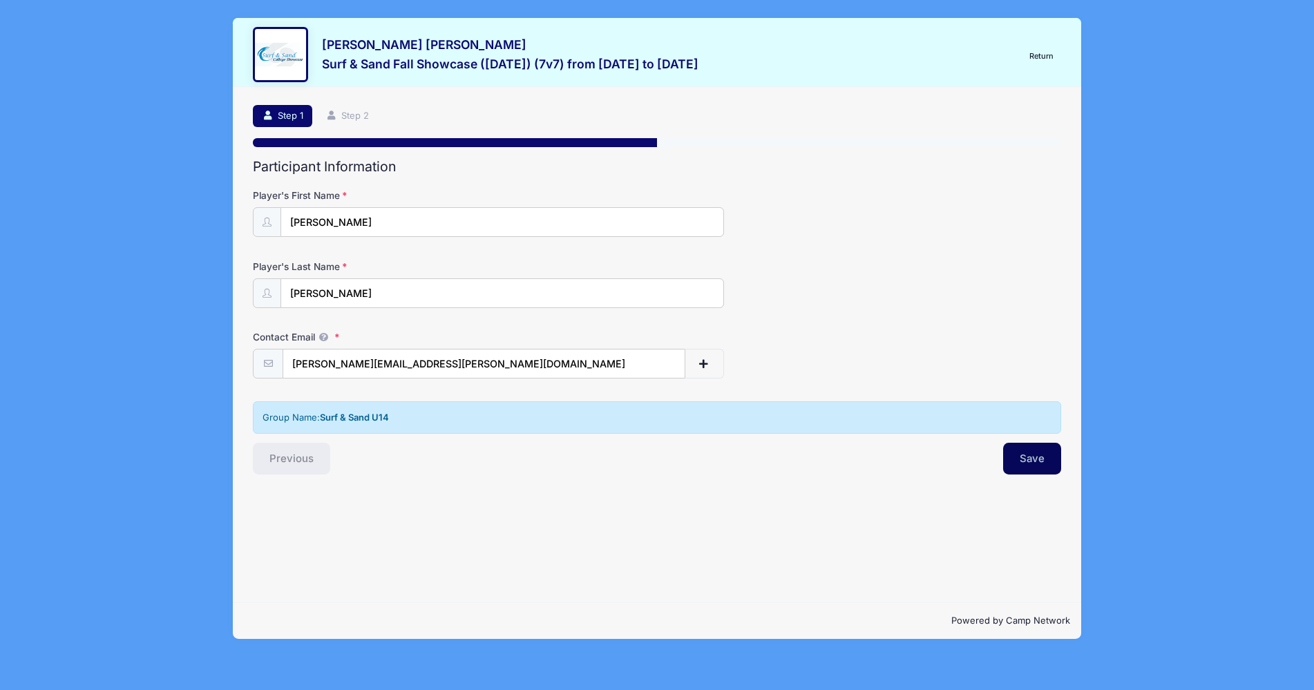
click at [1036, 453] on button "Save" at bounding box center [1032, 459] width 58 height 32
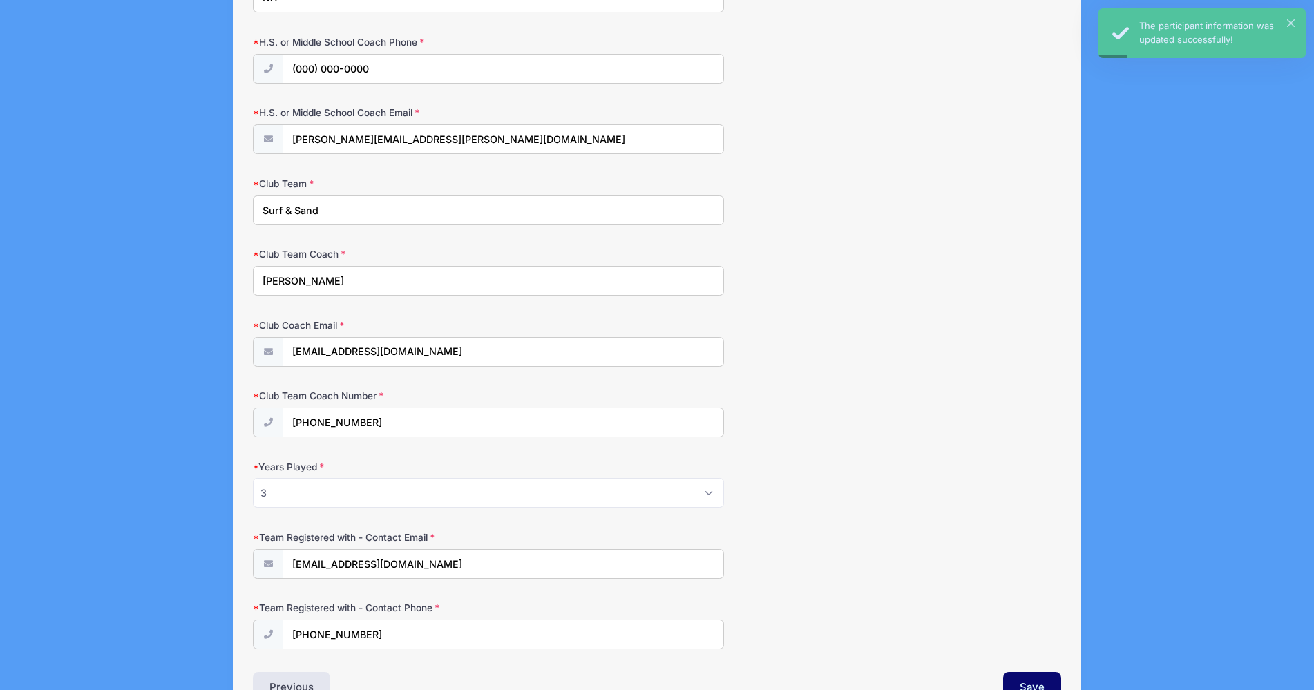
scroll to position [1276, 0]
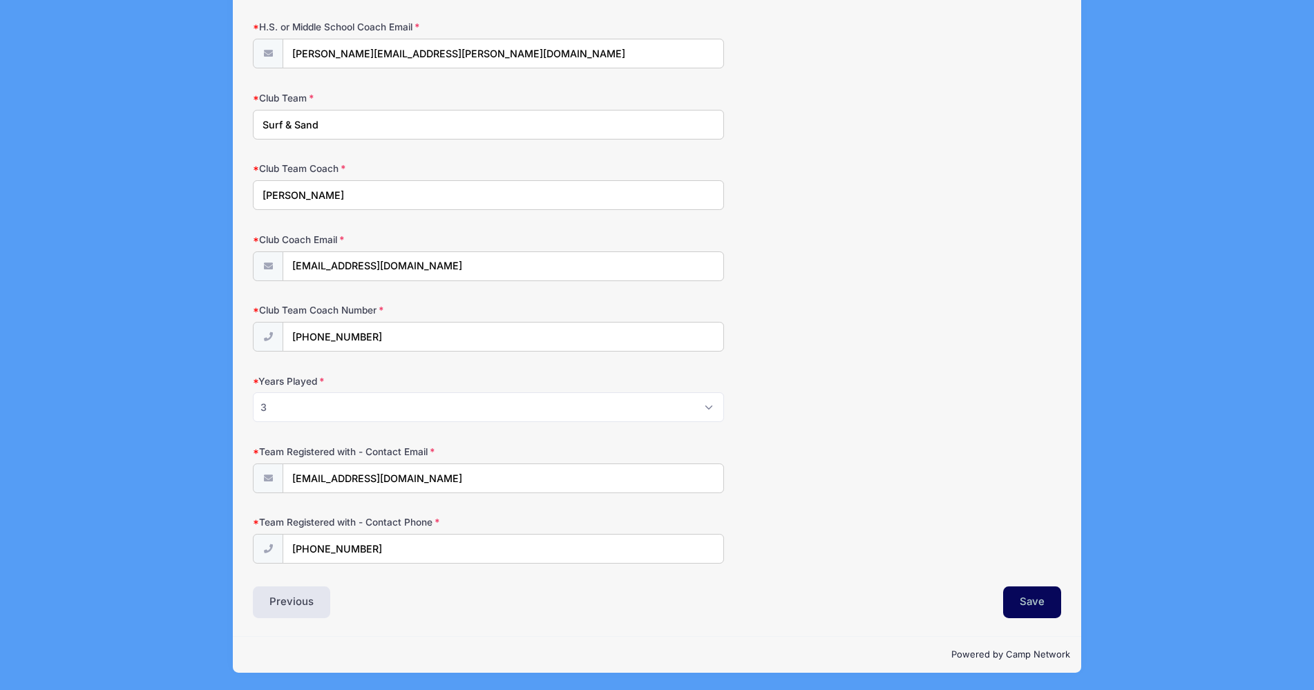
click at [1030, 603] on button "Save" at bounding box center [1032, 603] width 58 height 32
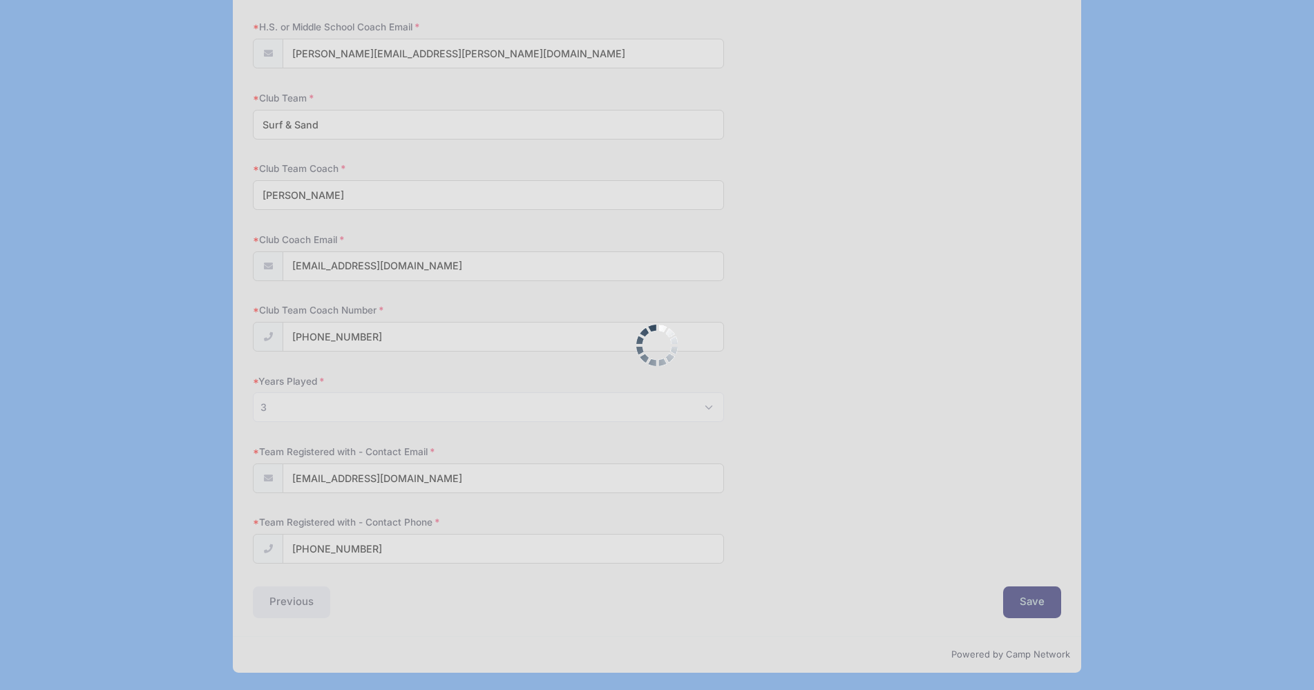
scroll to position [0, 0]
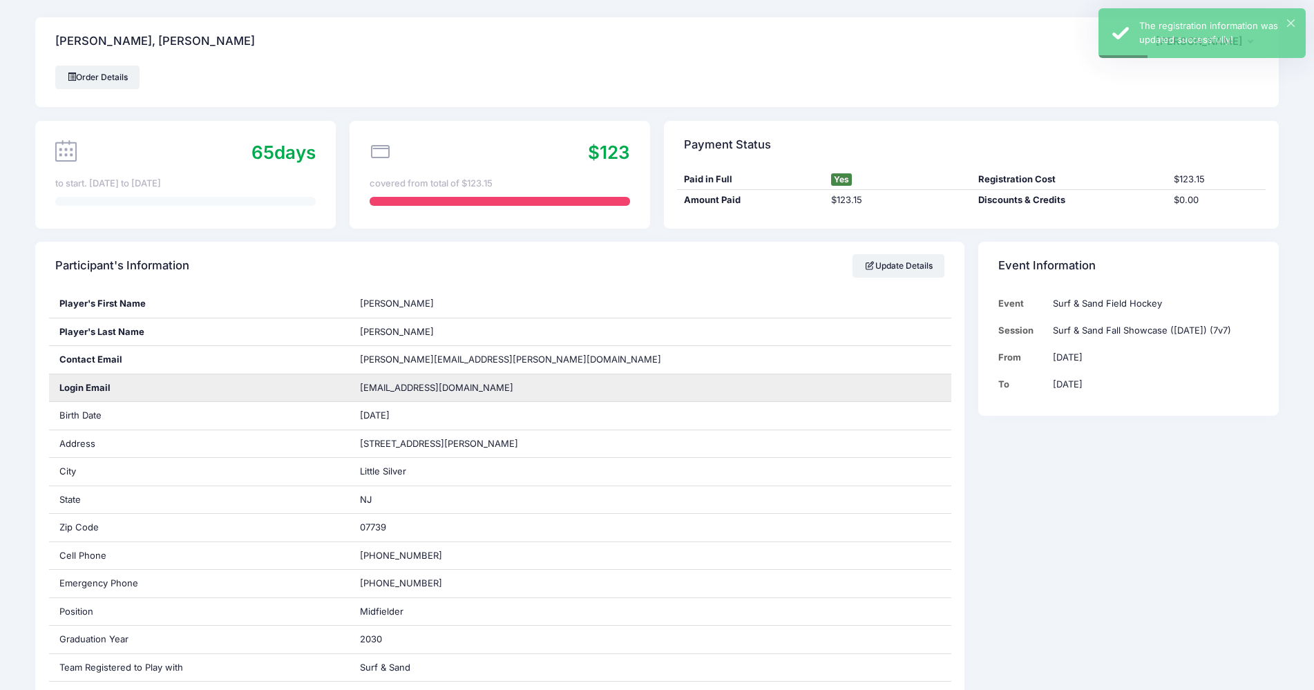
click at [428, 389] on span "[EMAIL_ADDRESS][DOMAIN_NAME]" at bounding box center [446, 388] width 173 height 14
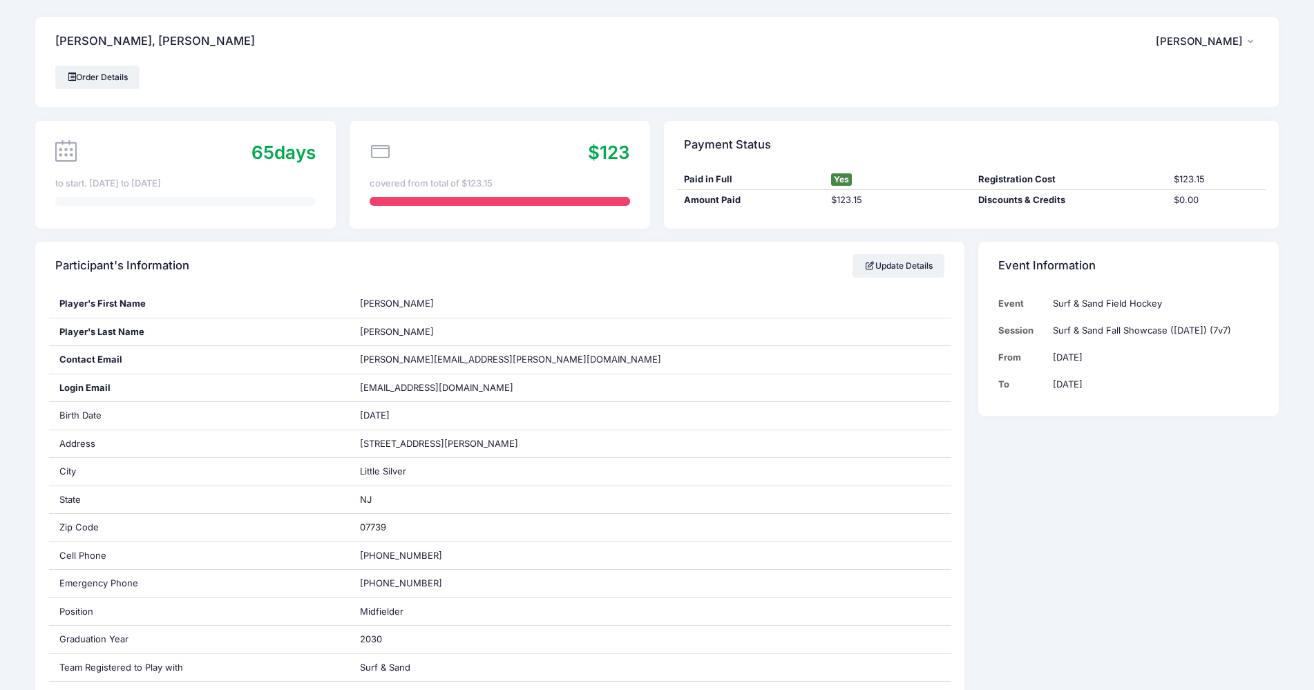
click at [1238, 40] on span "Erin Pedersen" at bounding box center [1199, 41] width 87 height 12
click at [1123, 115] on link "Logout" at bounding box center [1172, 115] width 160 height 26
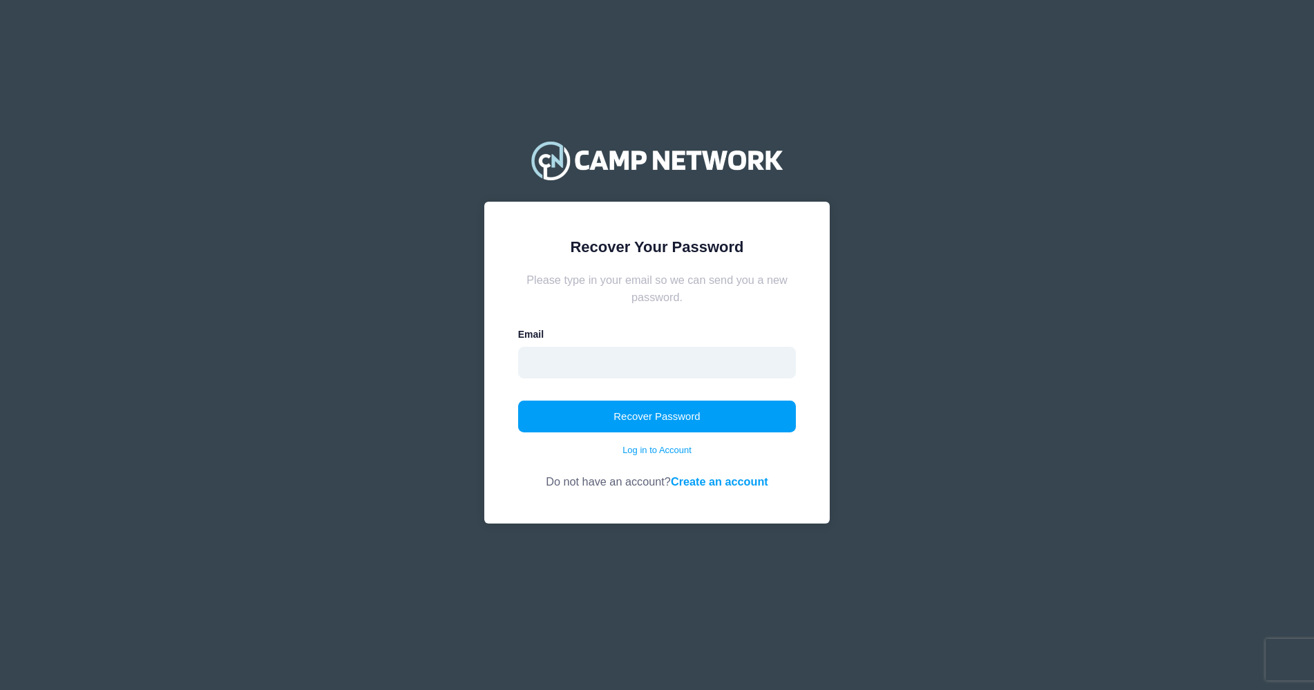
click at [683, 361] on input "email" at bounding box center [657, 363] width 278 height 32
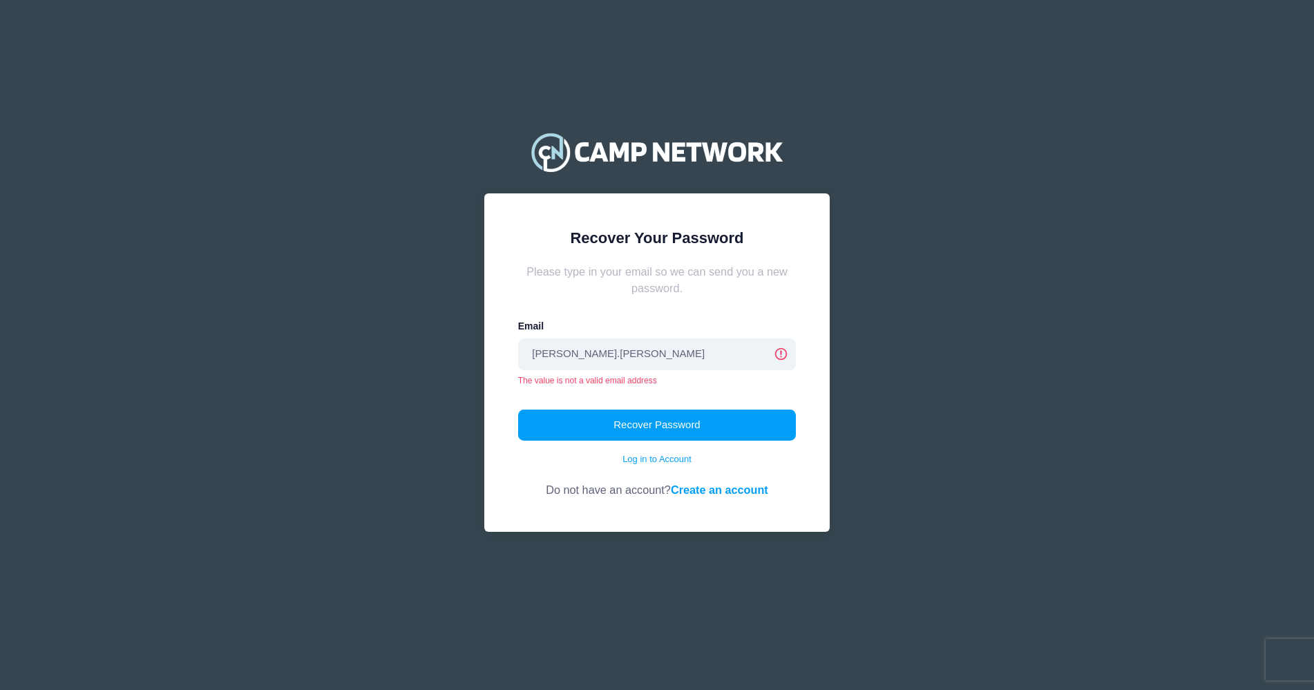
type input "[PERSON_NAME][EMAIL_ADDRESS][PERSON_NAME][DOMAIN_NAME]"
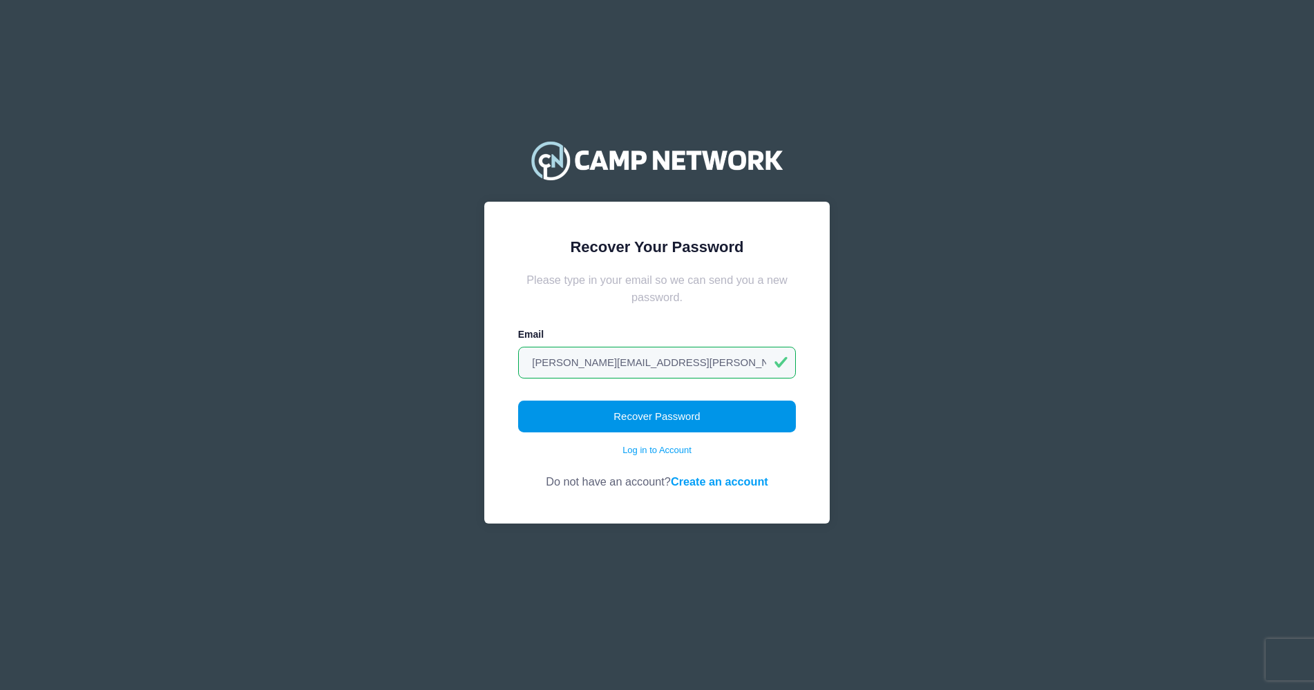
click at [681, 420] on button "Recover Password" at bounding box center [657, 417] width 278 height 32
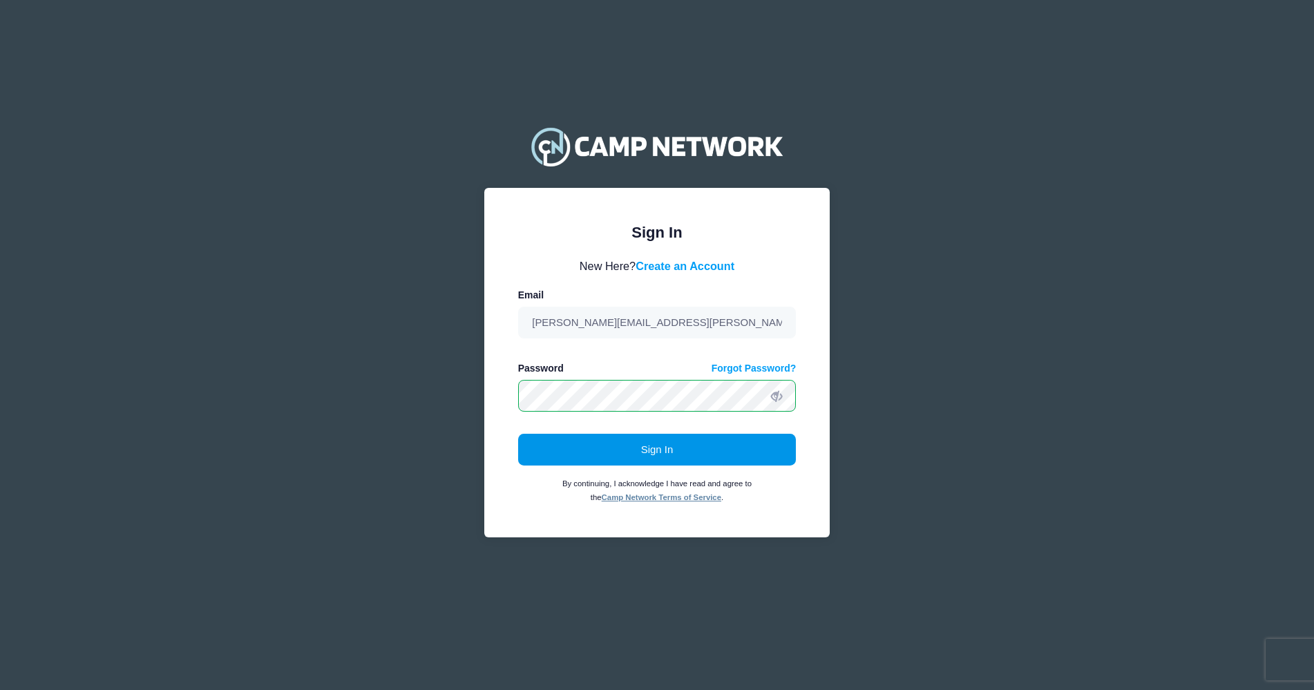
click at [647, 456] on button "Sign In" at bounding box center [657, 450] width 278 height 32
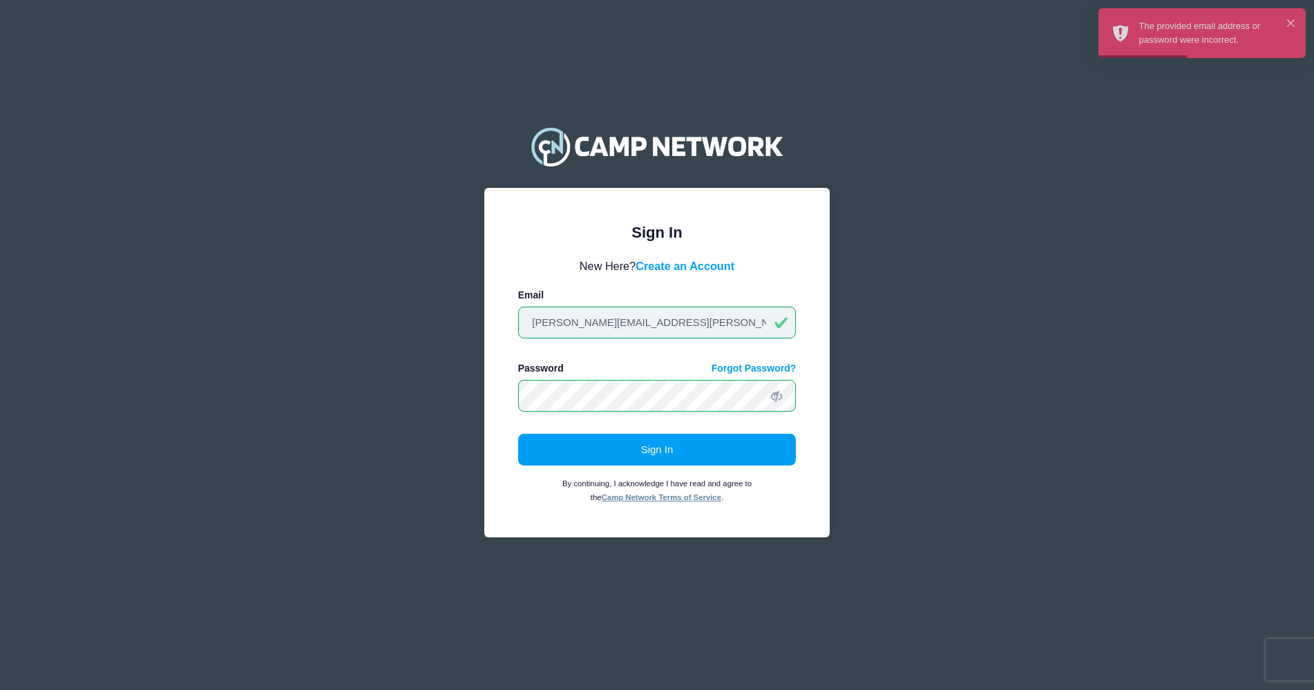
click at [643, 325] on input "[PERSON_NAME][EMAIL_ADDRESS][PERSON_NAME][DOMAIN_NAME]" at bounding box center [657, 323] width 278 height 32
type input "[EMAIL_ADDRESS][DOMAIN_NAME]"
click at [663, 450] on button "Sign In" at bounding box center [657, 450] width 278 height 32
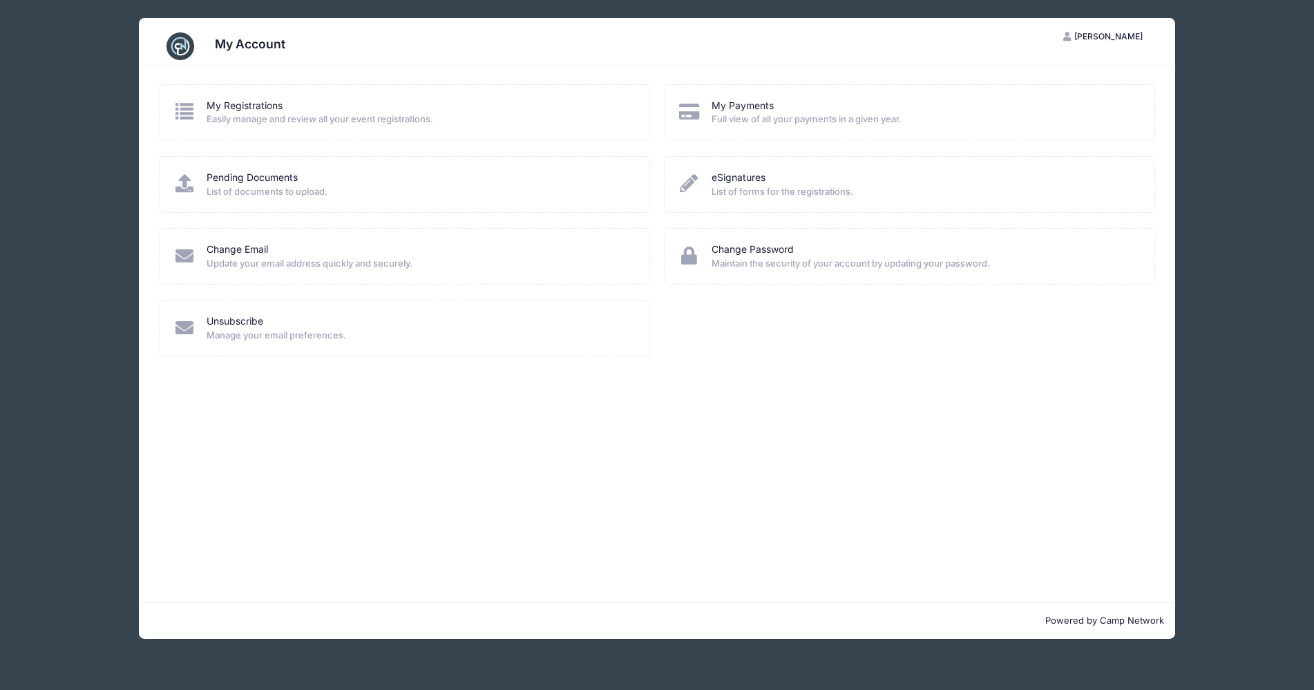
click at [1114, 35] on span "[PERSON_NAME]" at bounding box center [1108, 36] width 68 height 10
click at [240, 104] on link "My Registrations" at bounding box center [245, 106] width 76 height 15
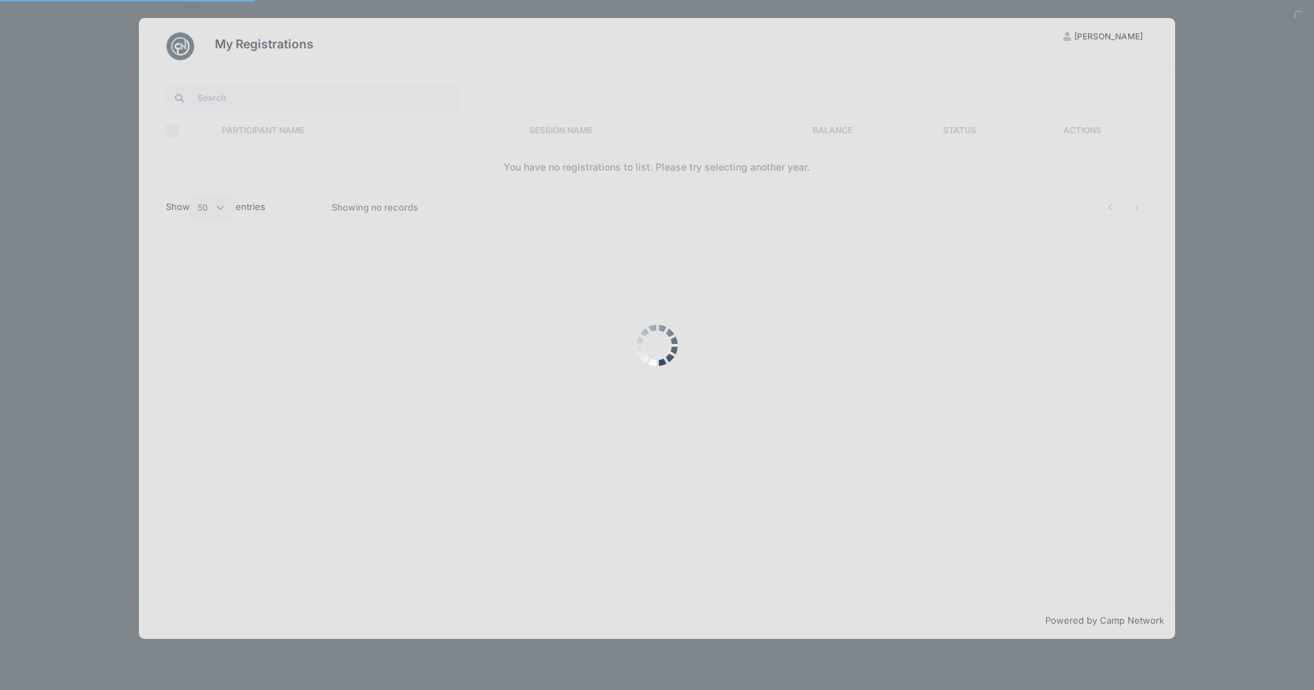
select select "50"
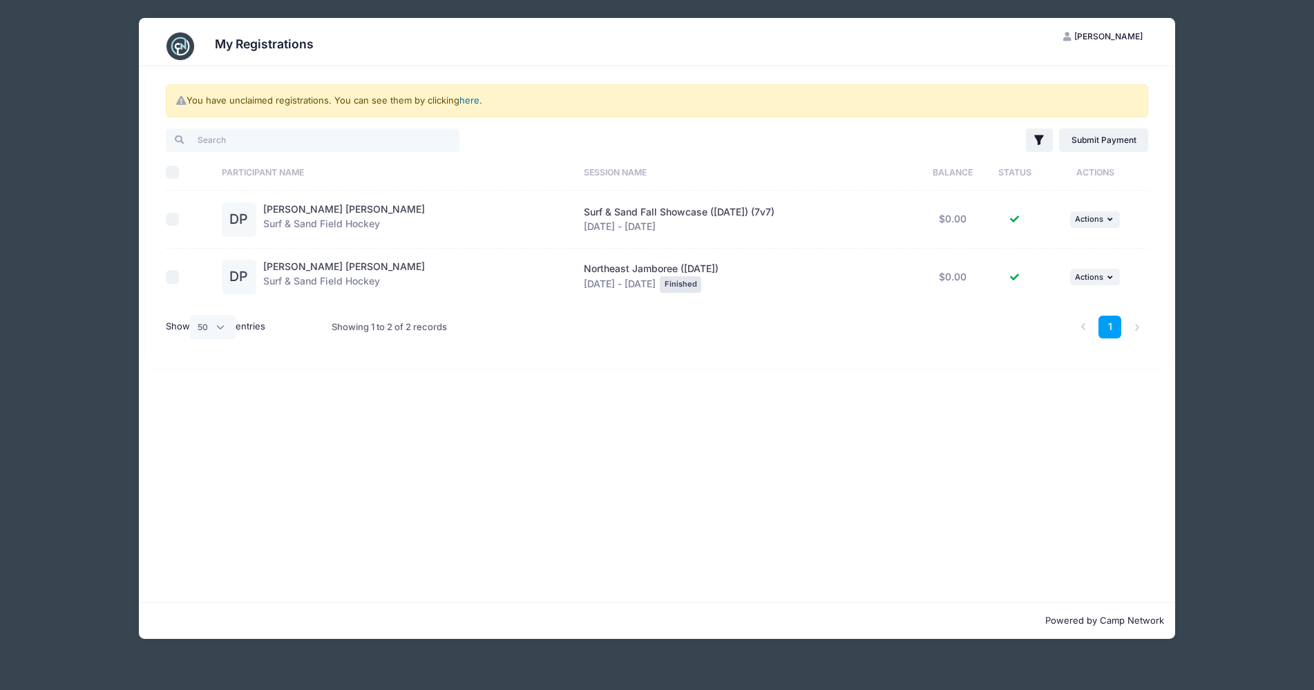
click at [474, 101] on link "here" at bounding box center [469, 100] width 20 height 11
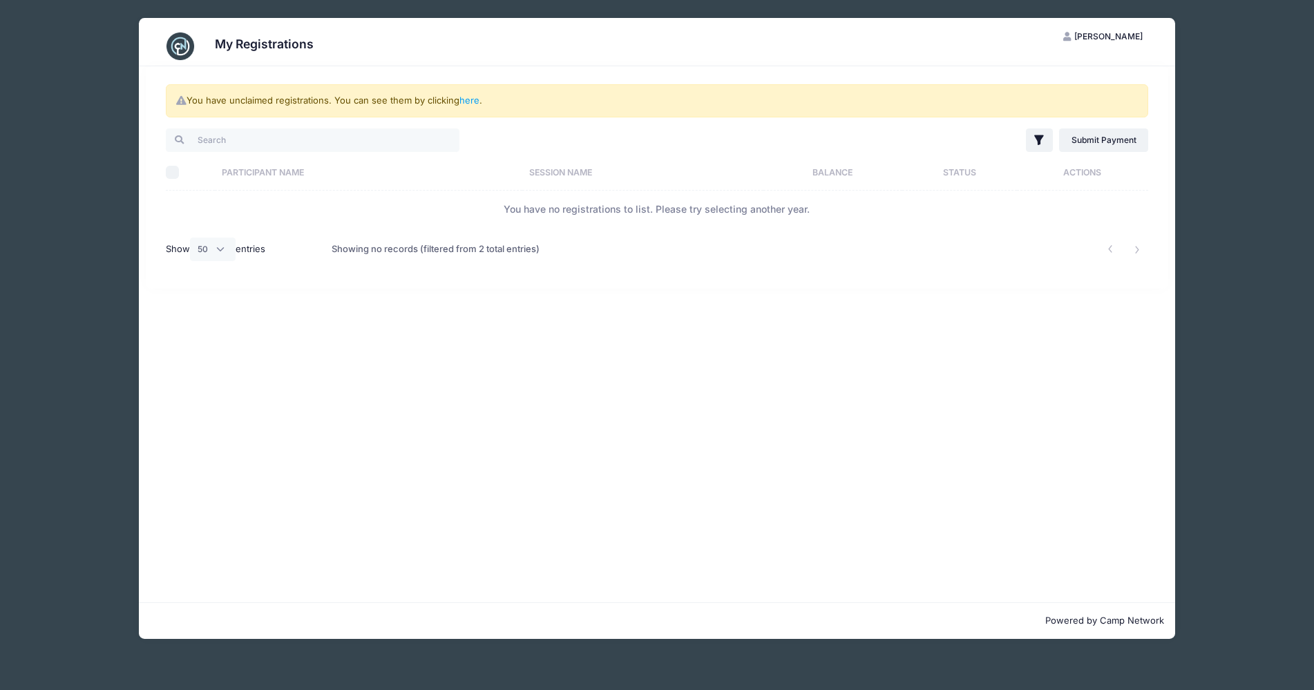
click at [184, 43] on img at bounding box center [181, 46] width 28 height 28
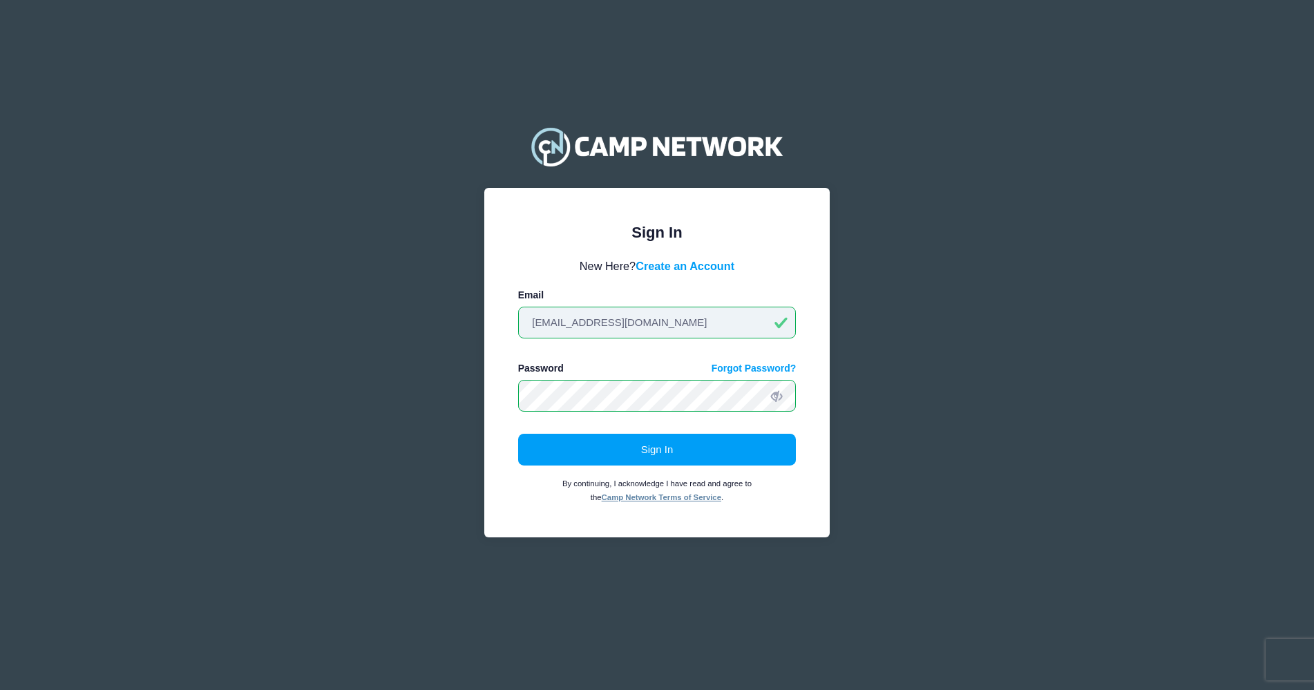
click at [674, 323] on input "[EMAIL_ADDRESS][DOMAIN_NAME]" at bounding box center [657, 323] width 278 height 32
drag, startPoint x: 677, startPoint y: 323, endPoint x: 498, endPoint y: 327, distance: 179.0
click at [498, 327] on div "Sign In Please login to continue. Directors are required to create an account p…" at bounding box center [656, 363] width 345 height 350
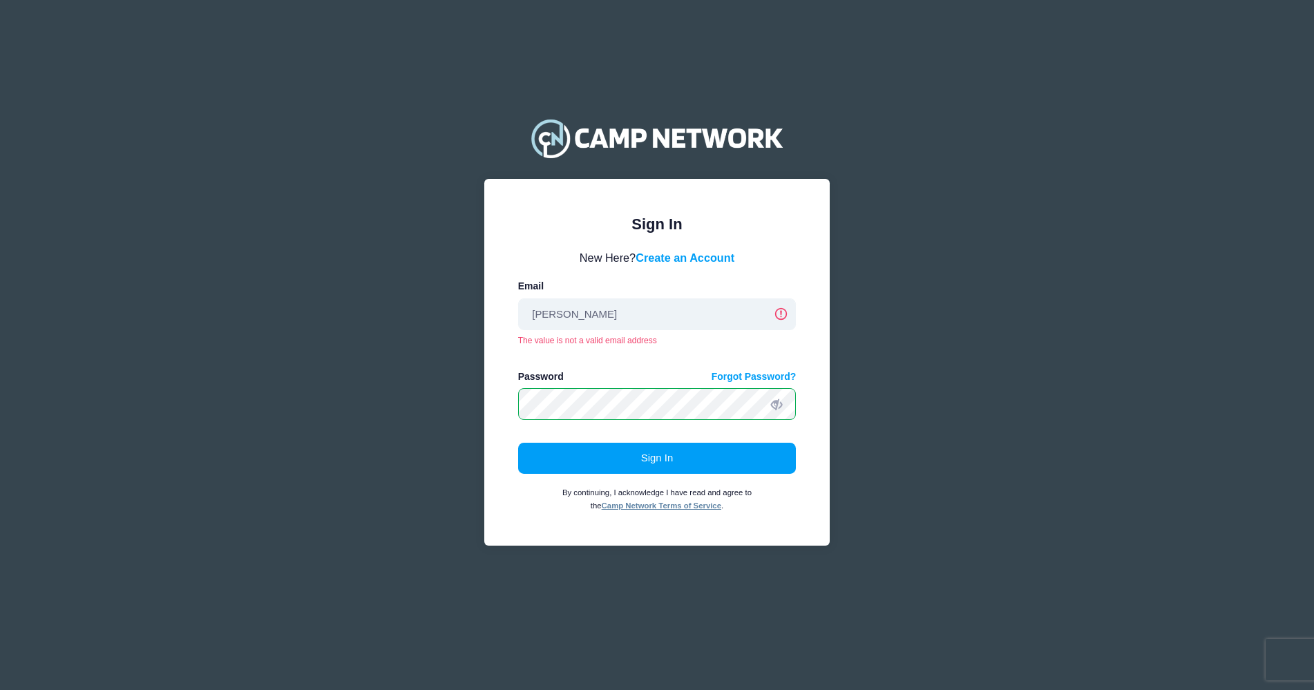
type input "[PERSON_NAME][EMAIL_ADDRESS][PERSON_NAME][DOMAIN_NAME]"
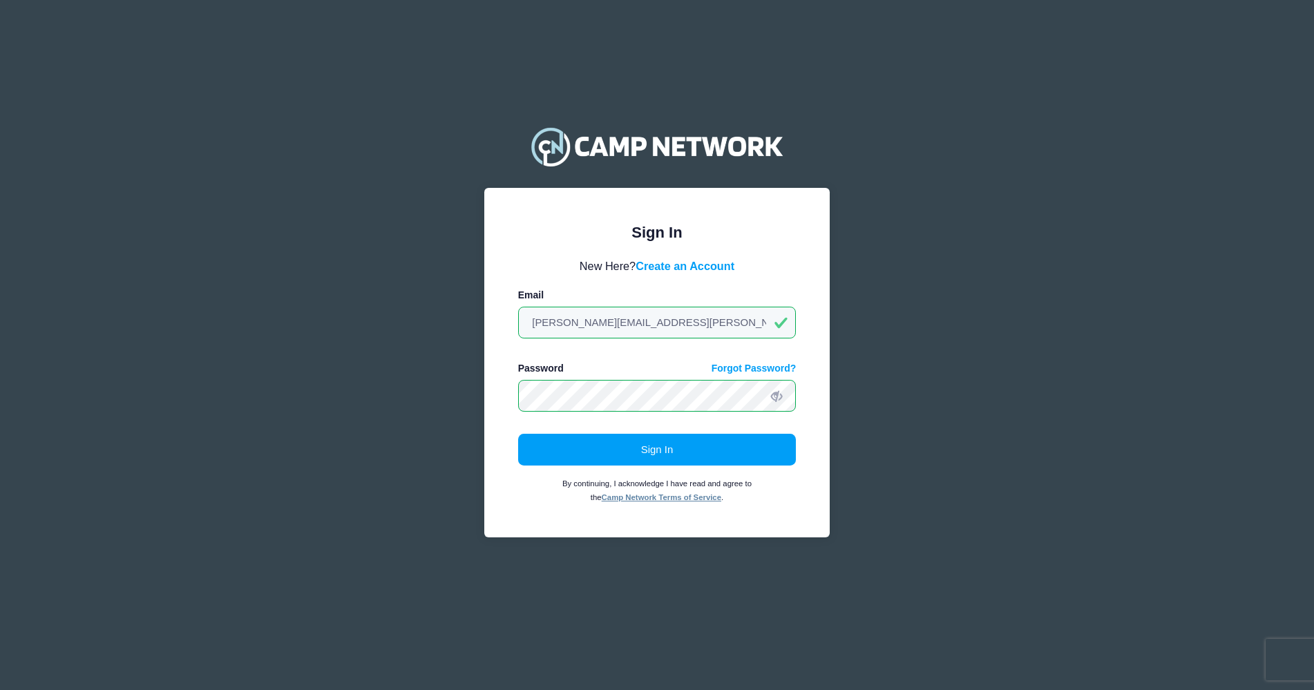
click at [495, 393] on div "Sign In Please login to continue. Directors are required to create an account p…" at bounding box center [656, 363] width 345 height 350
click at [580, 450] on button "Sign In" at bounding box center [657, 450] width 278 height 32
